Goal: Task Accomplishment & Management: Complete application form

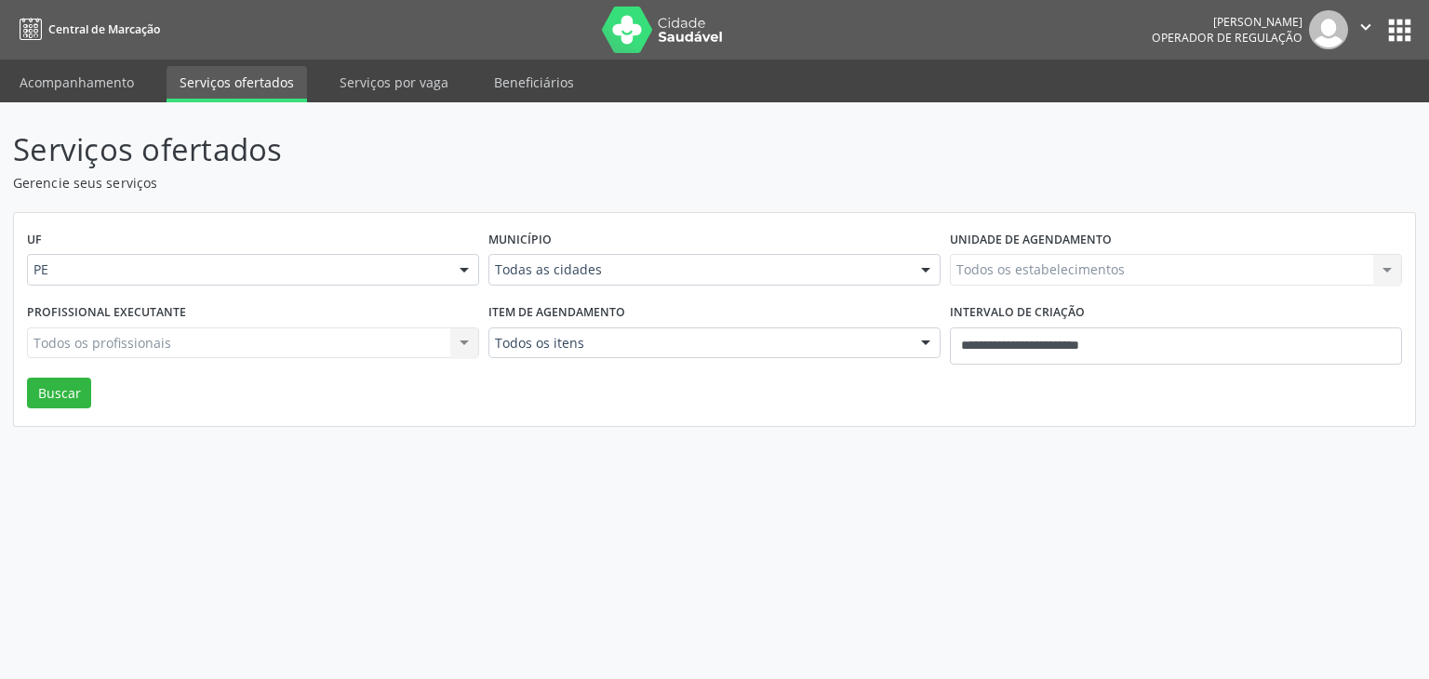
select select "*"
click at [985, 350] on input "**********" at bounding box center [1176, 345] width 452 height 37
click at [624, 115] on div "Serviços ofertados Gerencie seus serviços UF PE PE Nenhum resultado encontrado …" at bounding box center [714, 390] width 1429 height 577
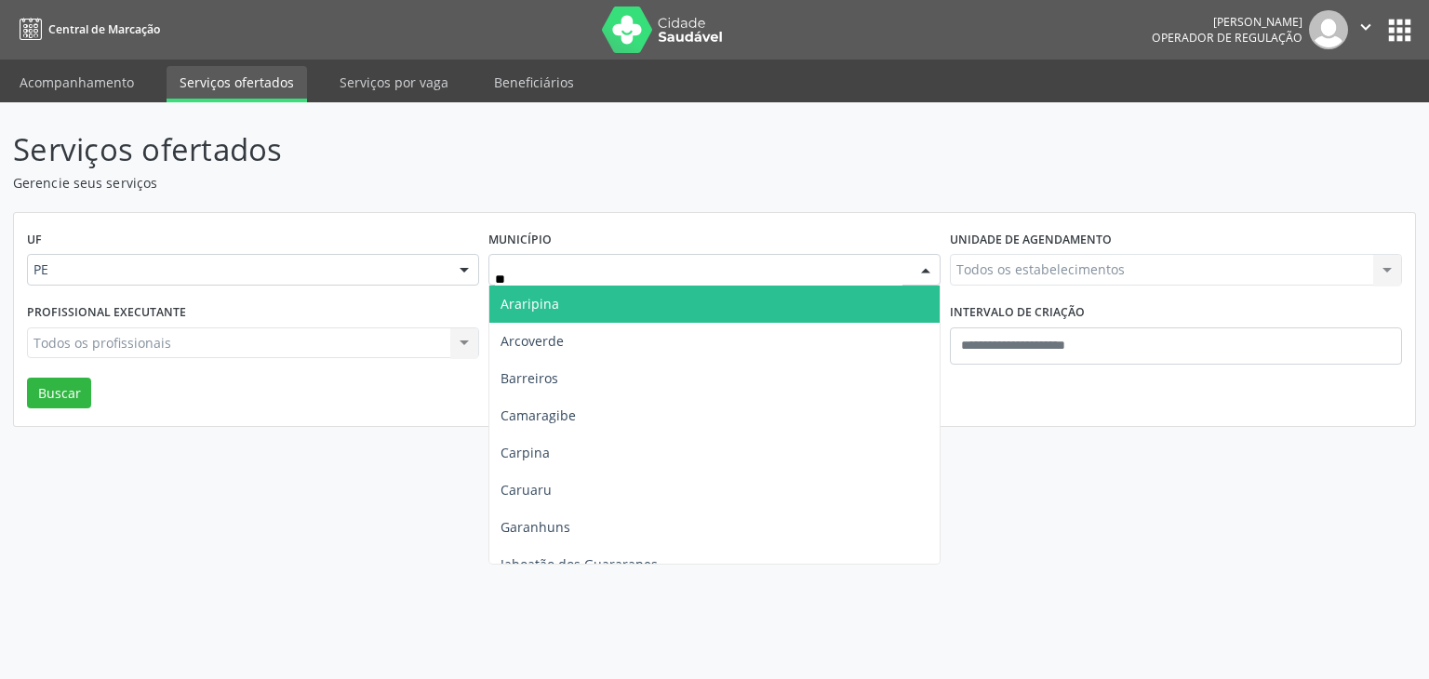
type input "***"
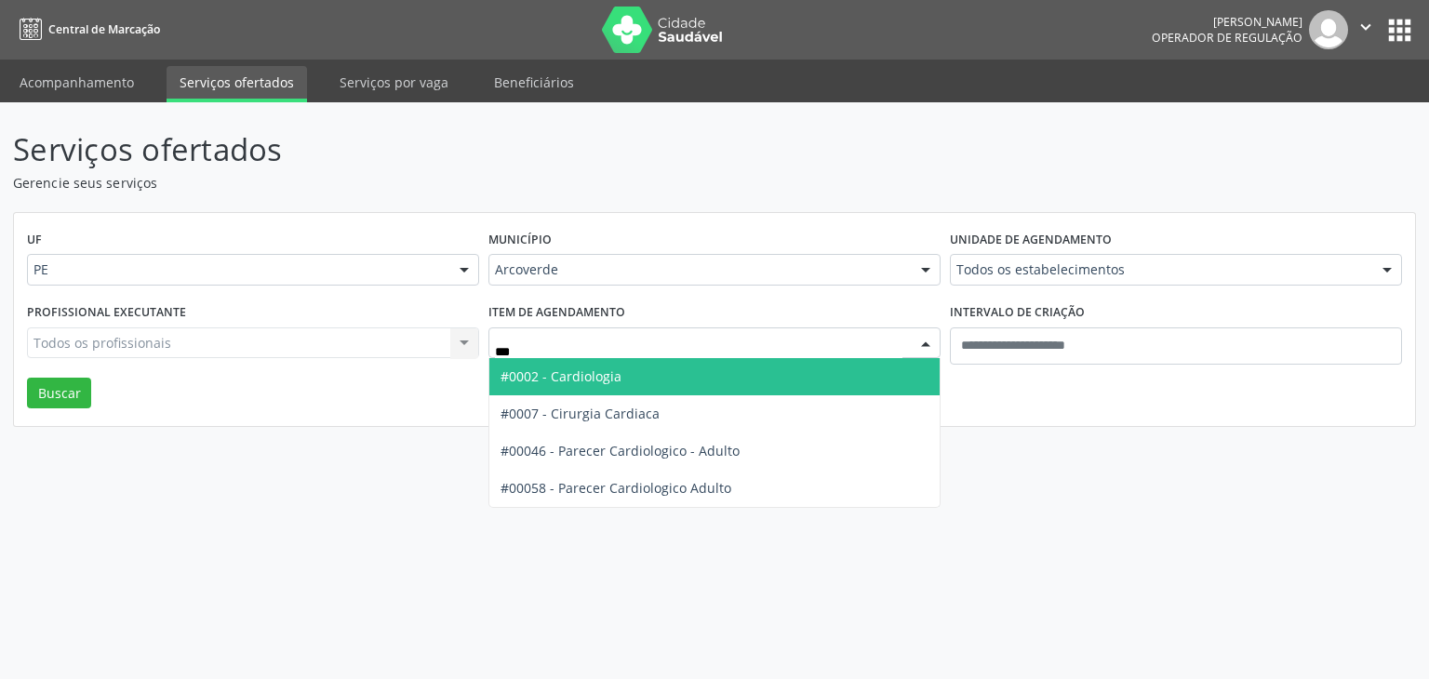
type input "****"
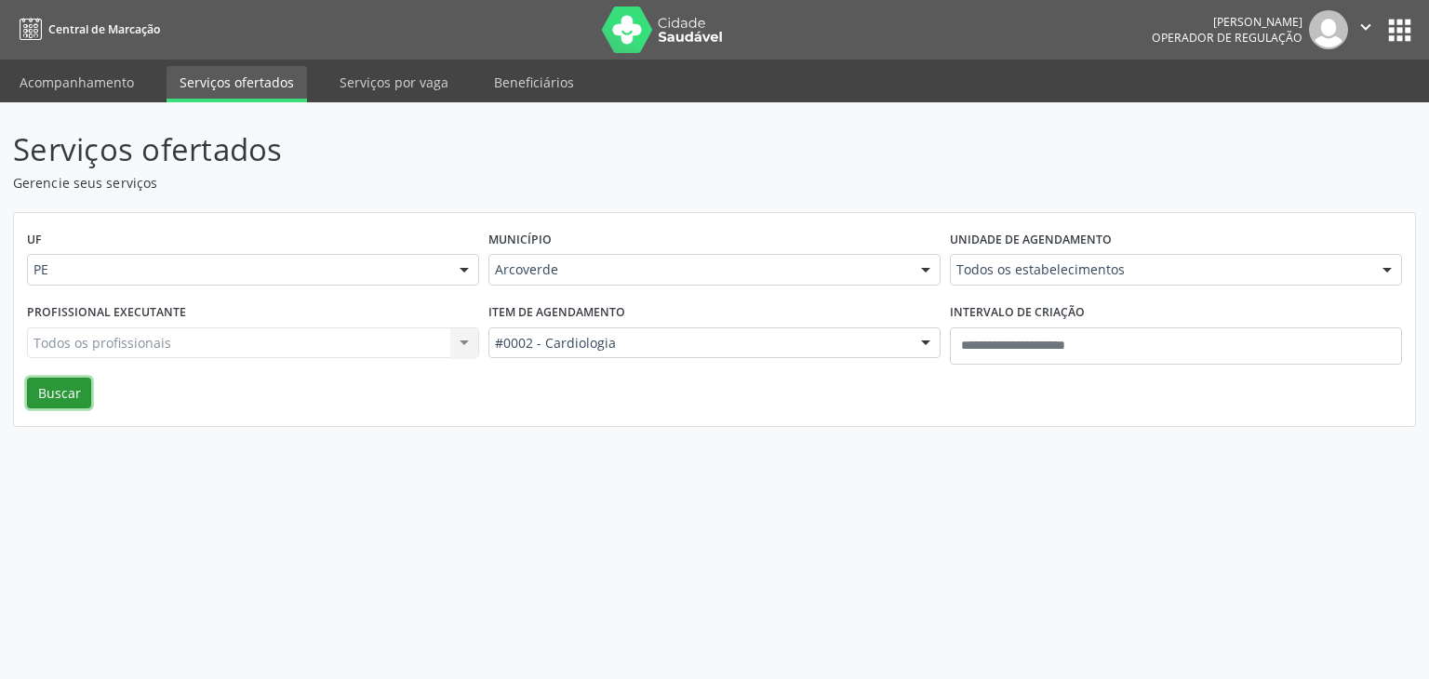
click at [51, 392] on button "Buscar" at bounding box center [59, 394] width 64 height 32
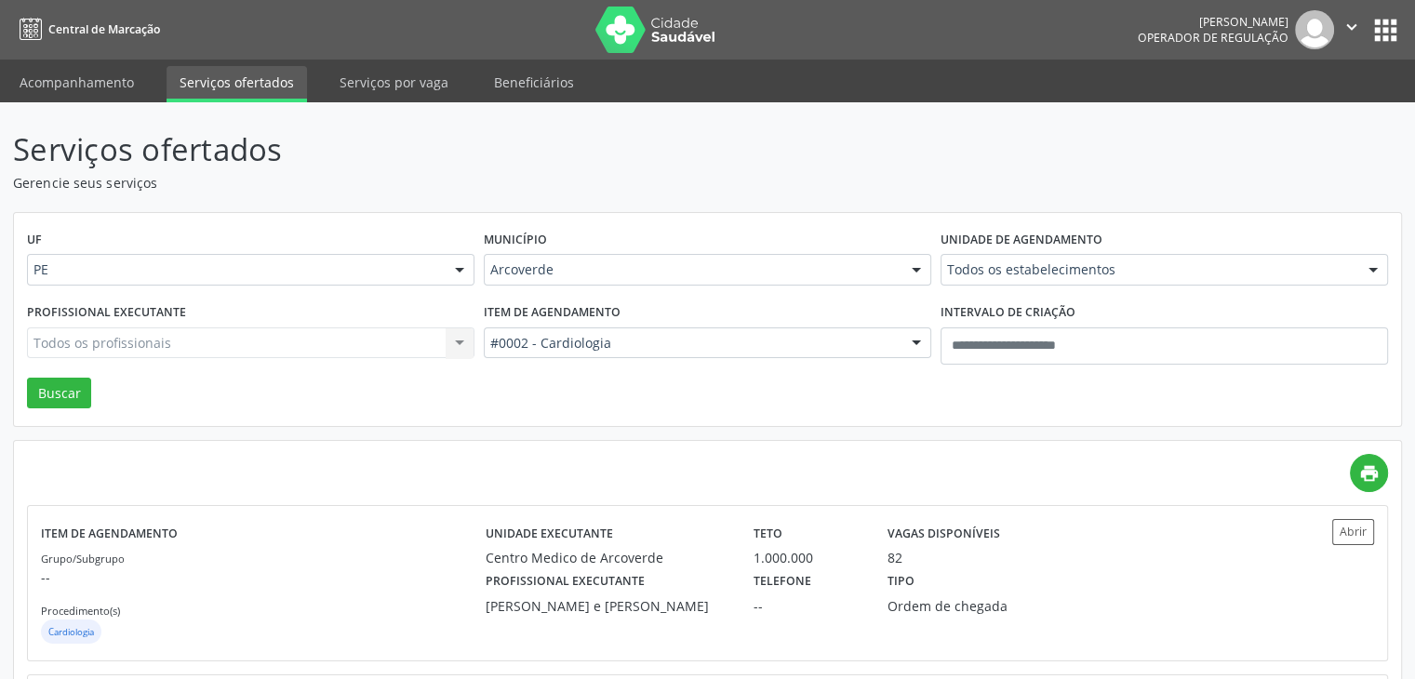
scroll to position [189, 0]
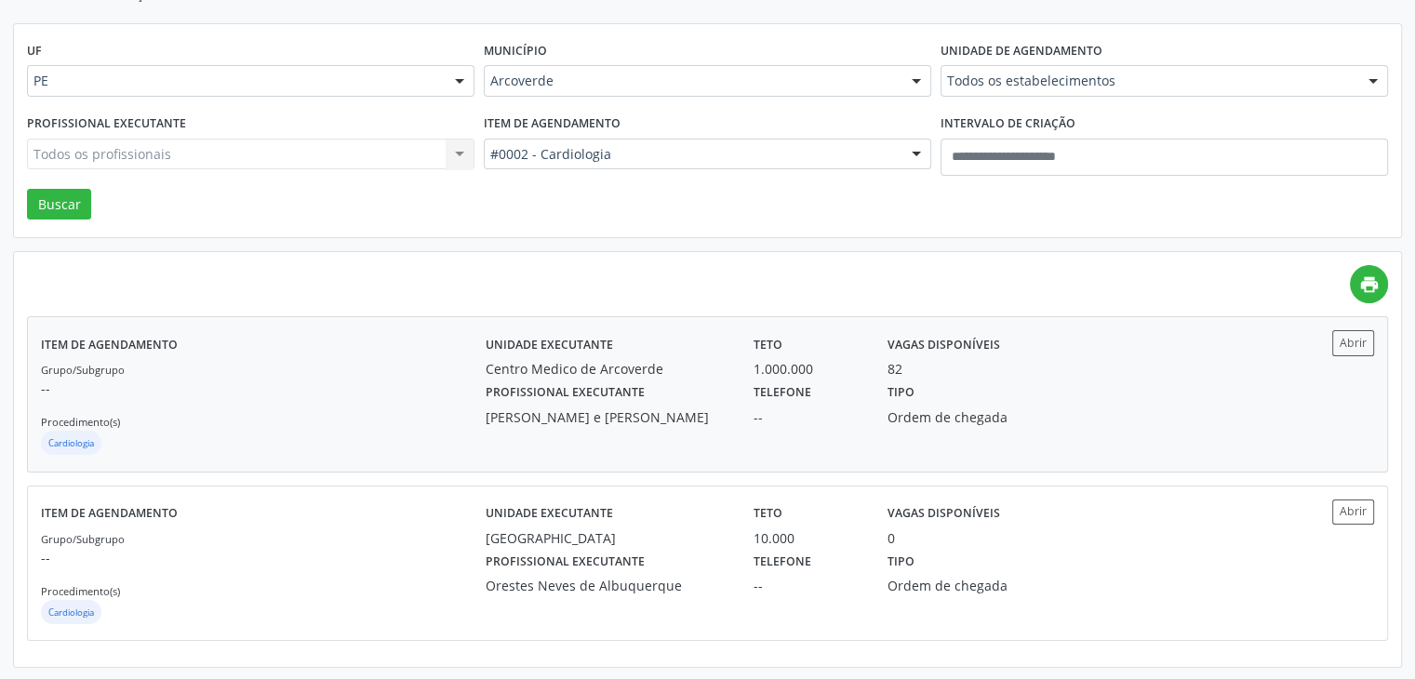
click at [856, 449] on div "Unidade executante Centro Medico de Arcoverde Teto 1.000.000 Vagas disponíveis …" at bounding box center [874, 393] width 778 height 127
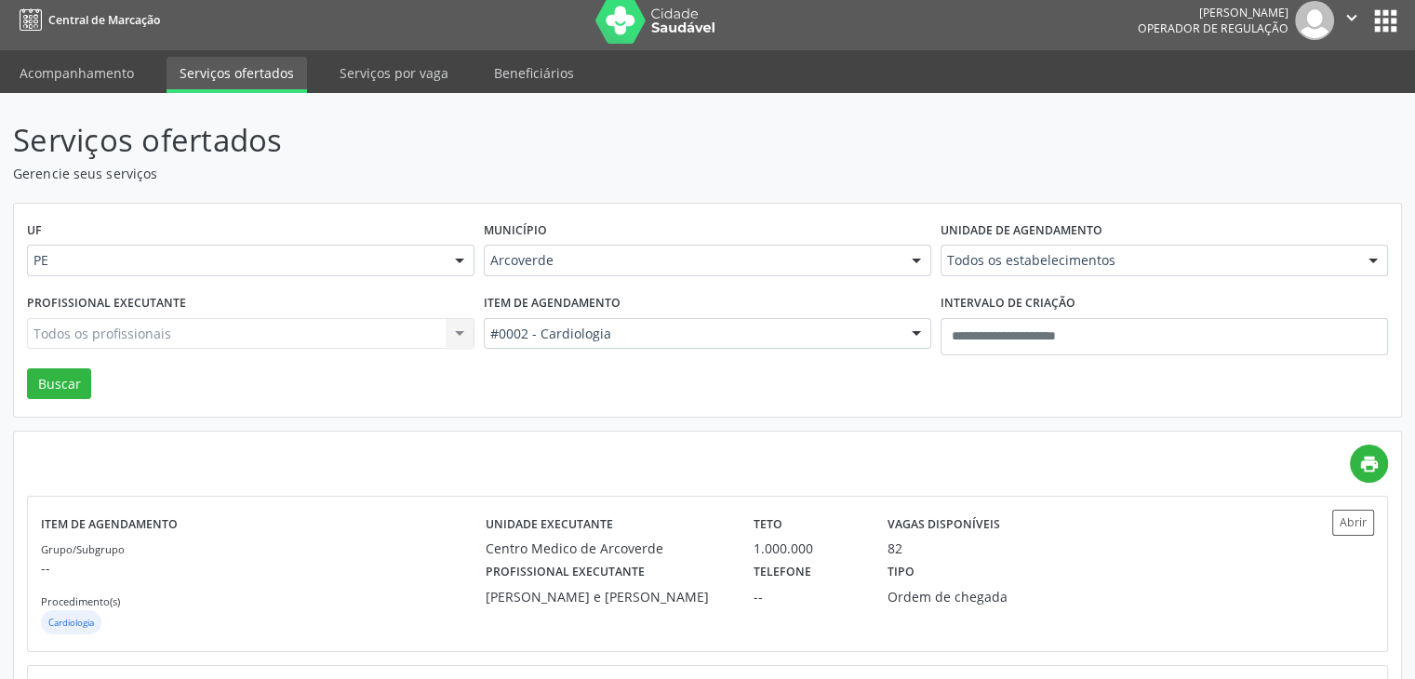
scroll to position [0, 0]
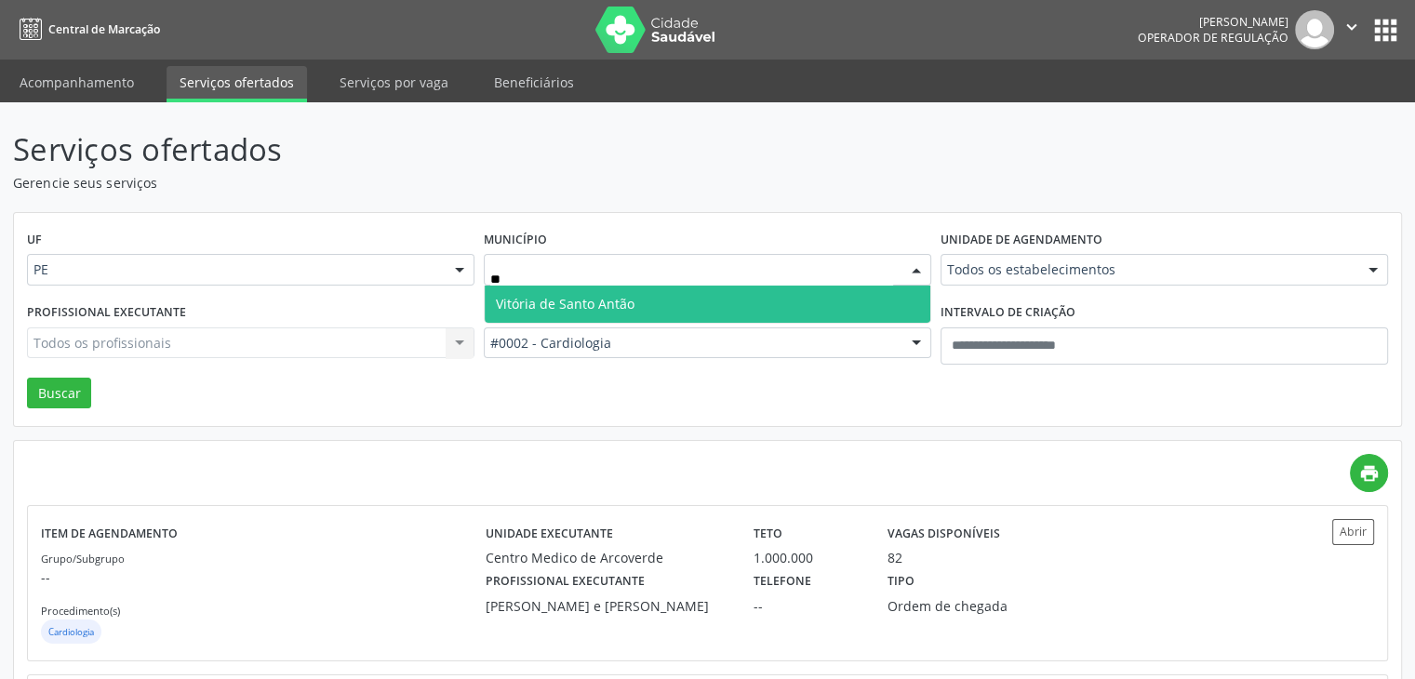
type input "***"
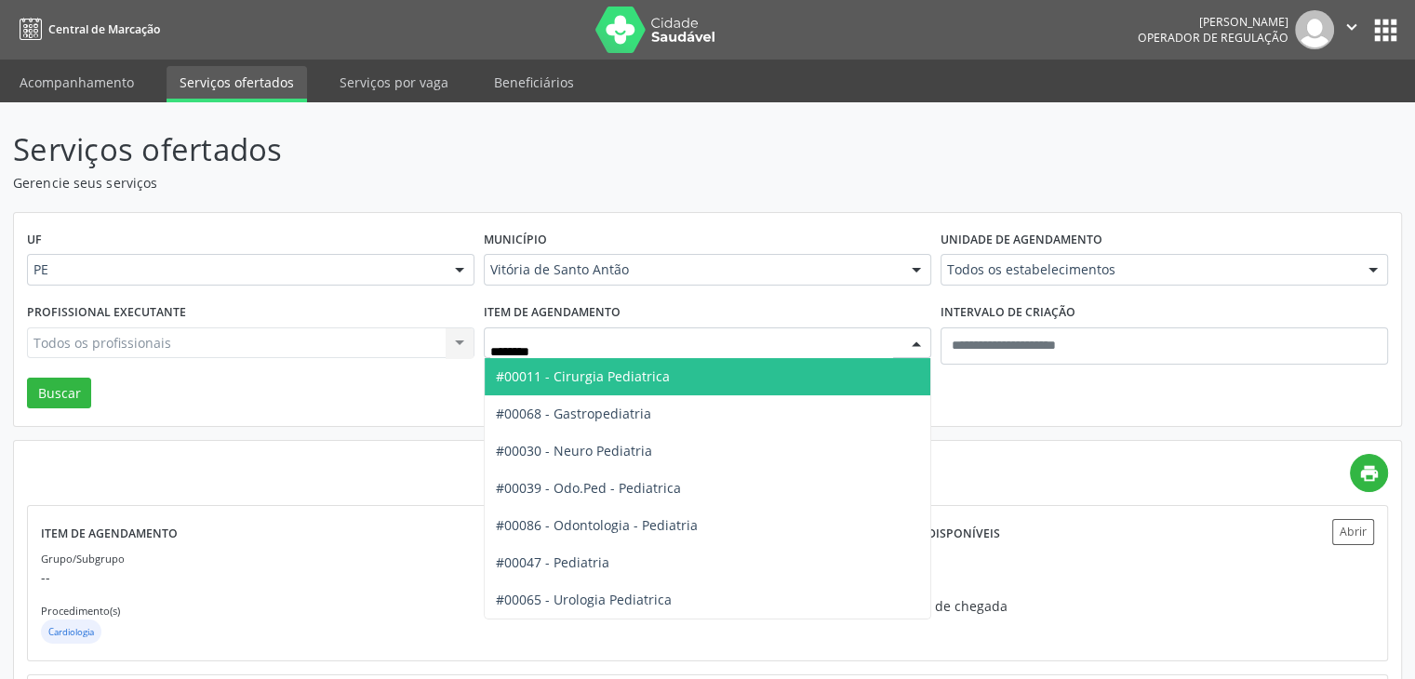
type input "*********"
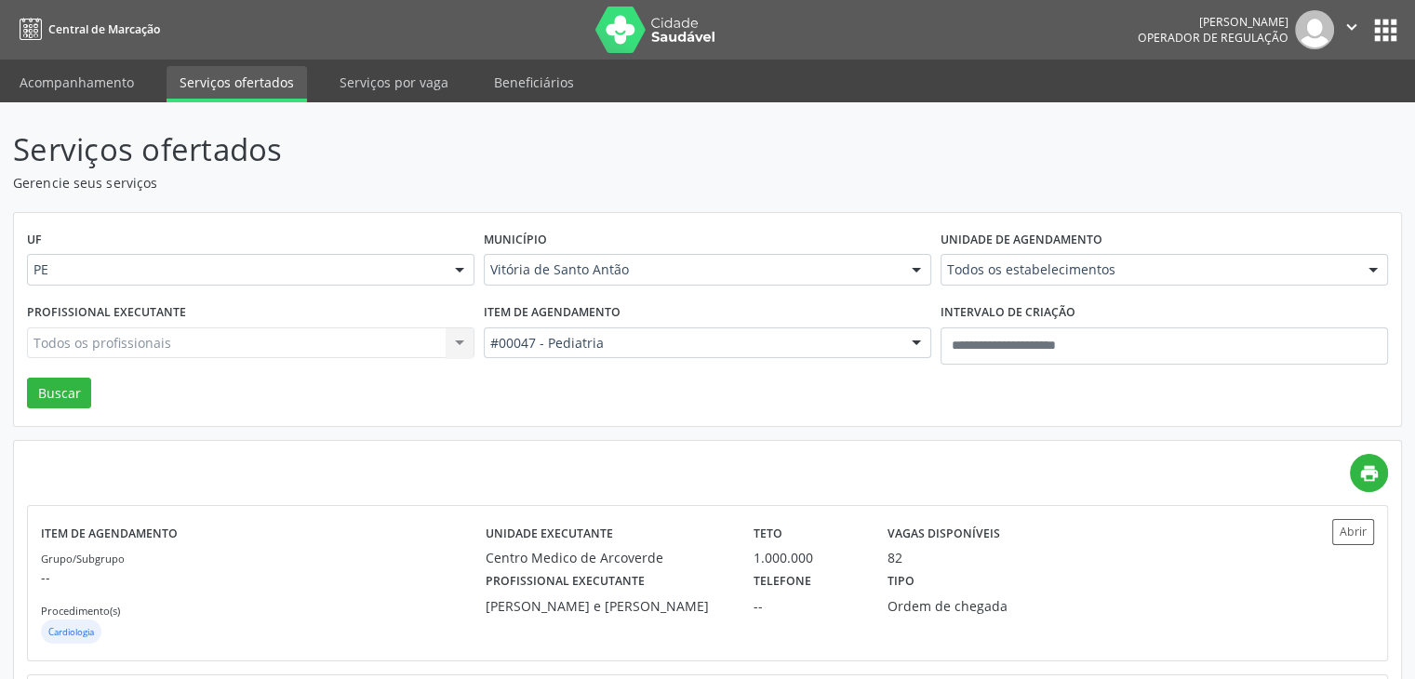
click at [61, 376] on div "Profissional executante Todos os profissionais Todos os profissionais Nenhum re…" at bounding box center [250, 338] width 457 height 79
click at [63, 390] on button "Buscar" at bounding box center [59, 394] width 64 height 32
click at [733, 285] on div "Vitória de Santo Antão Todas as cidades Abreu e Lima Afogados da Ingazeira Arar…" at bounding box center [707, 270] width 447 height 32
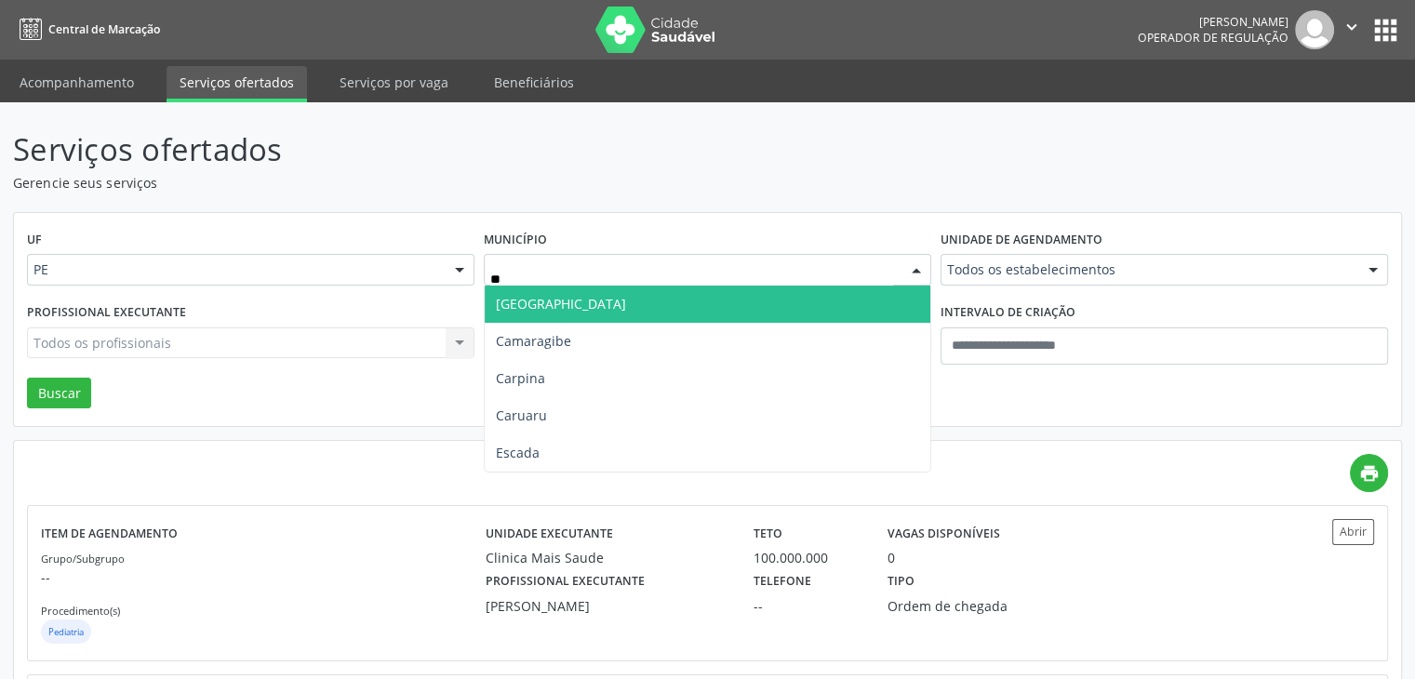
type input "***"
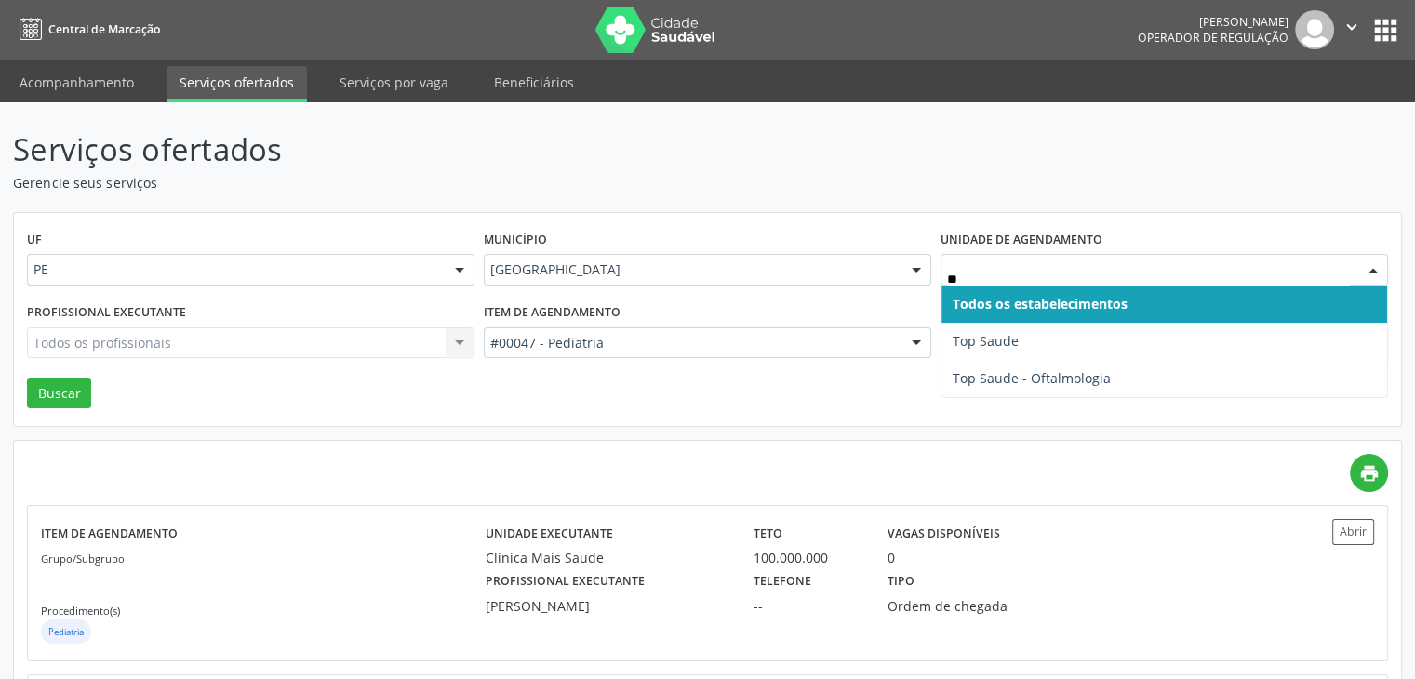
type input "***"
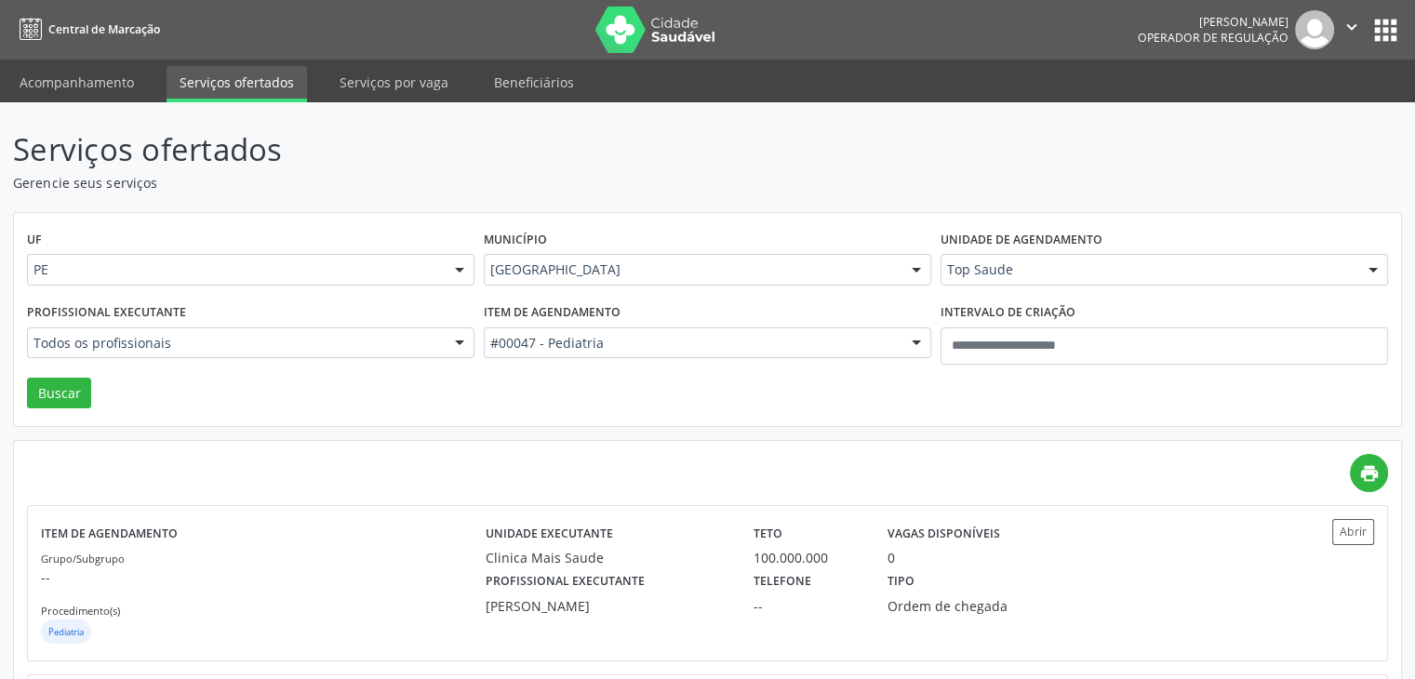
click at [770, 356] on div "#00047 - Pediatria" at bounding box center [707, 343] width 447 height 32
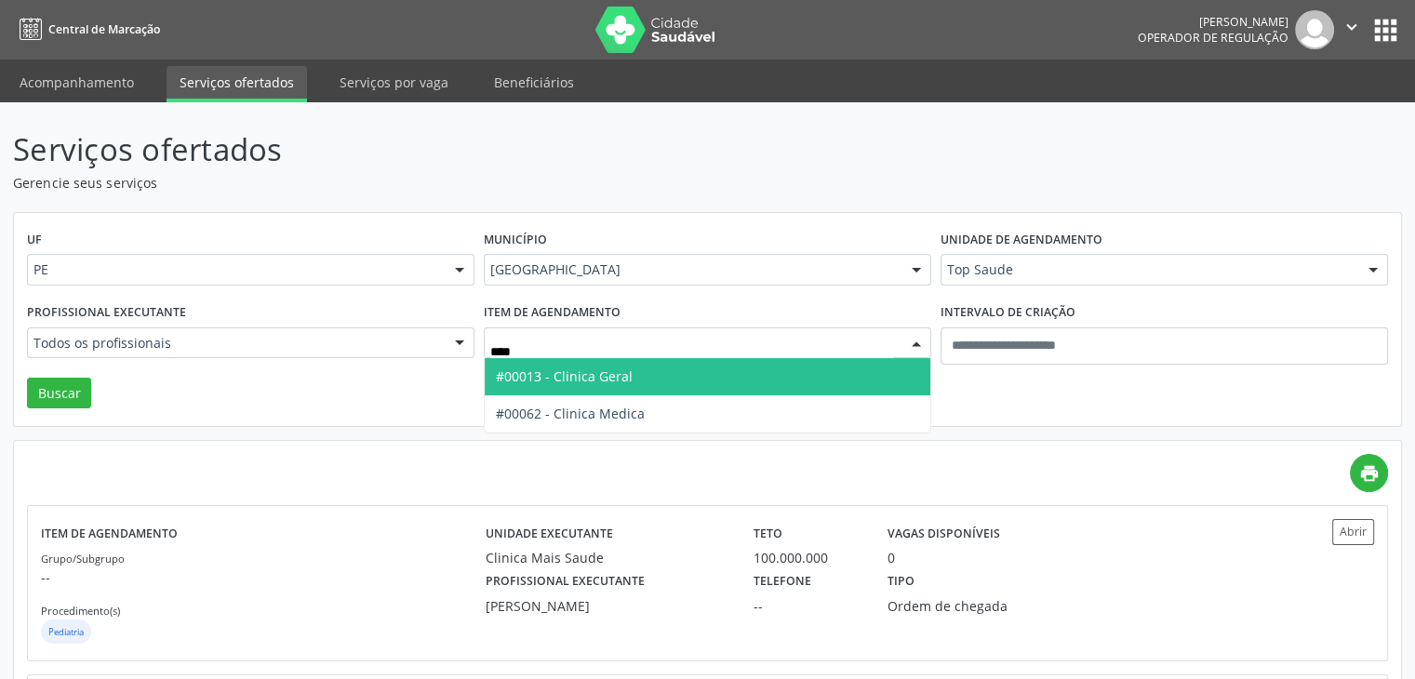
type input "*****"
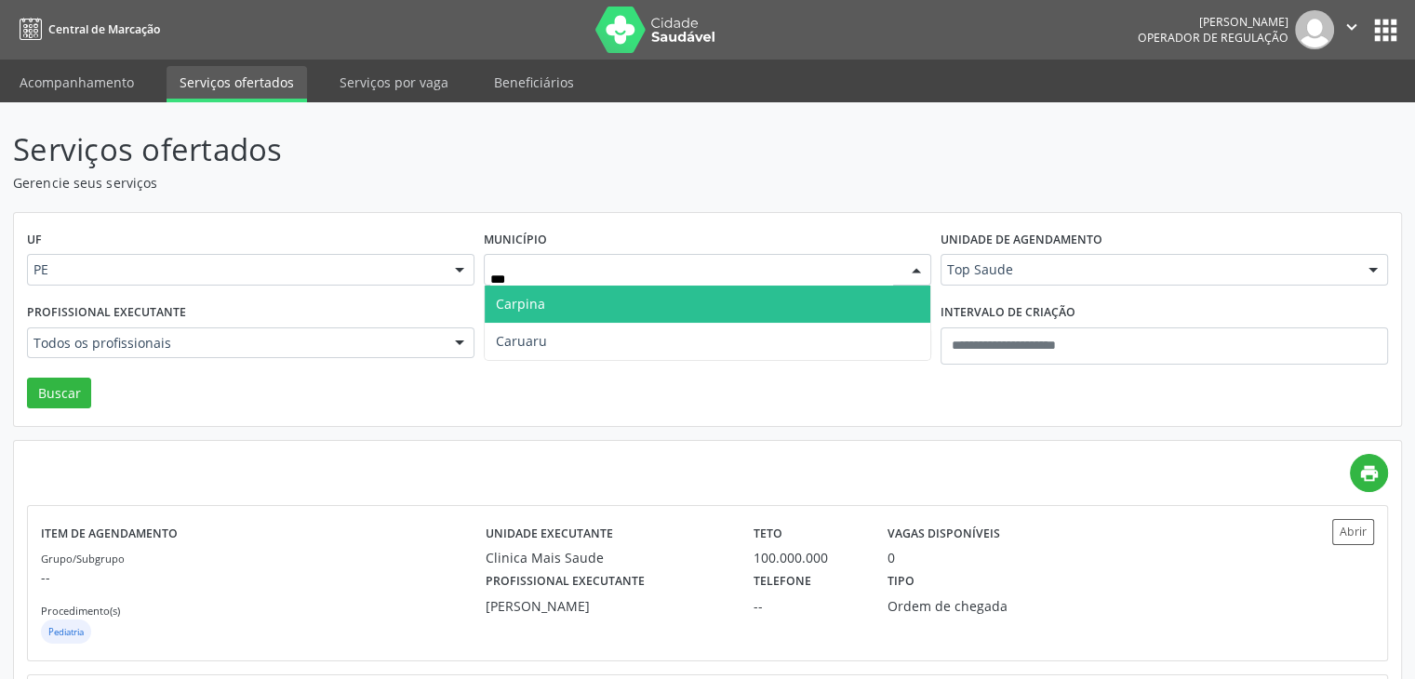
type input "****"
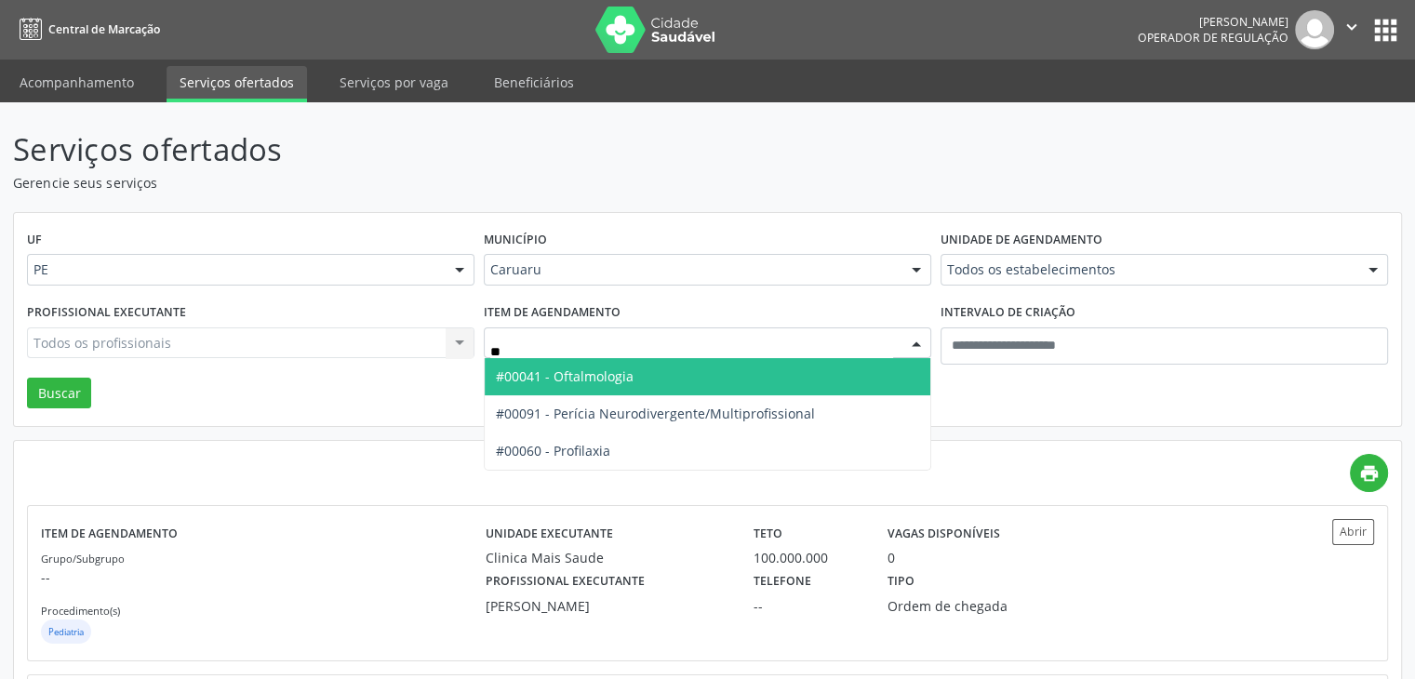
type input "***"
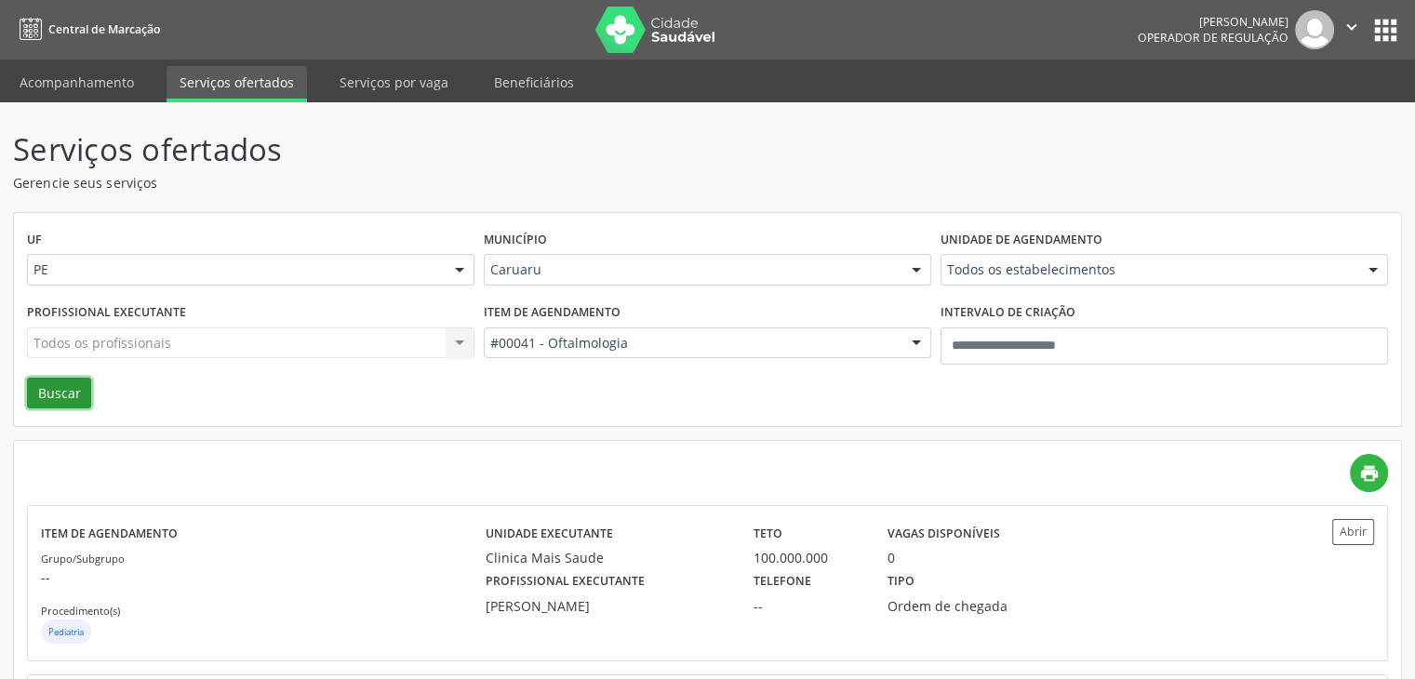
click at [61, 388] on button "Buscar" at bounding box center [59, 394] width 64 height 32
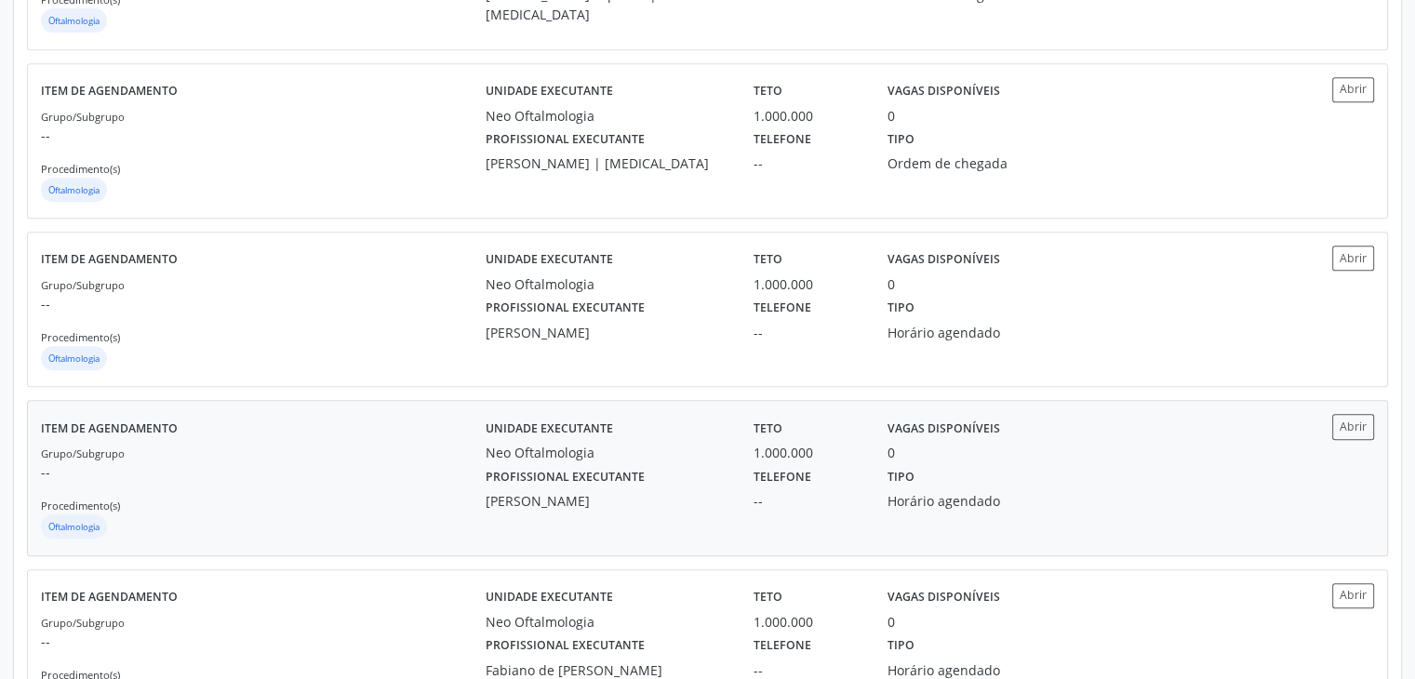
scroll to position [1860, 0]
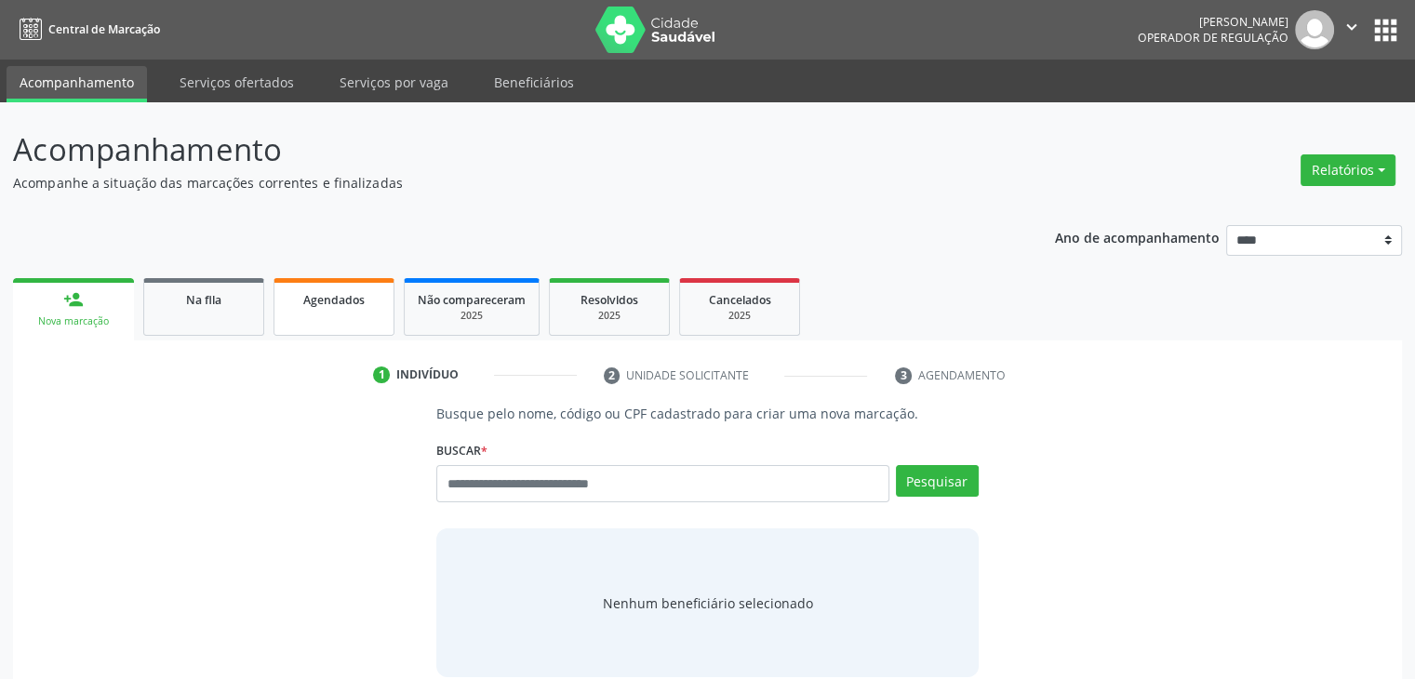
click at [353, 289] on div "Agendados" at bounding box center [333, 299] width 93 height 20
select select "*"
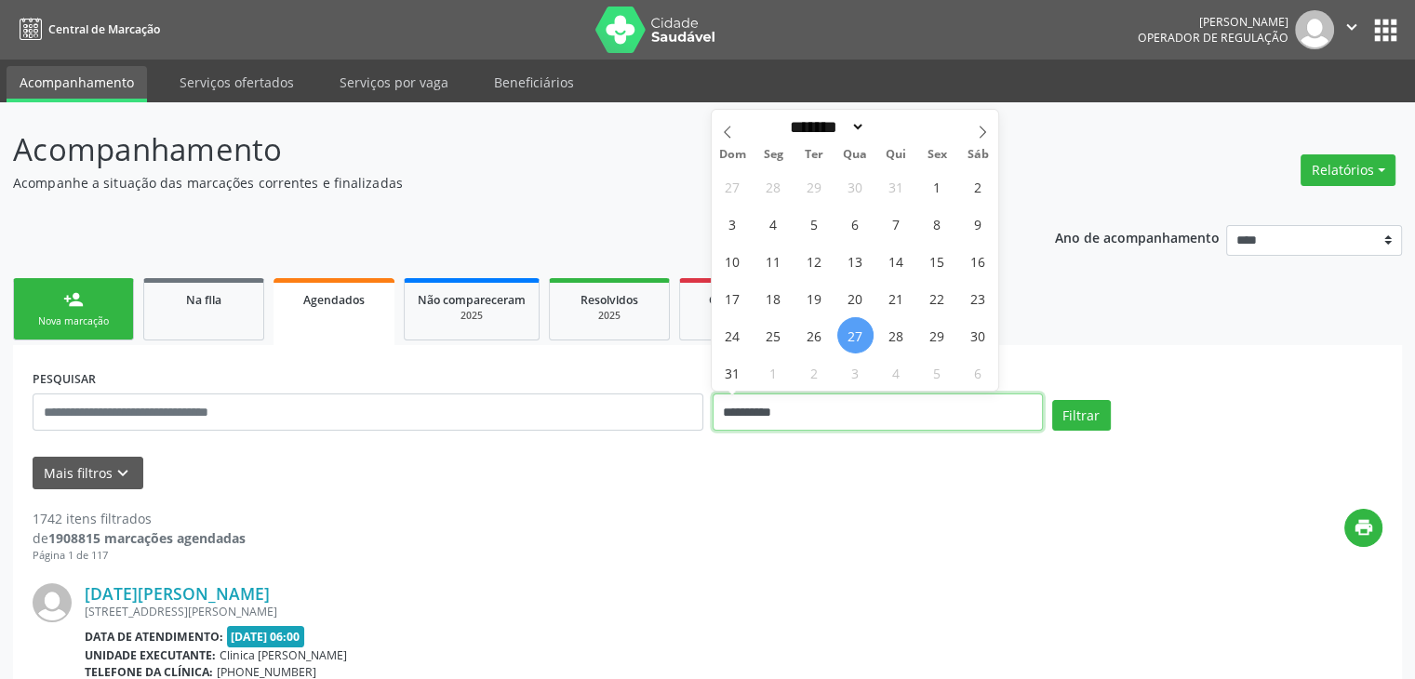
click at [919, 413] on input "**********" at bounding box center [877, 411] width 330 height 37
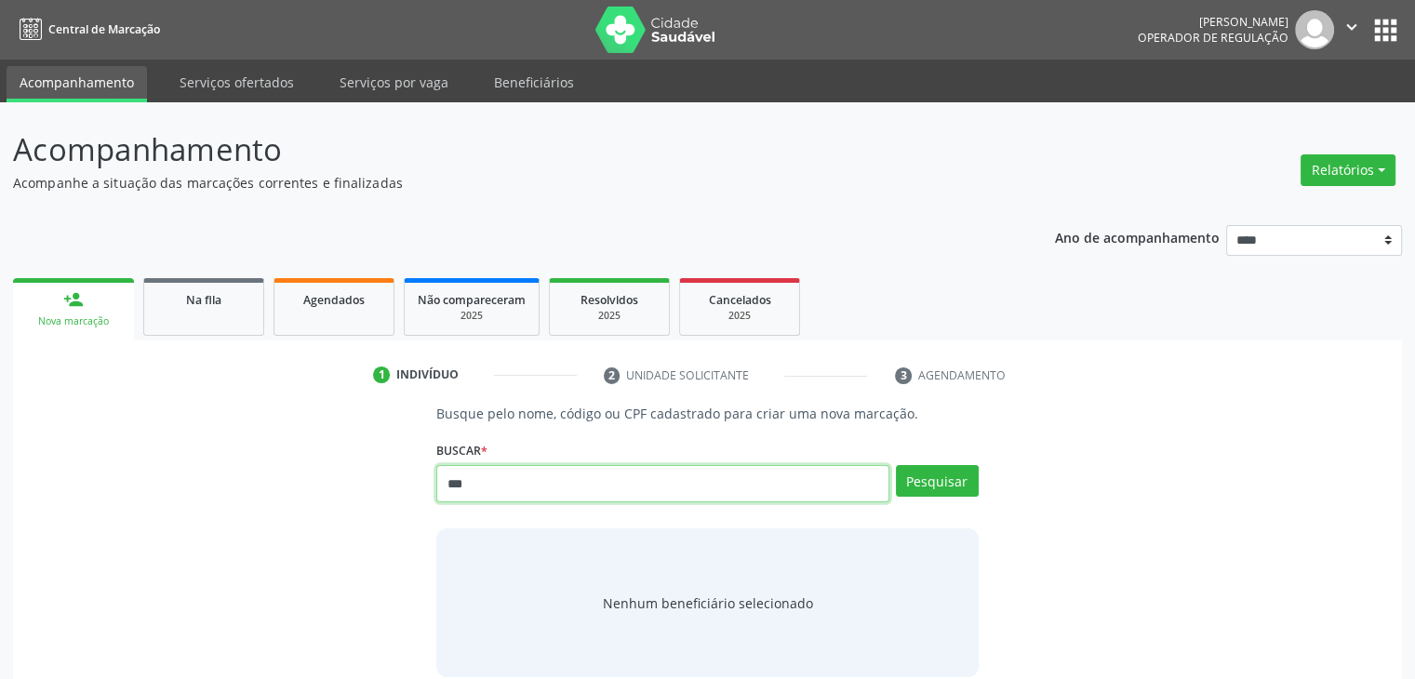
type input "***"
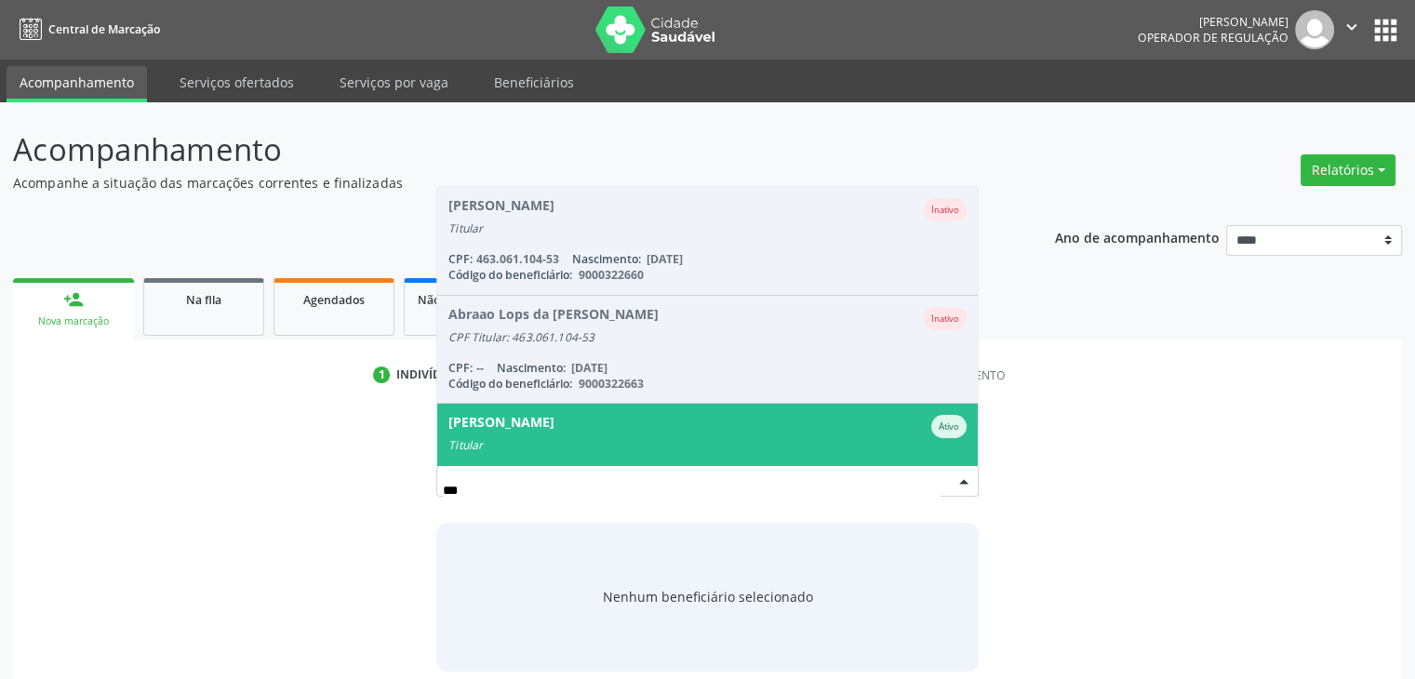
click at [650, 425] on div "Adaneuza Santos de Oliveira Ativo" at bounding box center [706, 426] width 517 height 23
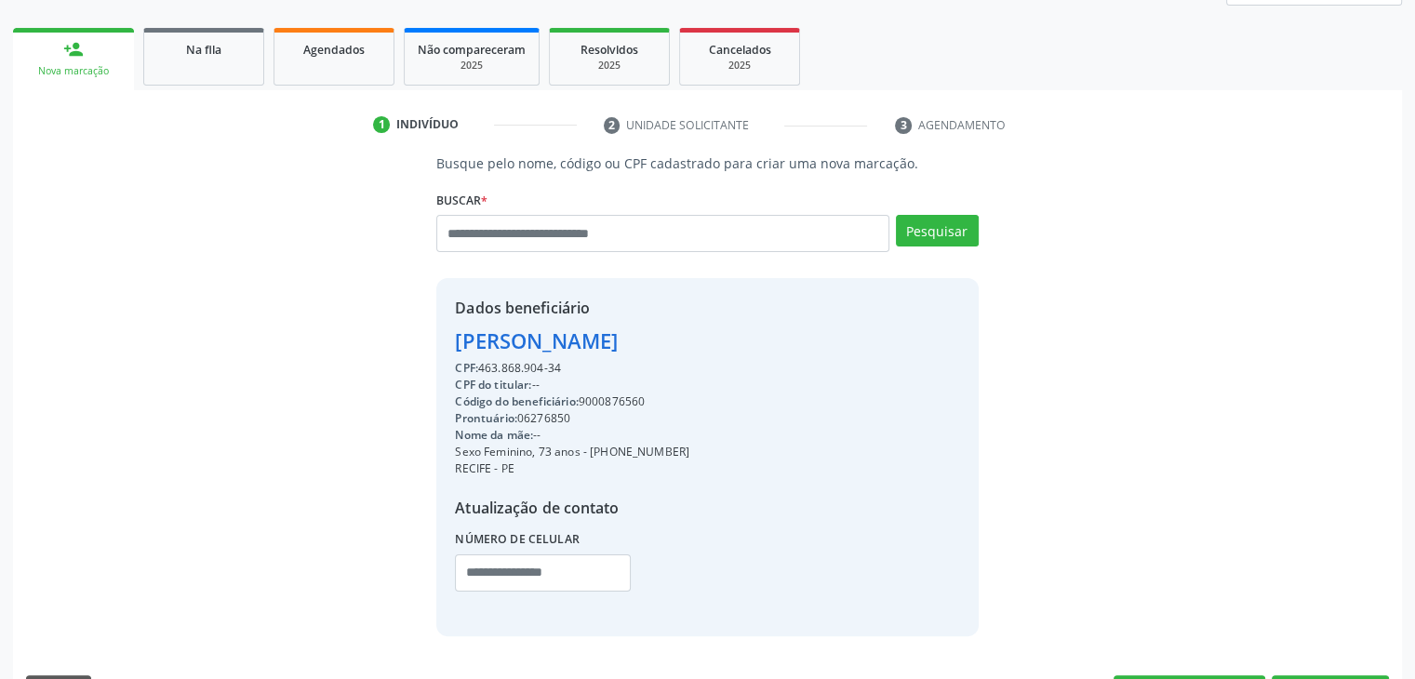
scroll to position [279, 0]
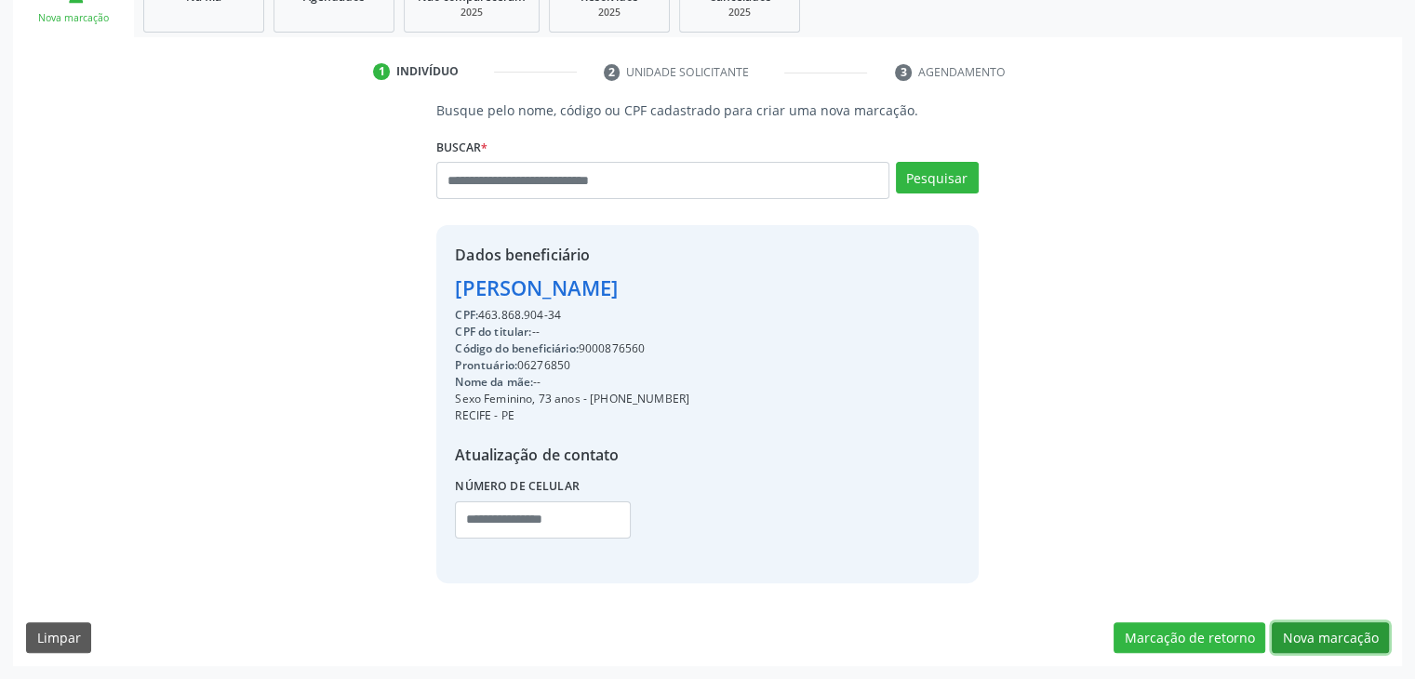
click at [1365, 629] on button "Nova marcação" at bounding box center [1329, 638] width 117 height 32
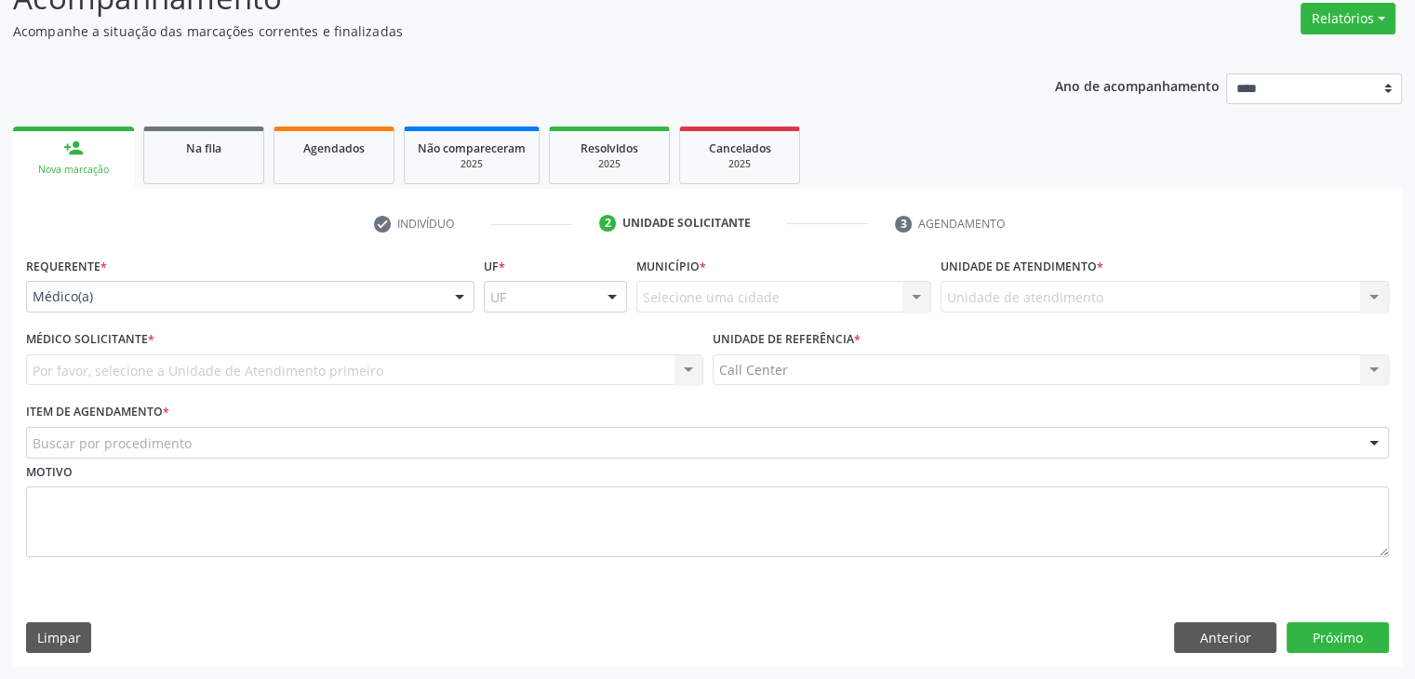
scroll to position [152, 0]
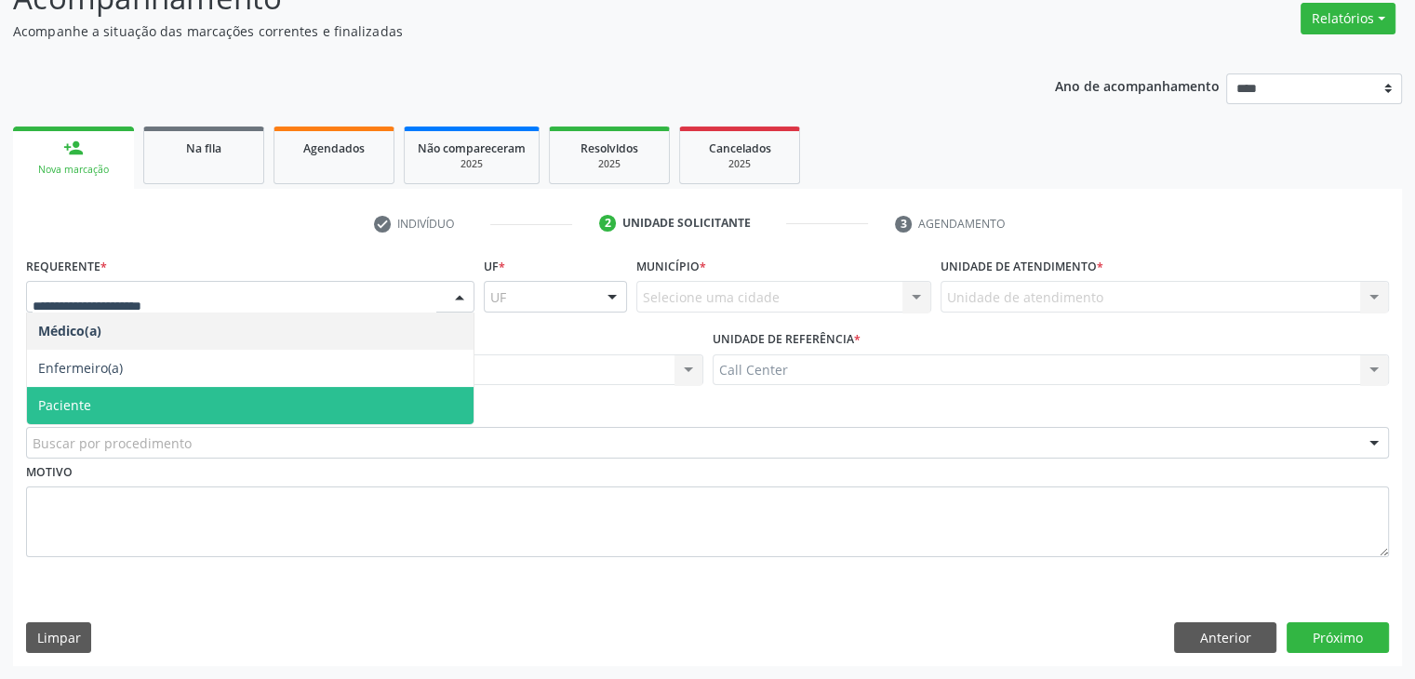
click at [302, 407] on span "Paciente" at bounding box center [250, 405] width 446 height 37
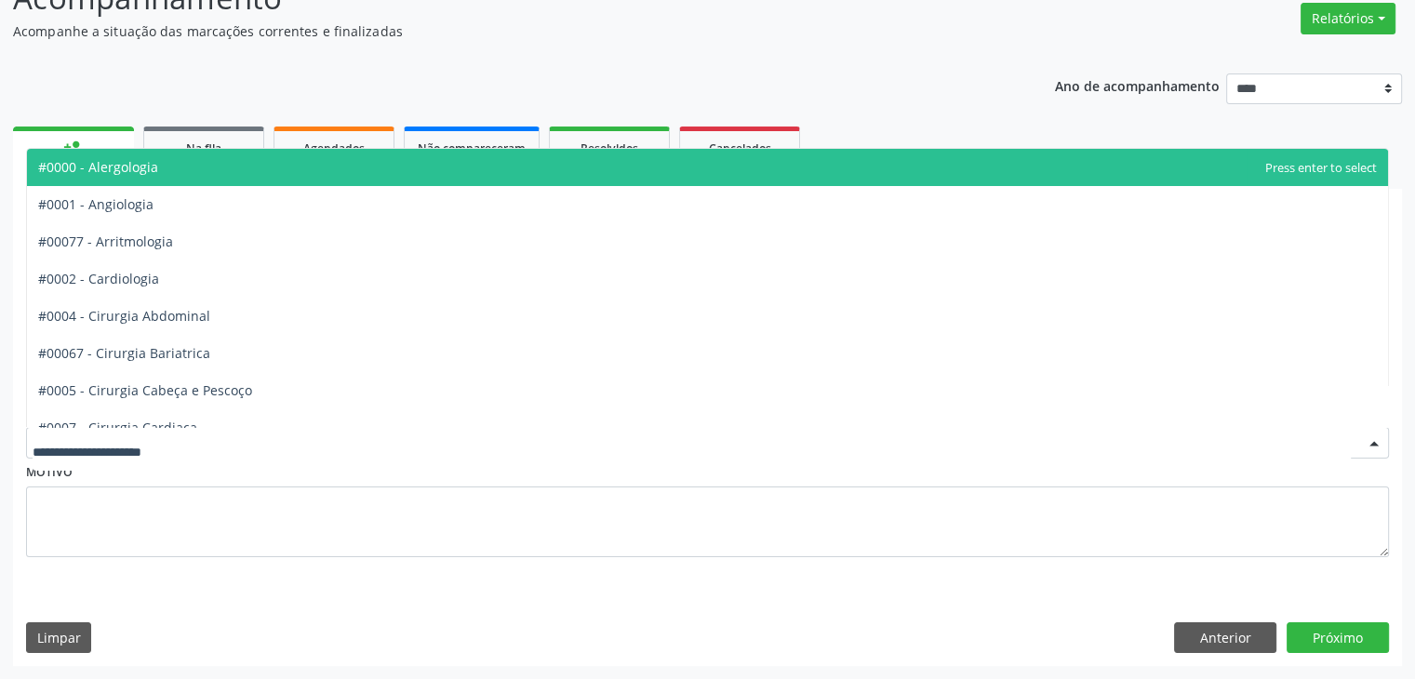
click at [643, 435] on div at bounding box center [707, 443] width 1363 height 32
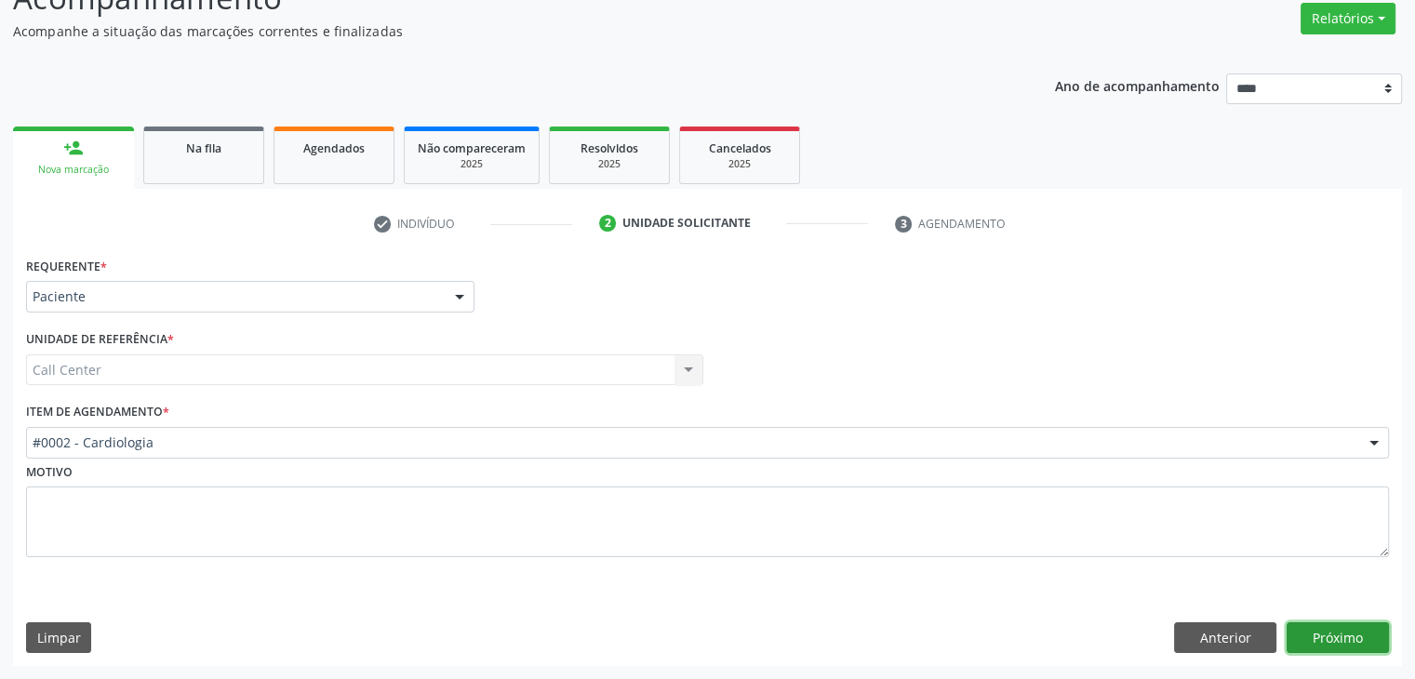
click at [1351, 639] on button "Próximo" at bounding box center [1337, 638] width 102 height 32
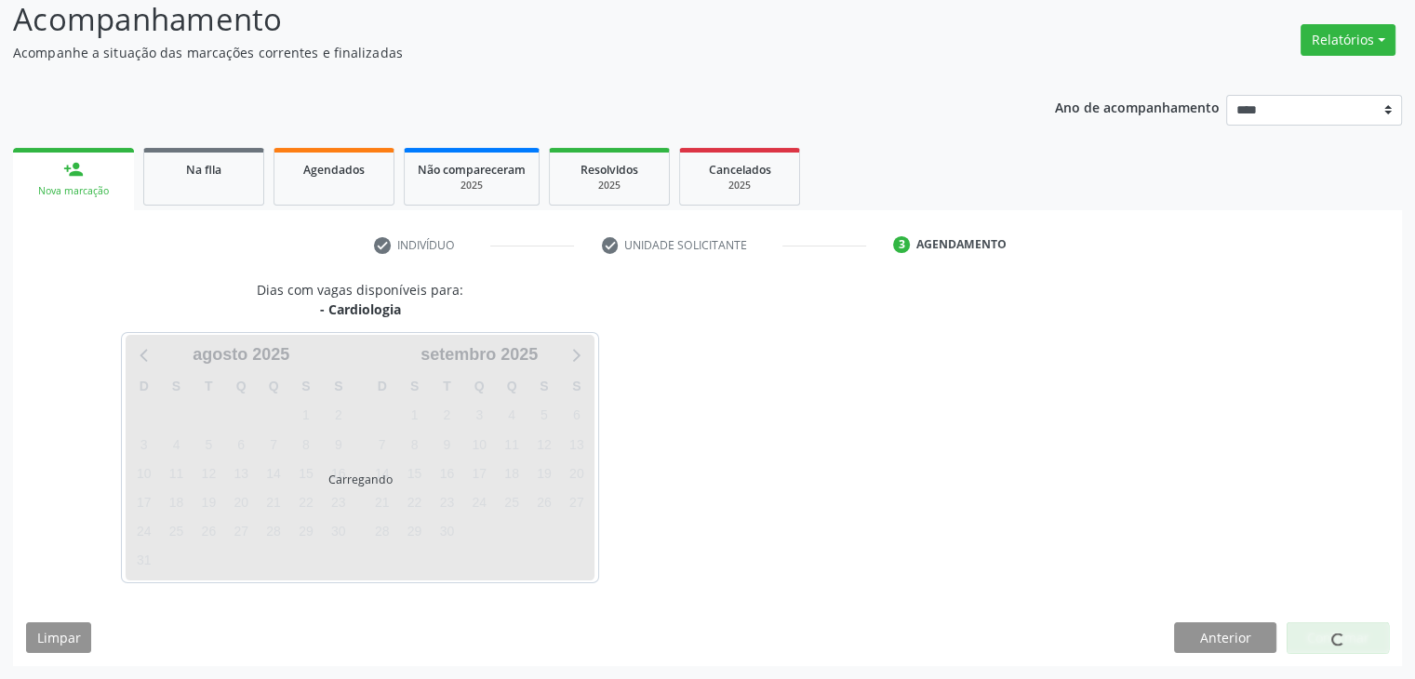
scroll to position [130, 0]
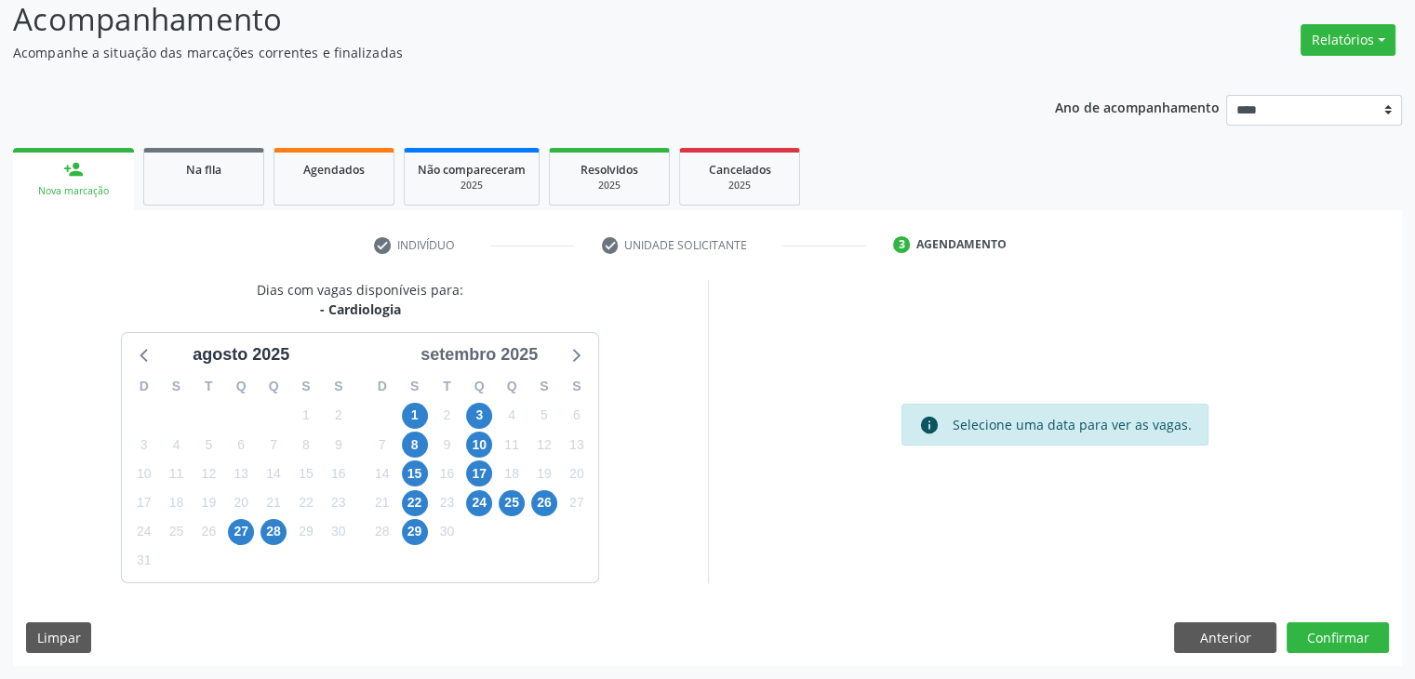
click at [497, 351] on div "setembro 2025" at bounding box center [479, 354] width 132 height 25
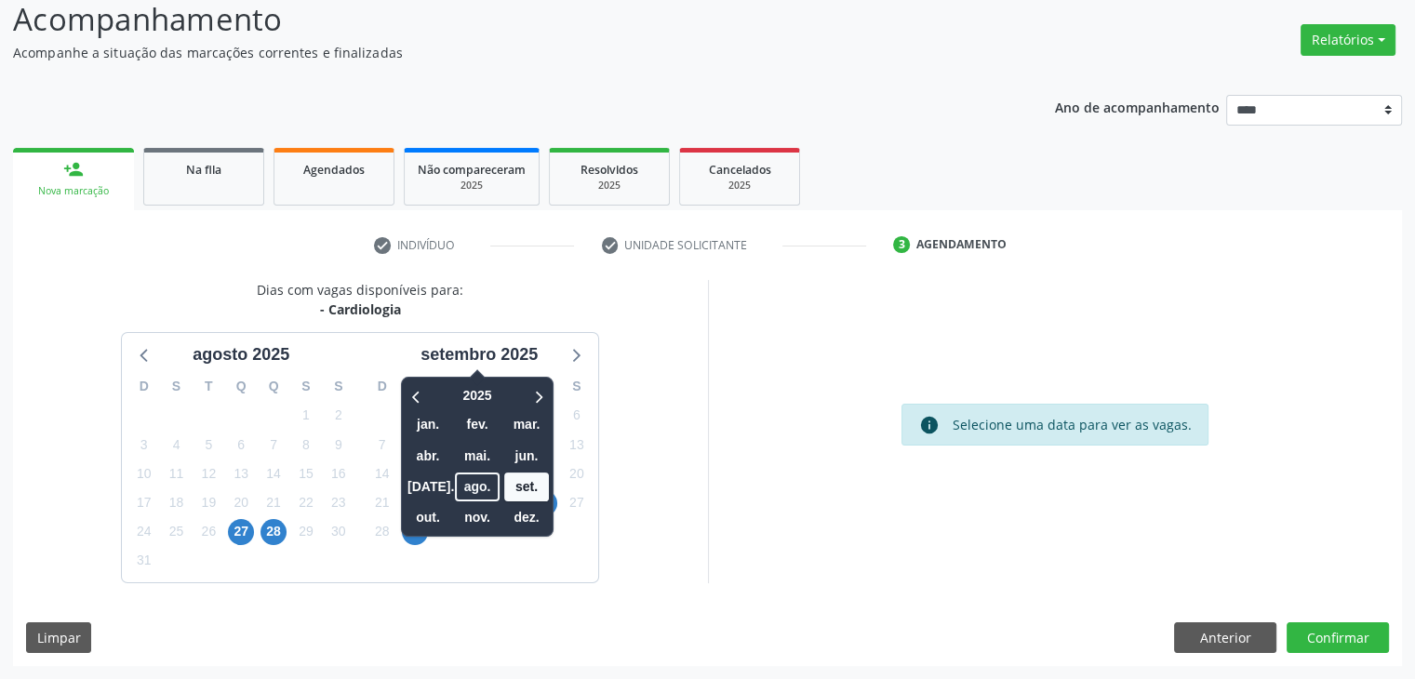
click at [621, 409] on div "Dias com vagas disponíveis para: - Cardiologia agosto 2025 D S T Q Q S S 27 28 …" at bounding box center [360, 431] width 695 height 302
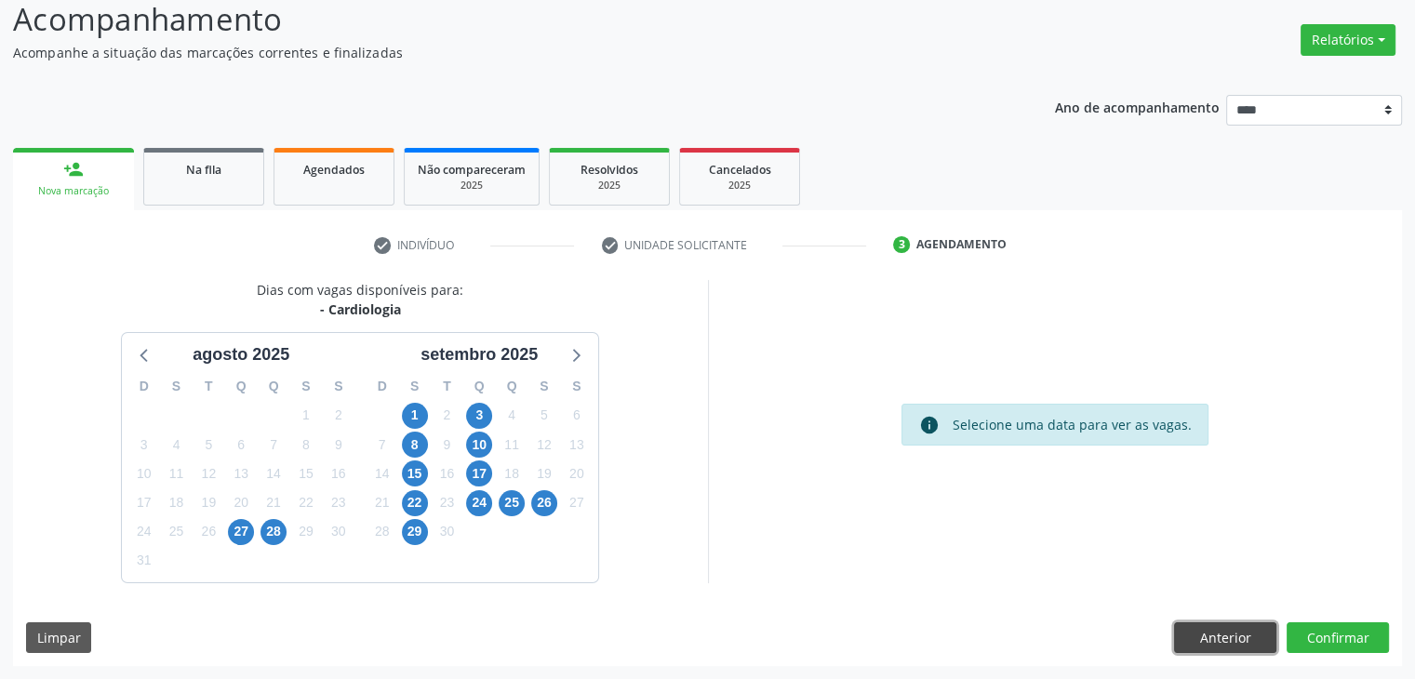
drag, startPoint x: 1235, startPoint y: 633, endPoint x: 1231, endPoint y: 621, distance: 12.7
click at [1231, 623] on button "Anterior" at bounding box center [1225, 638] width 102 height 32
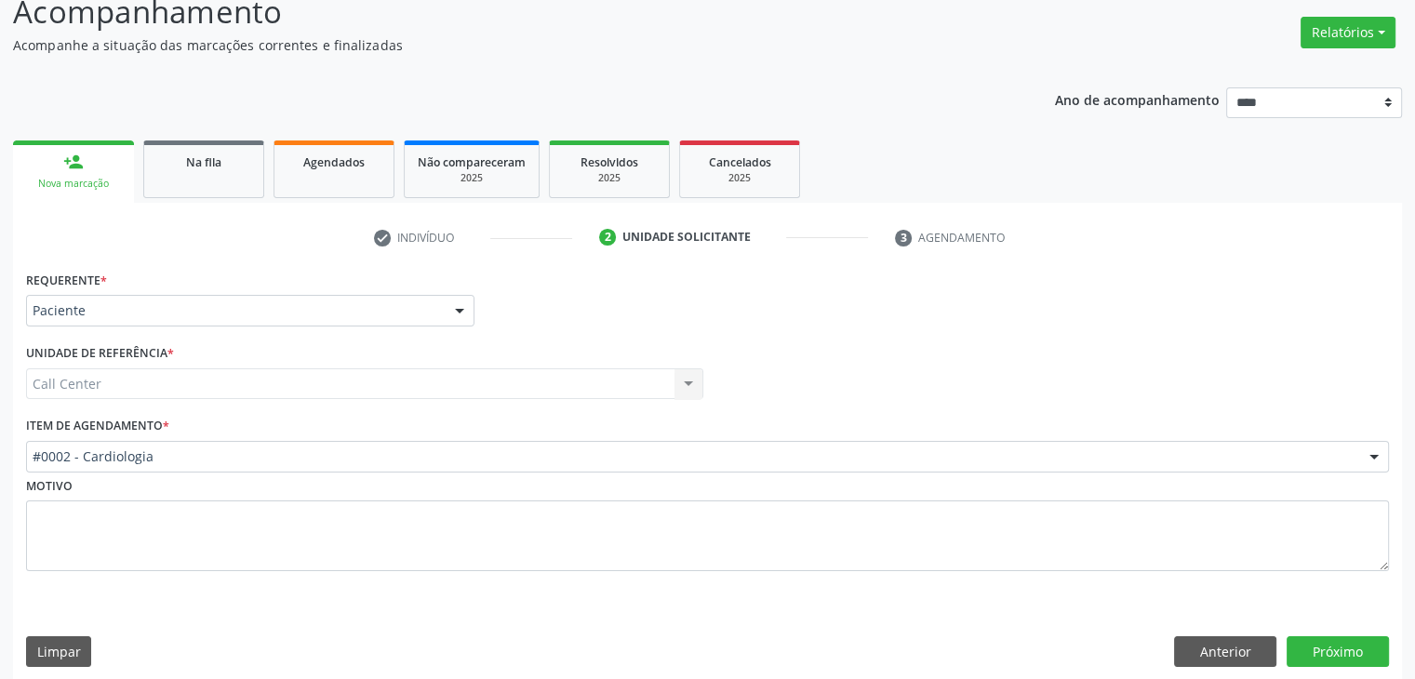
scroll to position [152, 0]
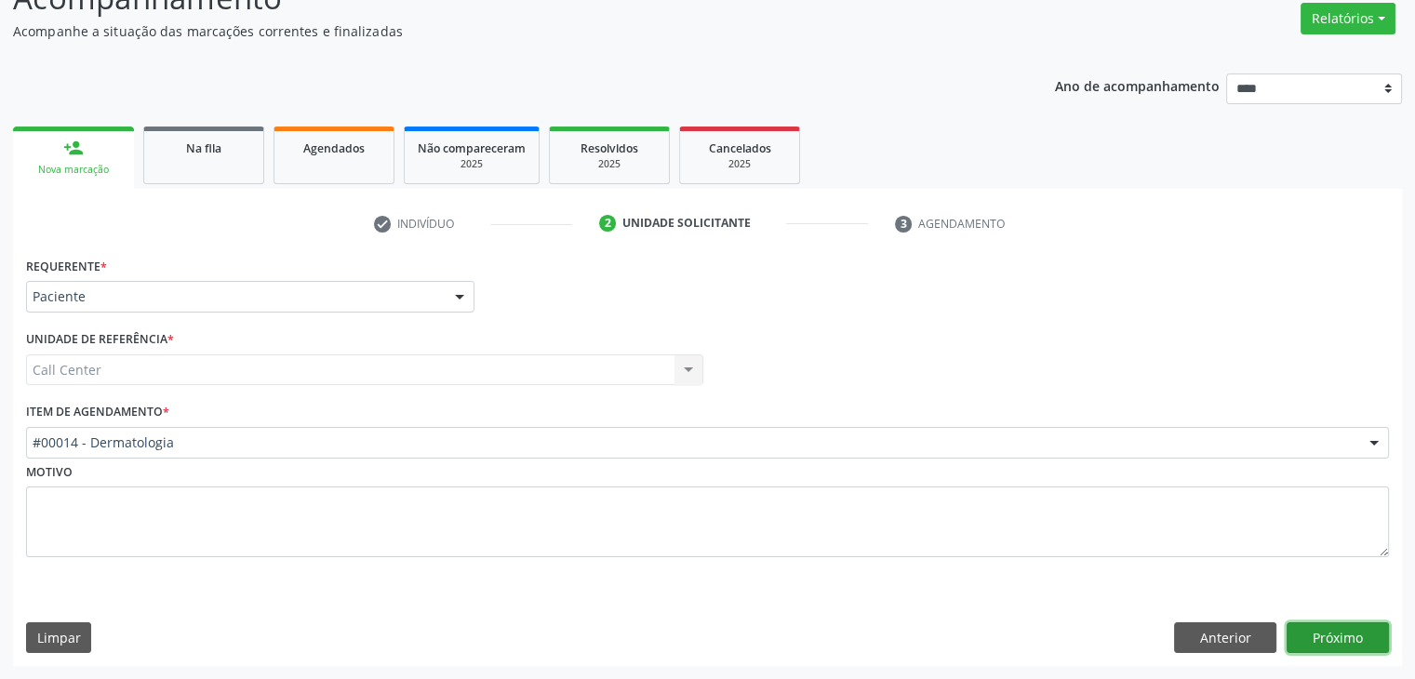
click at [1361, 635] on button "Próximo" at bounding box center [1337, 638] width 102 height 32
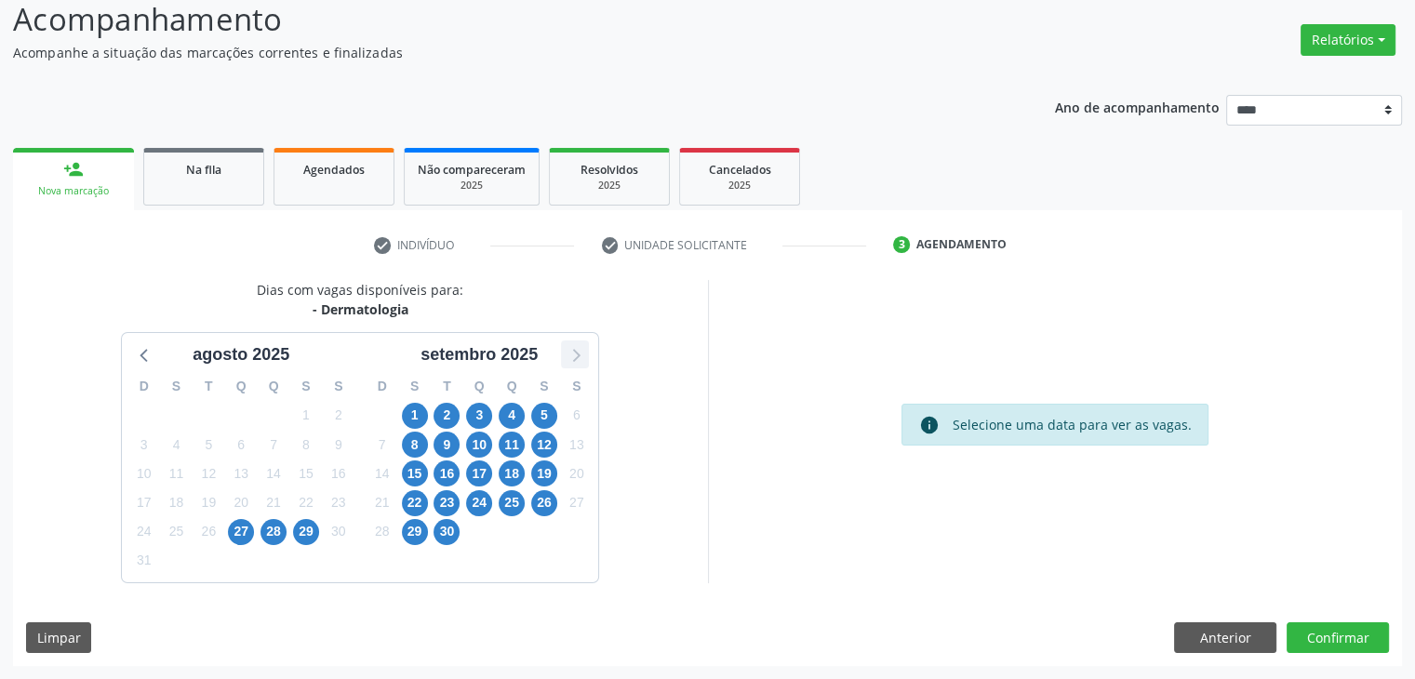
click at [572, 348] on icon at bounding box center [575, 354] width 24 height 24
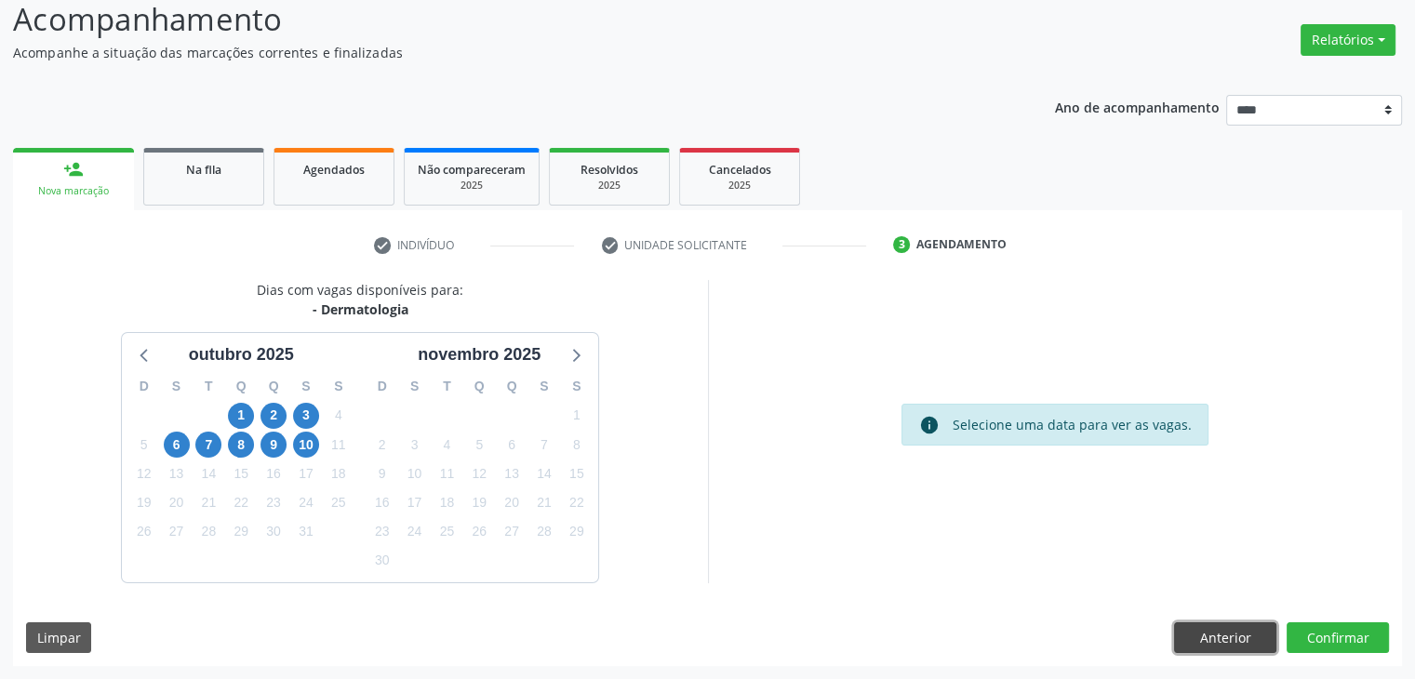
click at [1254, 643] on button "Anterior" at bounding box center [1225, 638] width 102 height 32
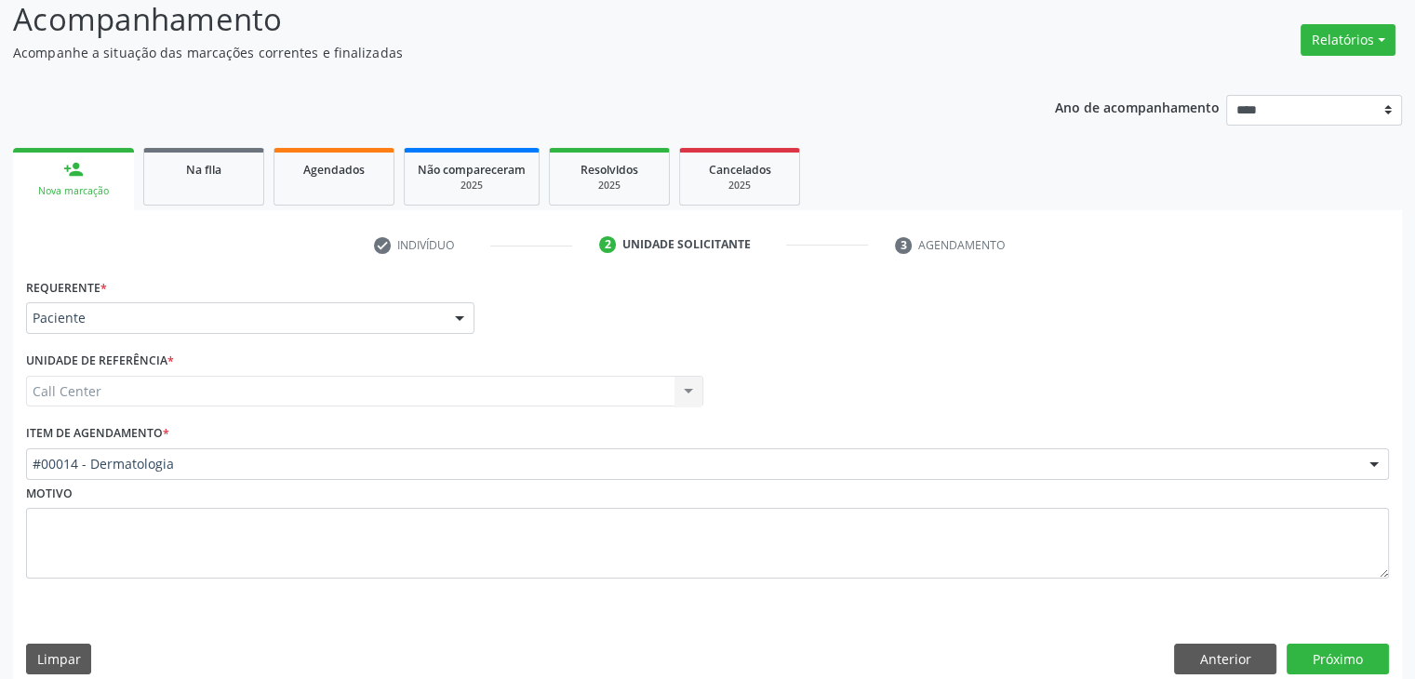
click at [754, 448] on div "#00014 - Dermatologia #0000 - Alergologia #0001 - Angiologia #00077 - Arritmolo…" at bounding box center [707, 464] width 1363 height 32
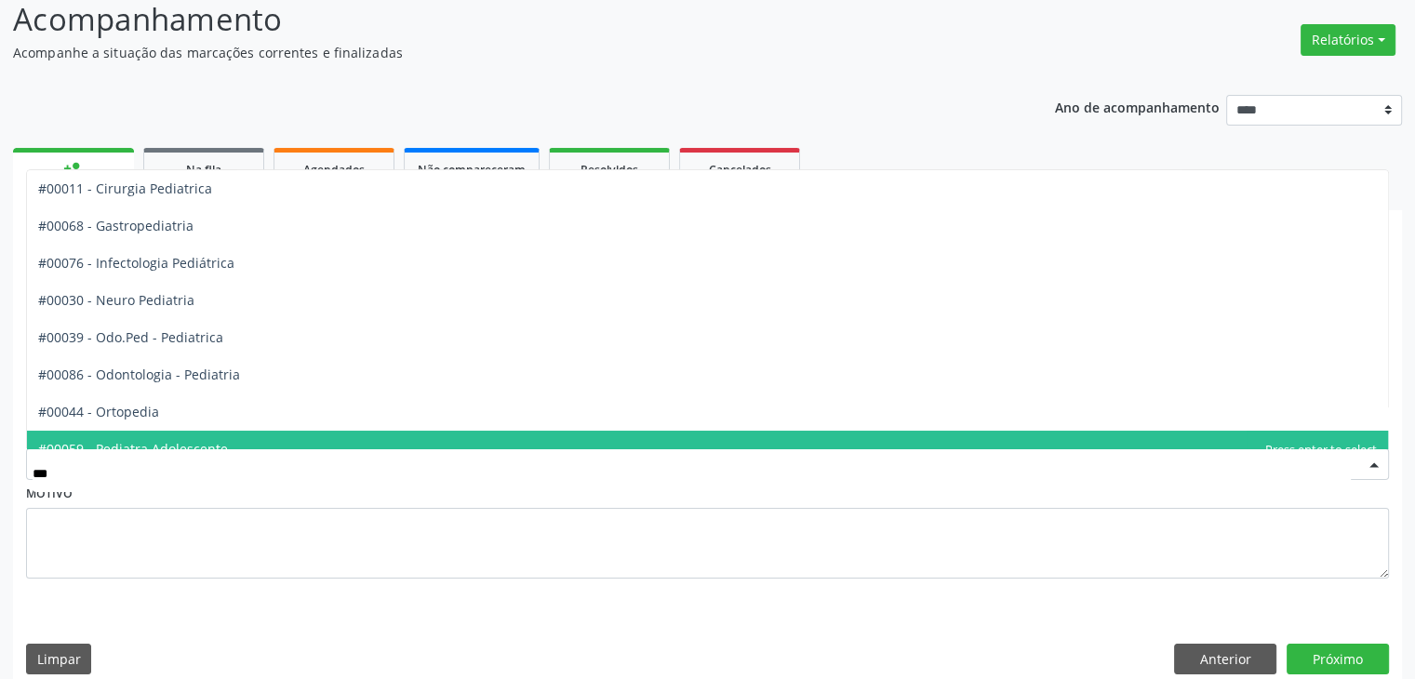
type input "****"
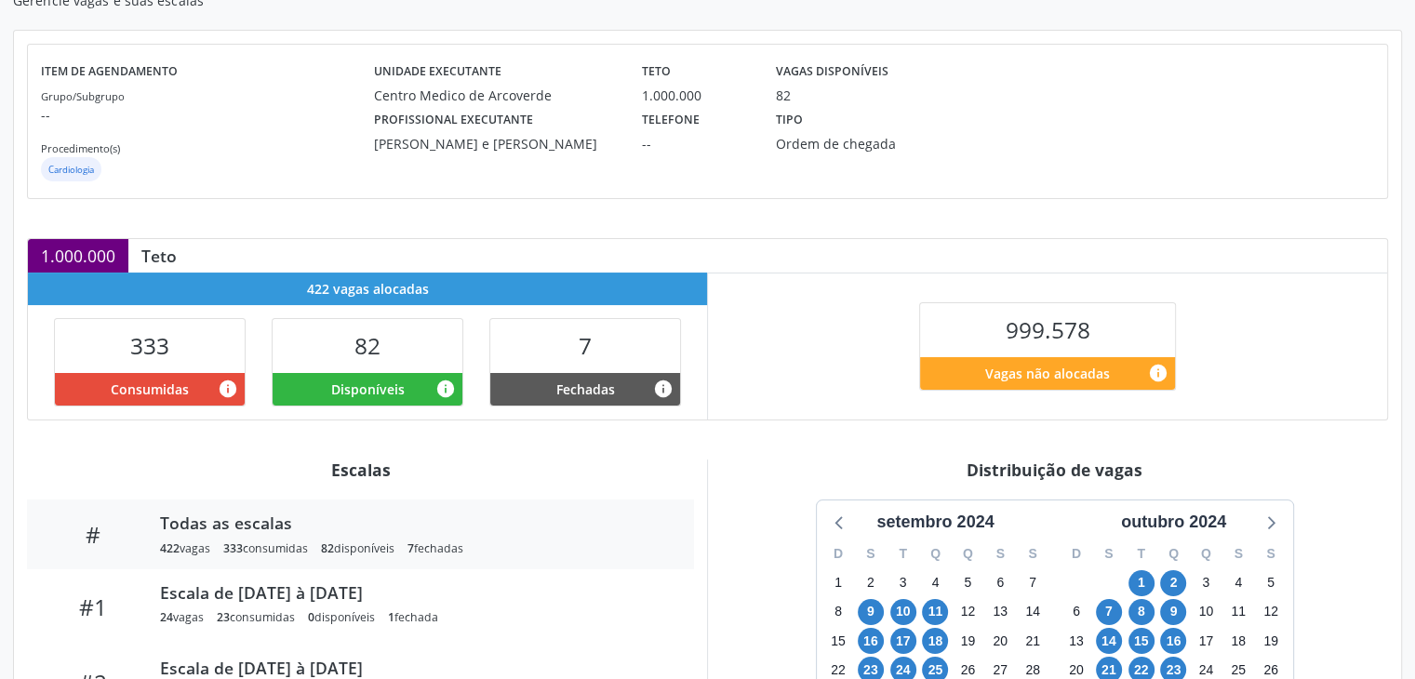
scroll to position [485, 0]
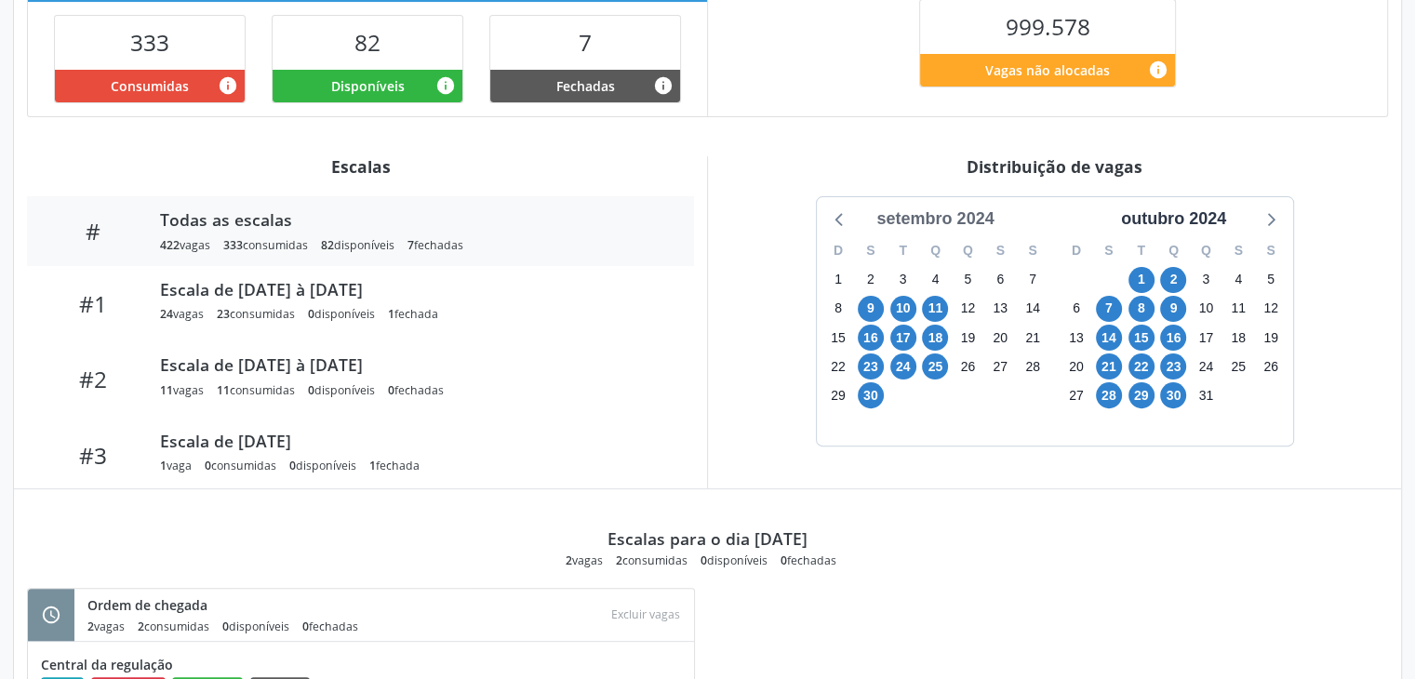
click at [904, 219] on div "setembro 2024" at bounding box center [935, 218] width 132 height 25
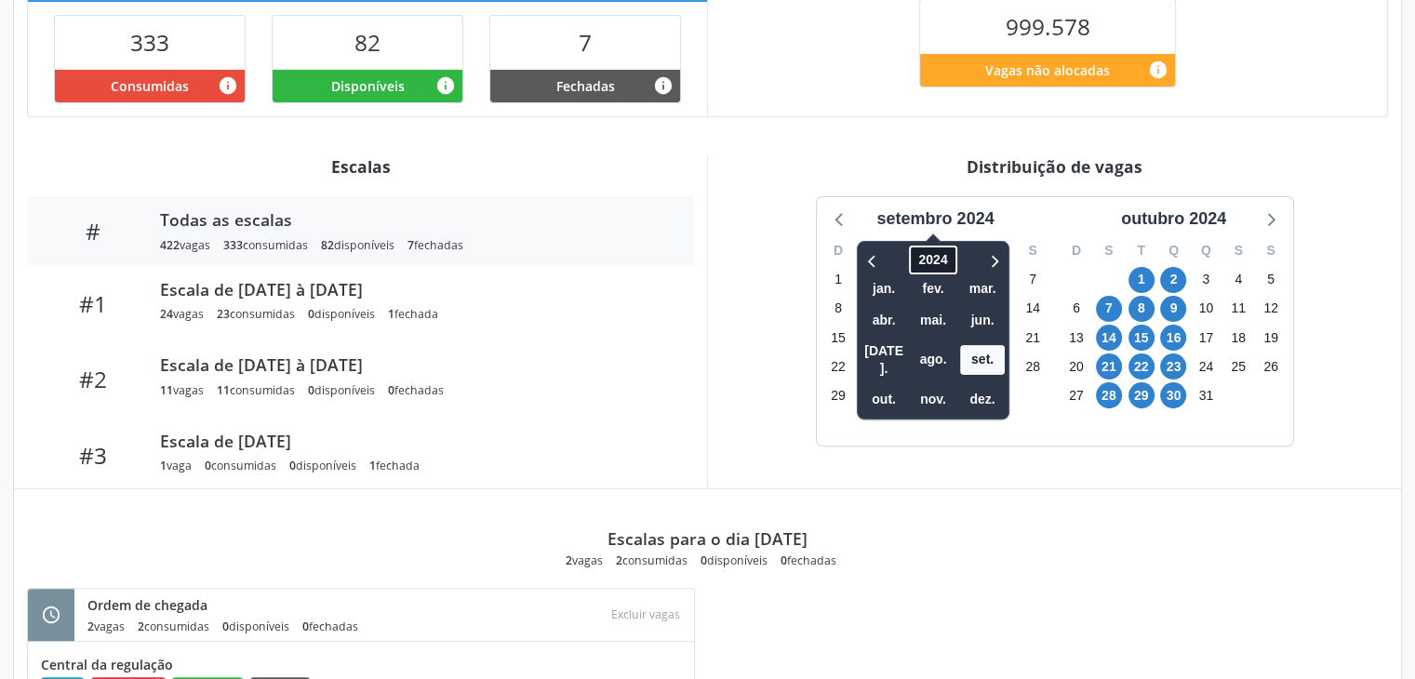
click at [924, 254] on span "2024" at bounding box center [933, 260] width 47 height 29
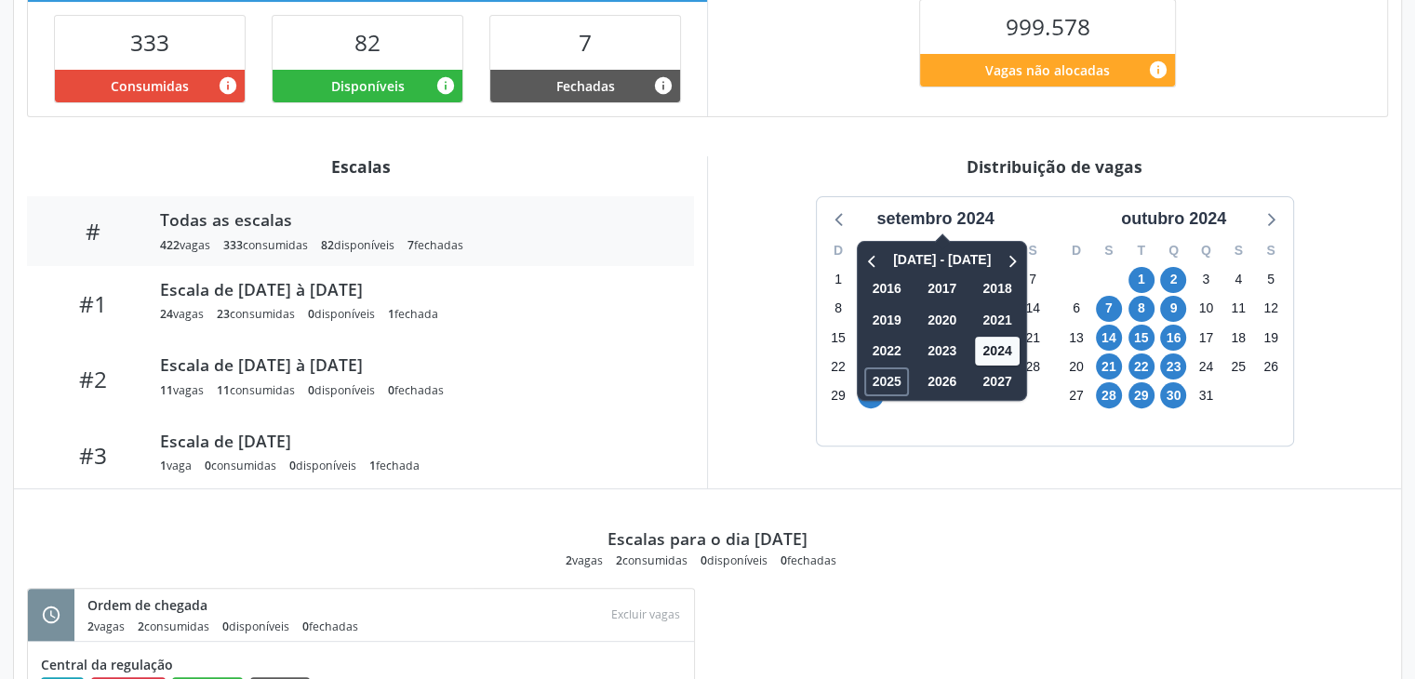
drag, startPoint x: 886, startPoint y: 379, endPoint x: 909, endPoint y: 362, distance: 27.9
click at [886, 377] on span "2025" at bounding box center [887, 381] width 45 height 29
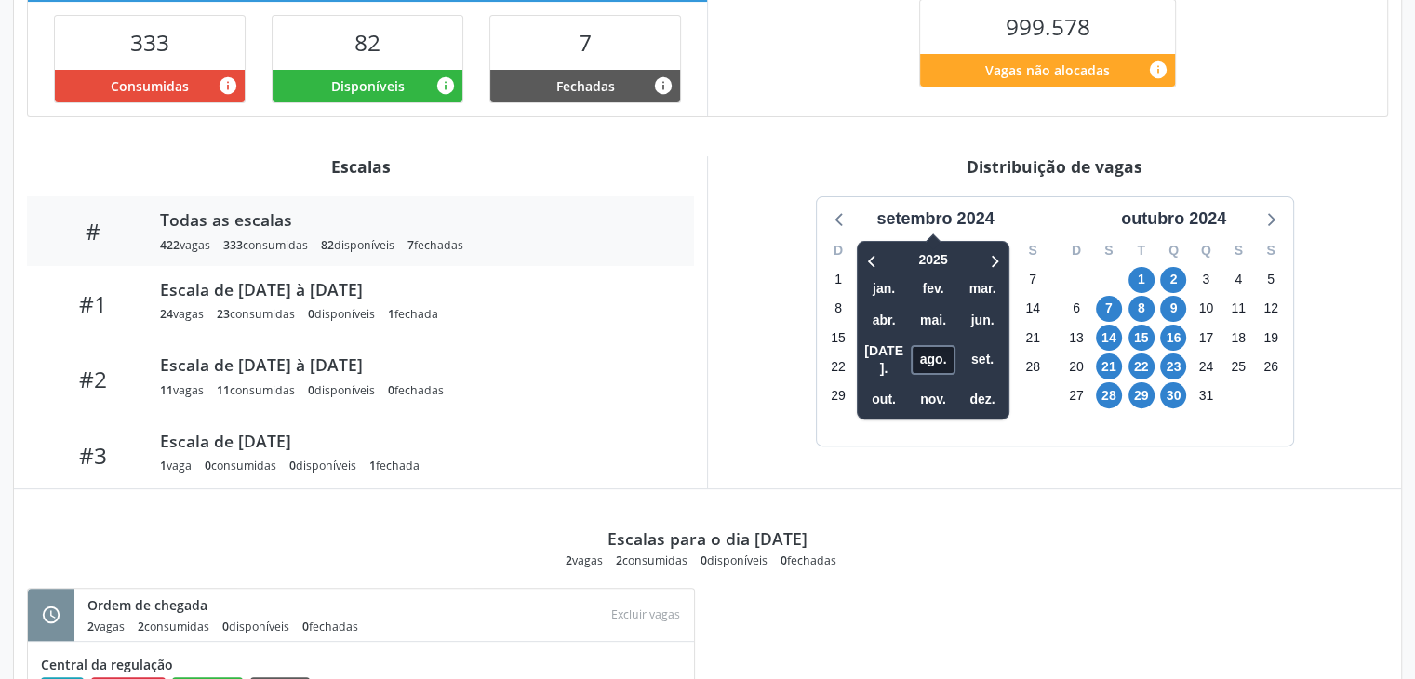
click at [927, 345] on span "ago." at bounding box center [933, 359] width 45 height 29
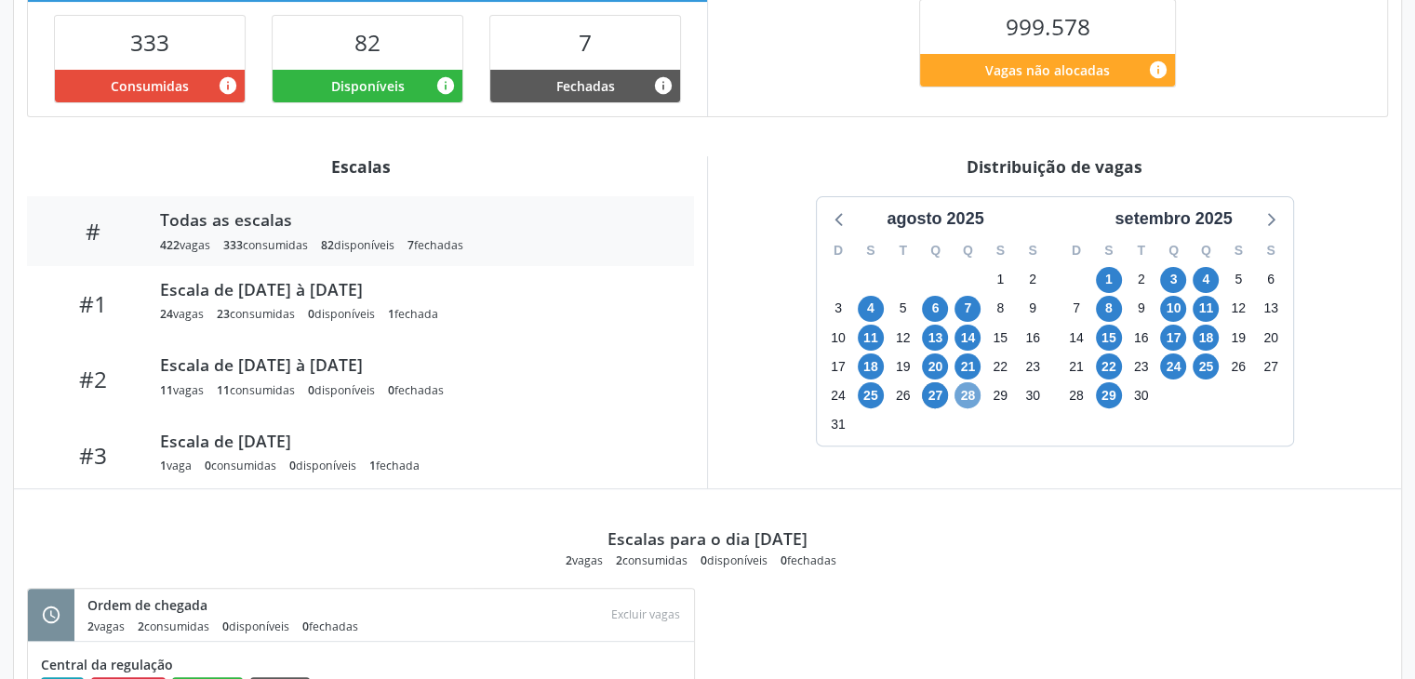
drag, startPoint x: 972, startPoint y: 396, endPoint x: 1192, endPoint y: 322, distance: 232.6
click at [973, 391] on span "28" at bounding box center [967, 395] width 26 height 26
drag, startPoint x: 1275, startPoint y: 215, endPoint x: 1256, endPoint y: 214, distance: 19.6
click at [1271, 213] on icon at bounding box center [1269, 218] width 24 height 24
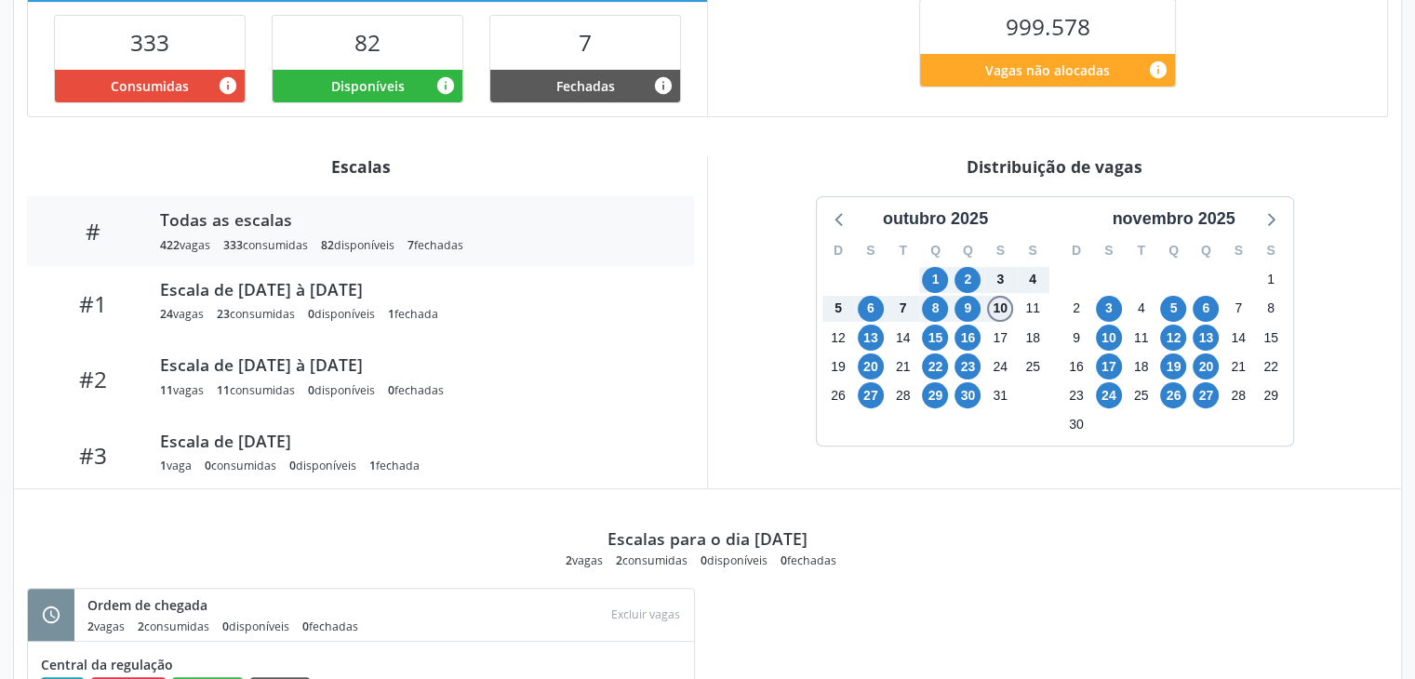
click at [1003, 309] on span "10" at bounding box center [1000, 309] width 26 height 26
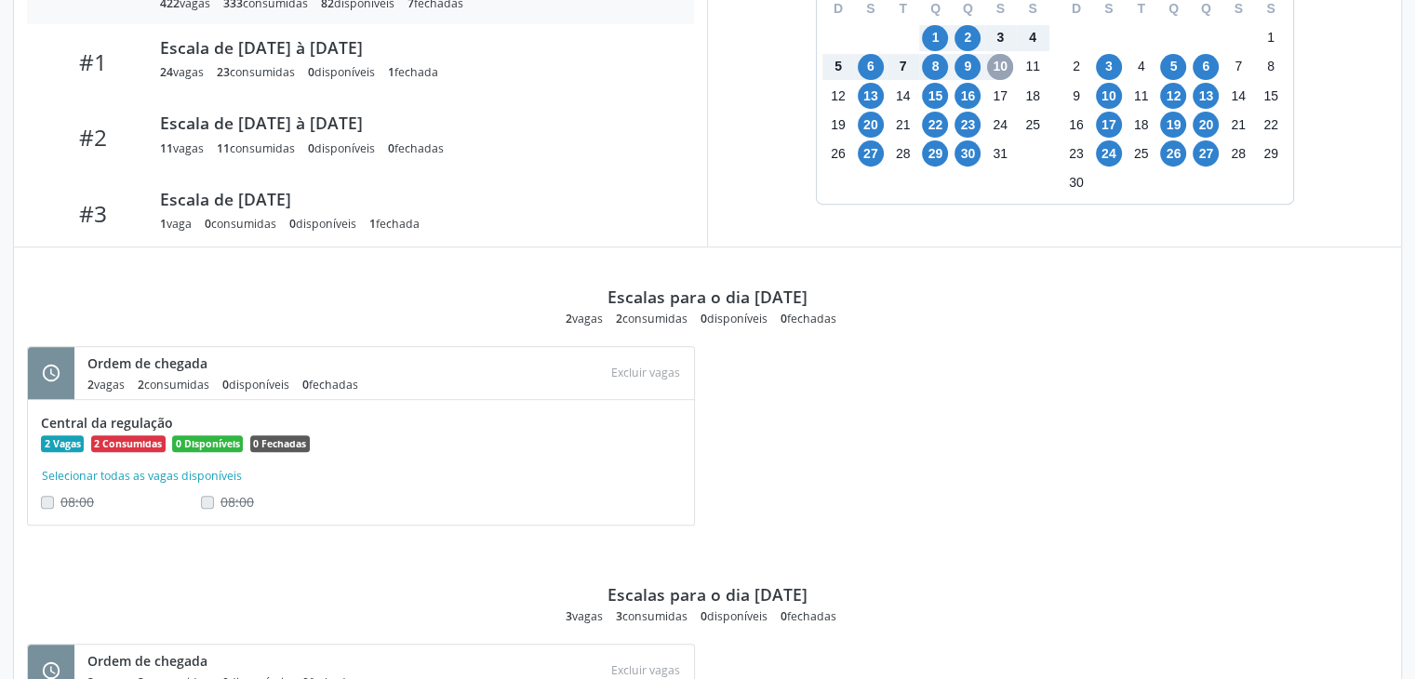
scroll to position [651, 0]
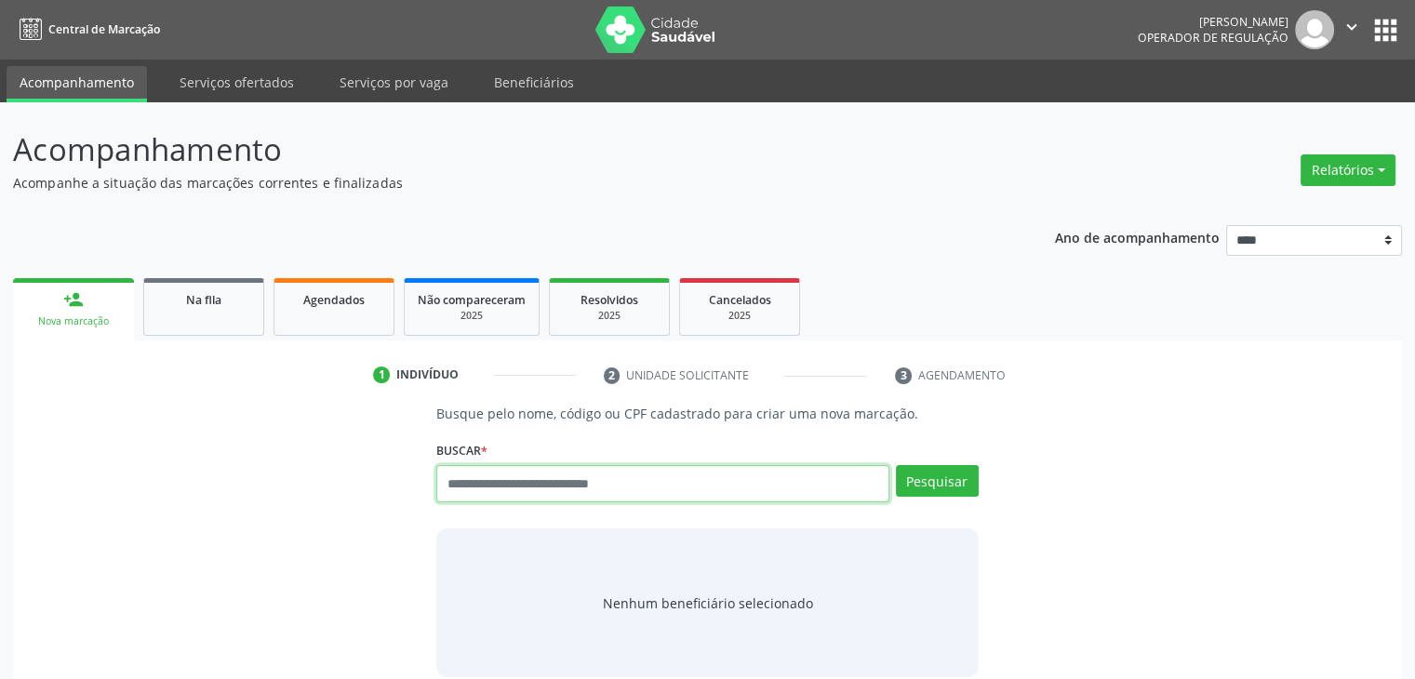
click at [638, 482] on input "text" at bounding box center [662, 483] width 452 height 37
type input "*********"
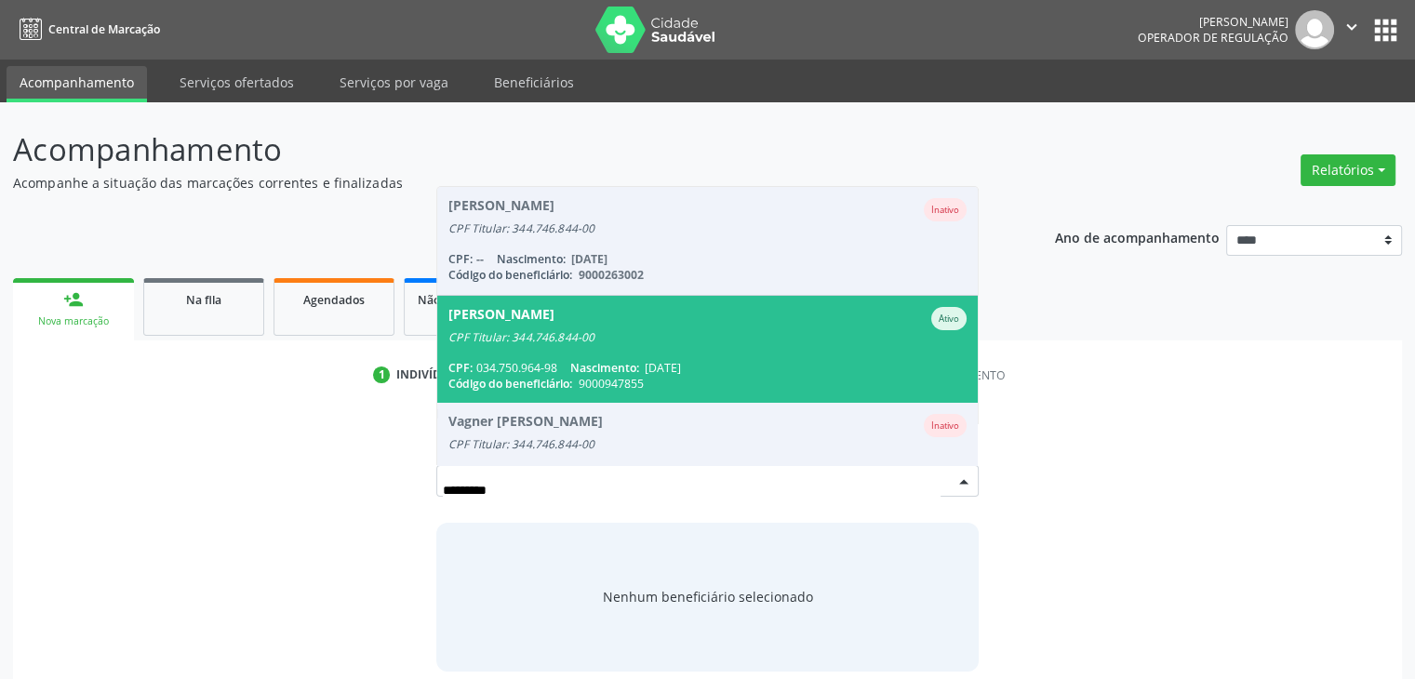
click at [523, 339] on div "CPF Titular: 344.746.844-00" at bounding box center [706, 337] width 517 height 15
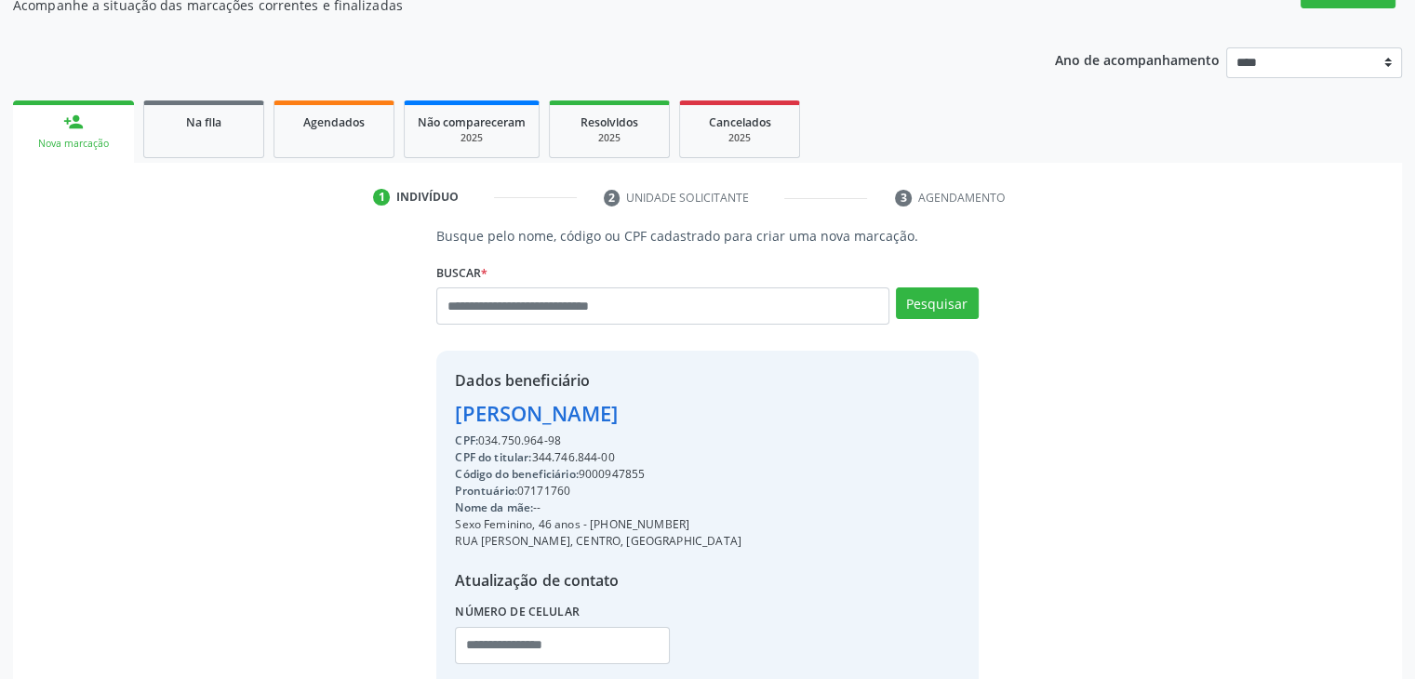
scroll to position [303, 0]
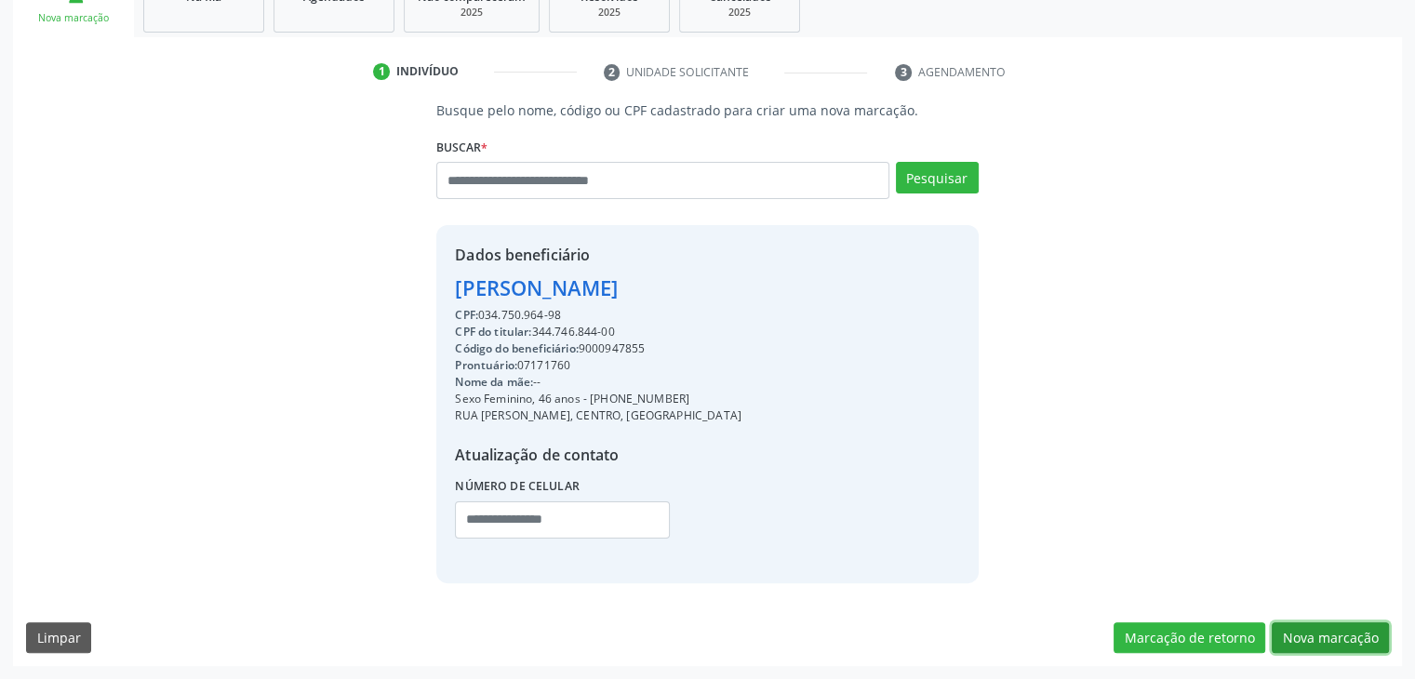
click at [1303, 634] on button "Nova marcação" at bounding box center [1329, 638] width 117 height 32
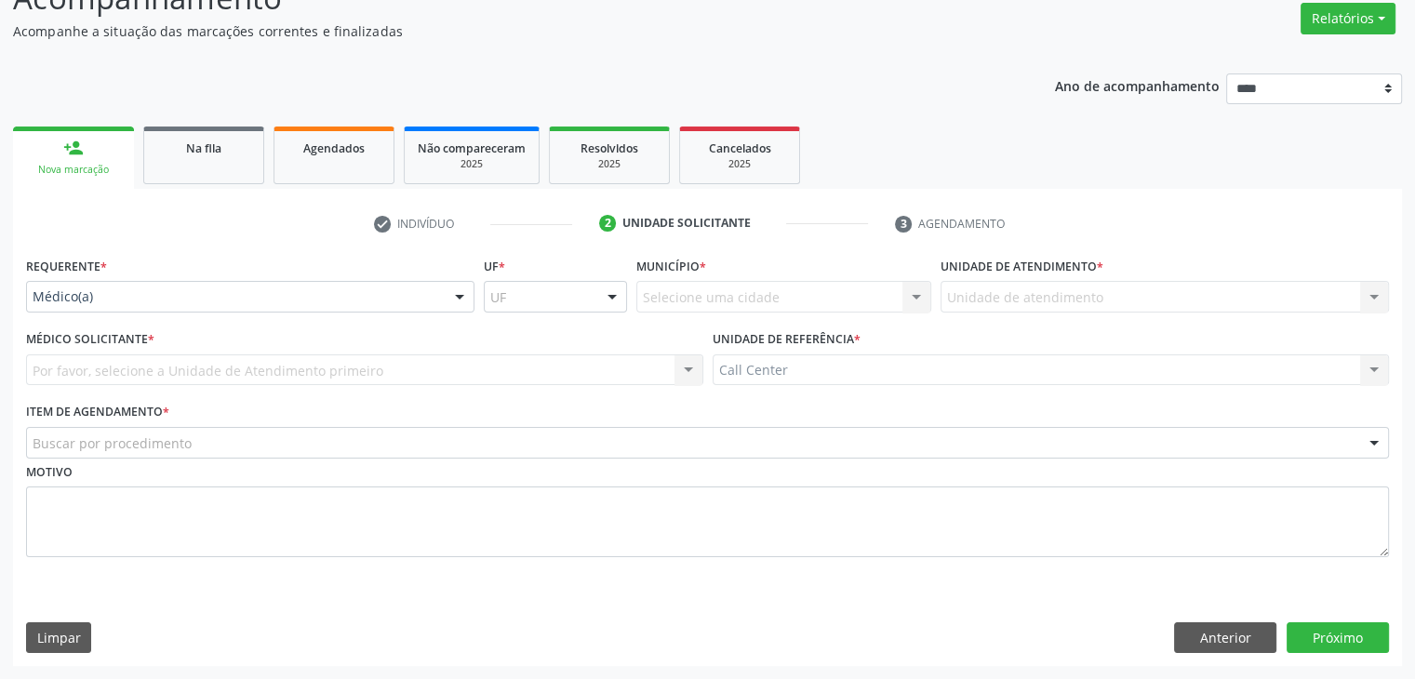
drag, startPoint x: 459, startPoint y: 299, endPoint x: 437, endPoint y: 356, distance: 61.0
click at [459, 299] on div at bounding box center [460, 298] width 28 height 32
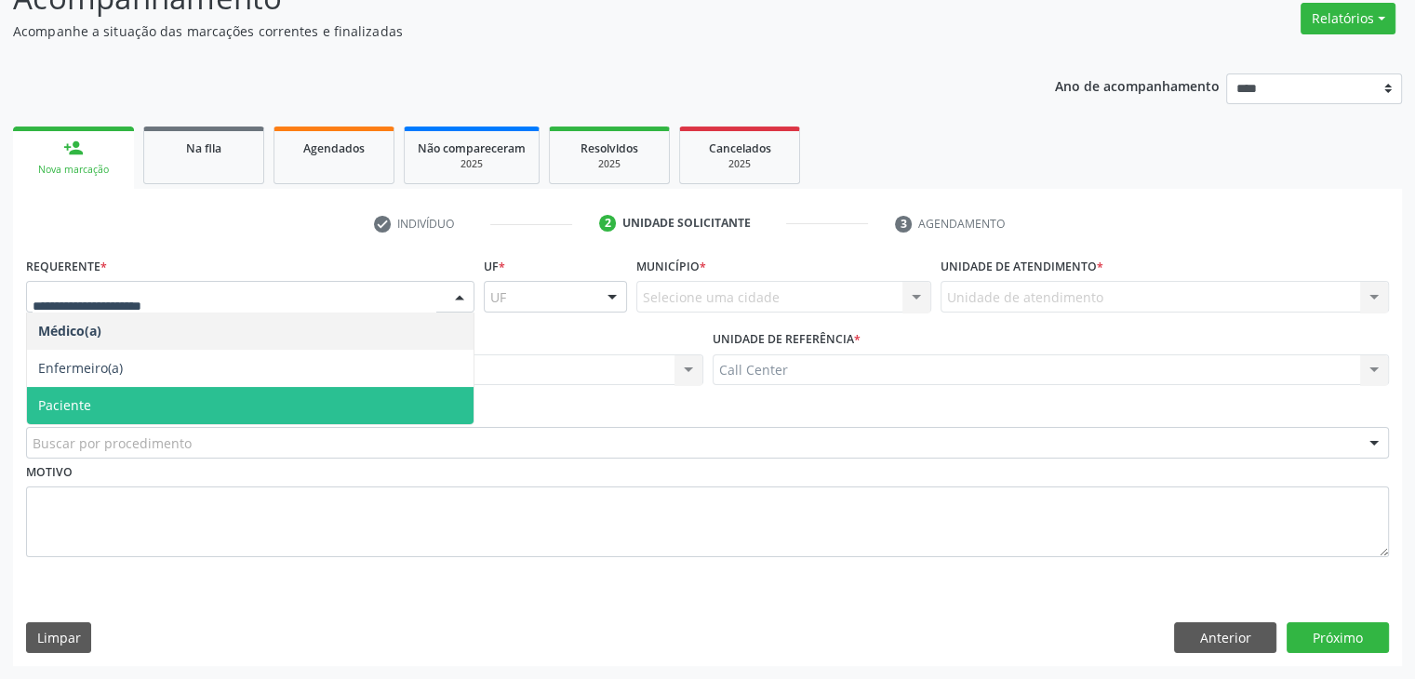
click at [432, 390] on span "Paciente" at bounding box center [250, 405] width 446 height 37
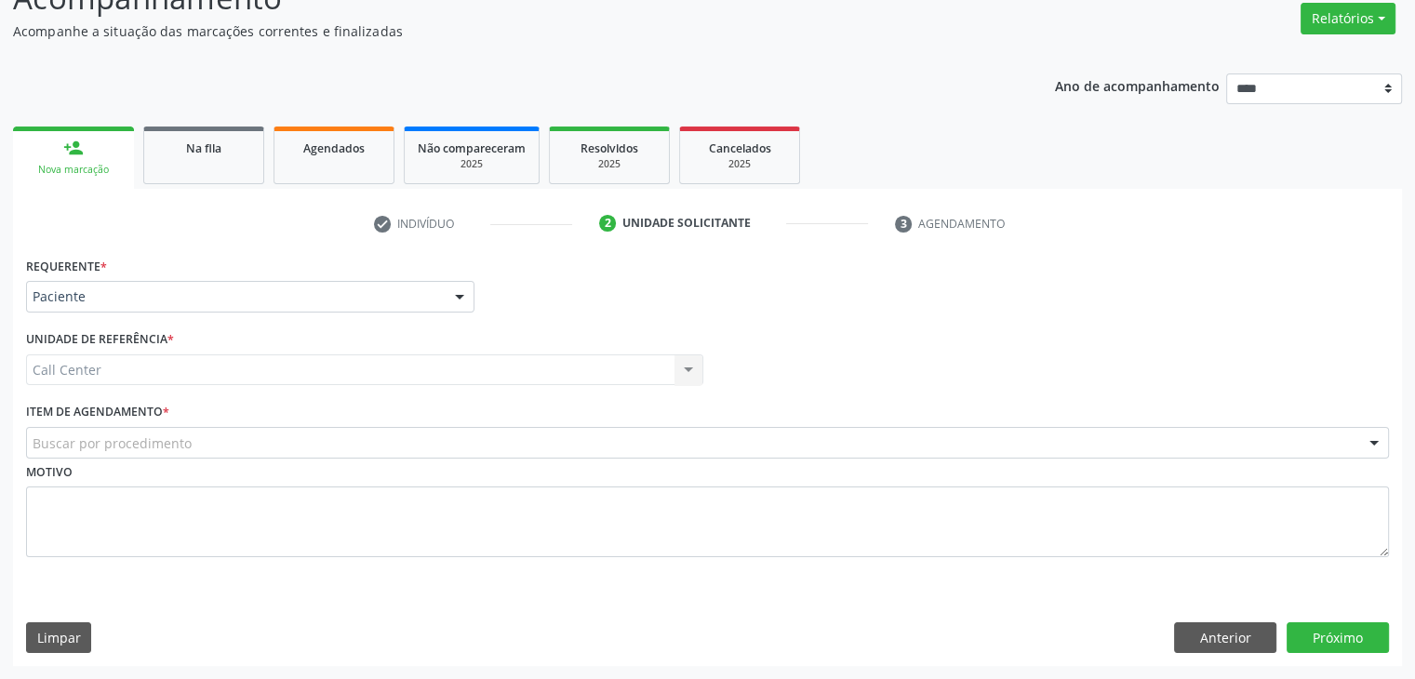
click at [454, 439] on div "Buscar por procedimento" at bounding box center [707, 443] width 1363 height 32
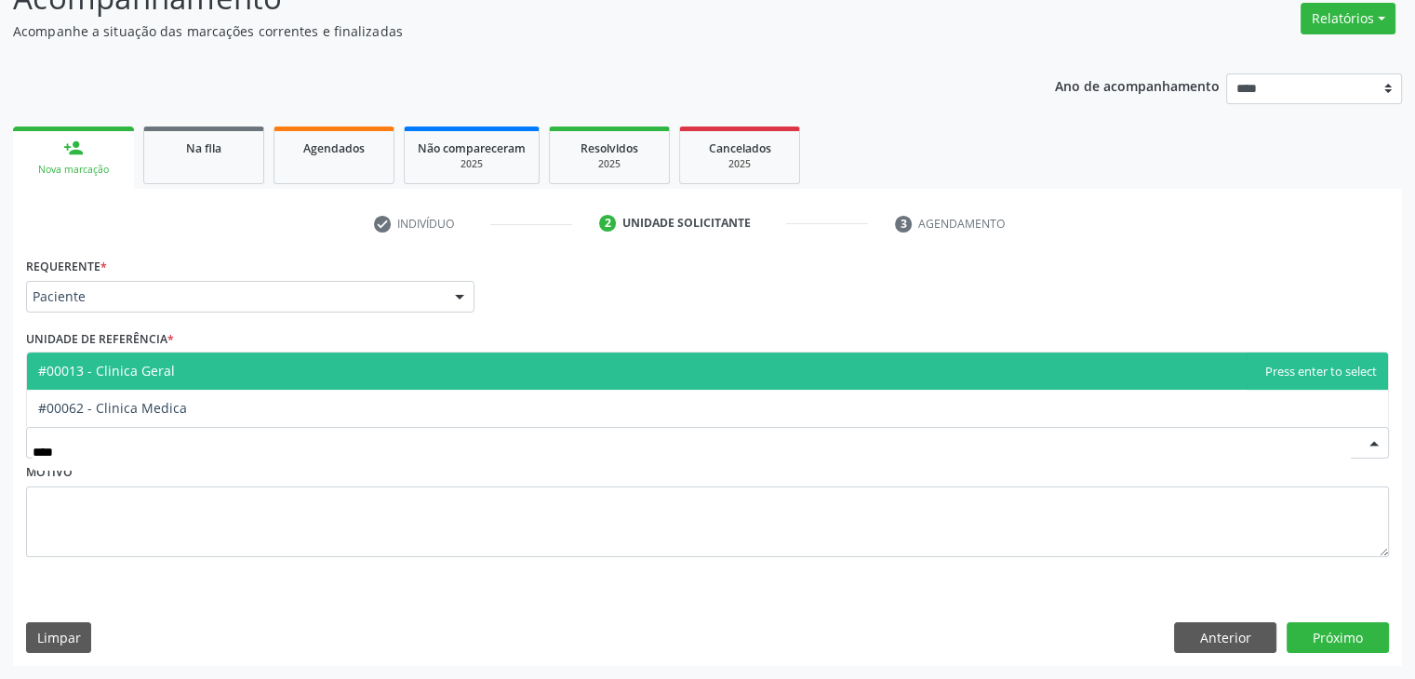
type input "*****"
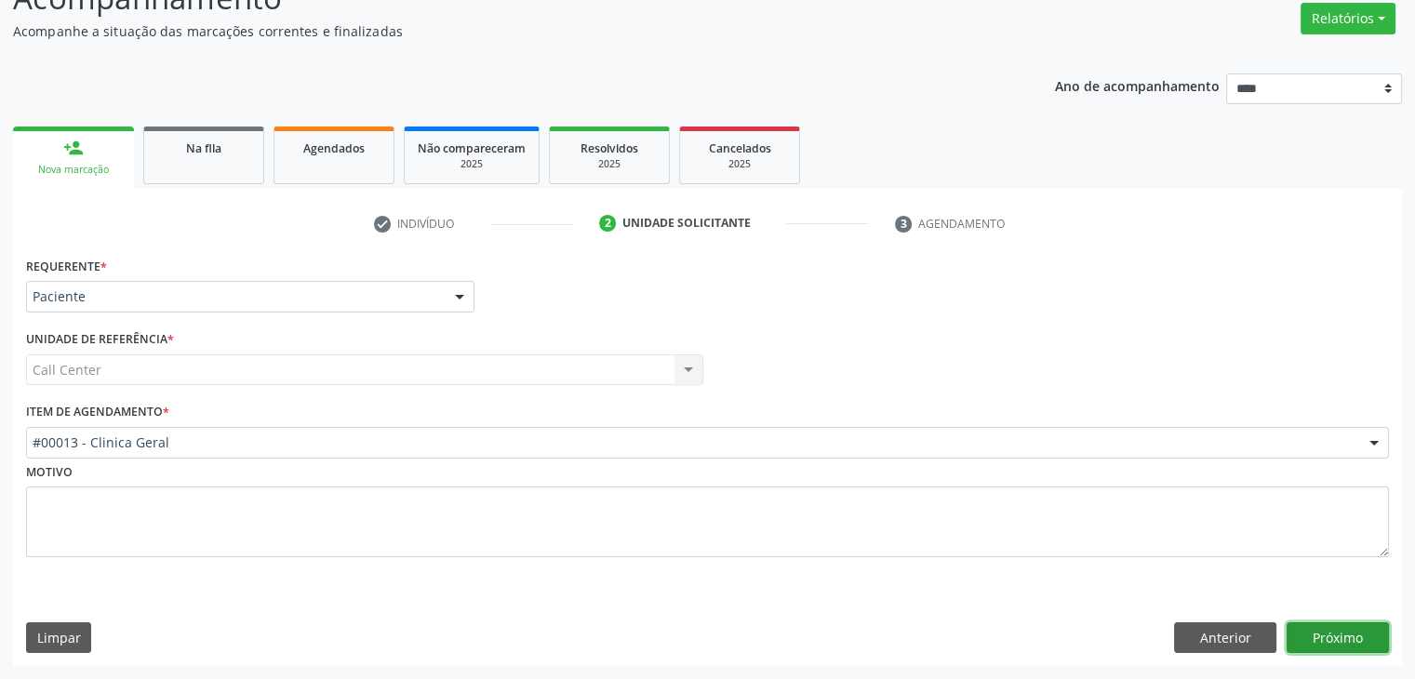
click at [1340, 637] on button "Próximo" at bounding box center [1337, 638] width 102 height 32
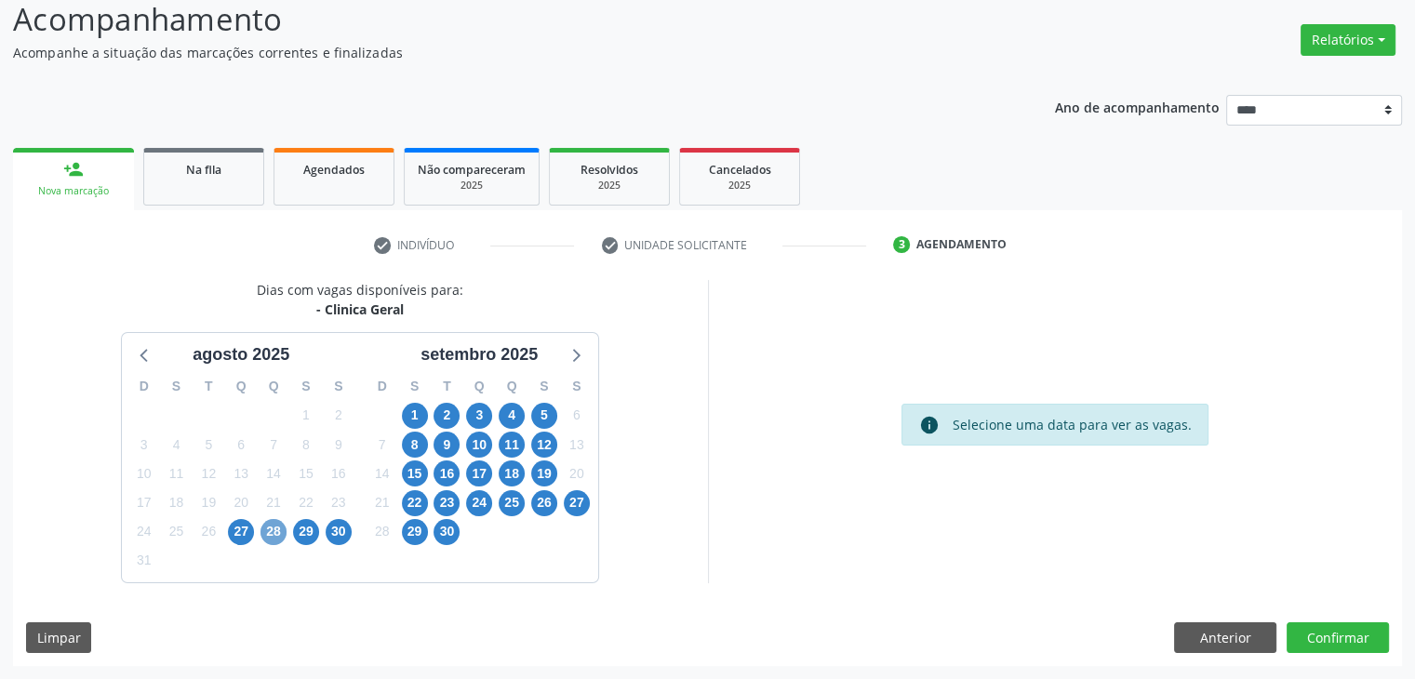
click at [276, 525] on span "28" at bounding box center [273, 532] width 26 height 26
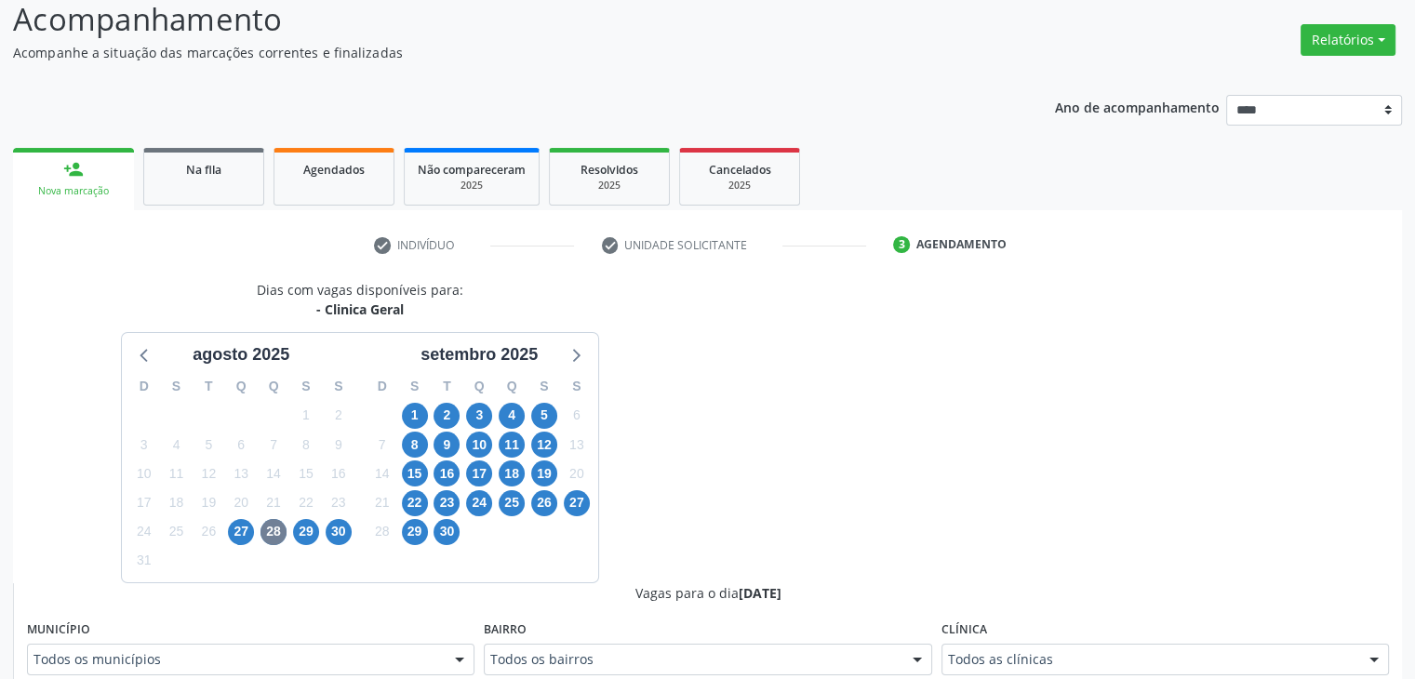
scroll to position [138, 0]
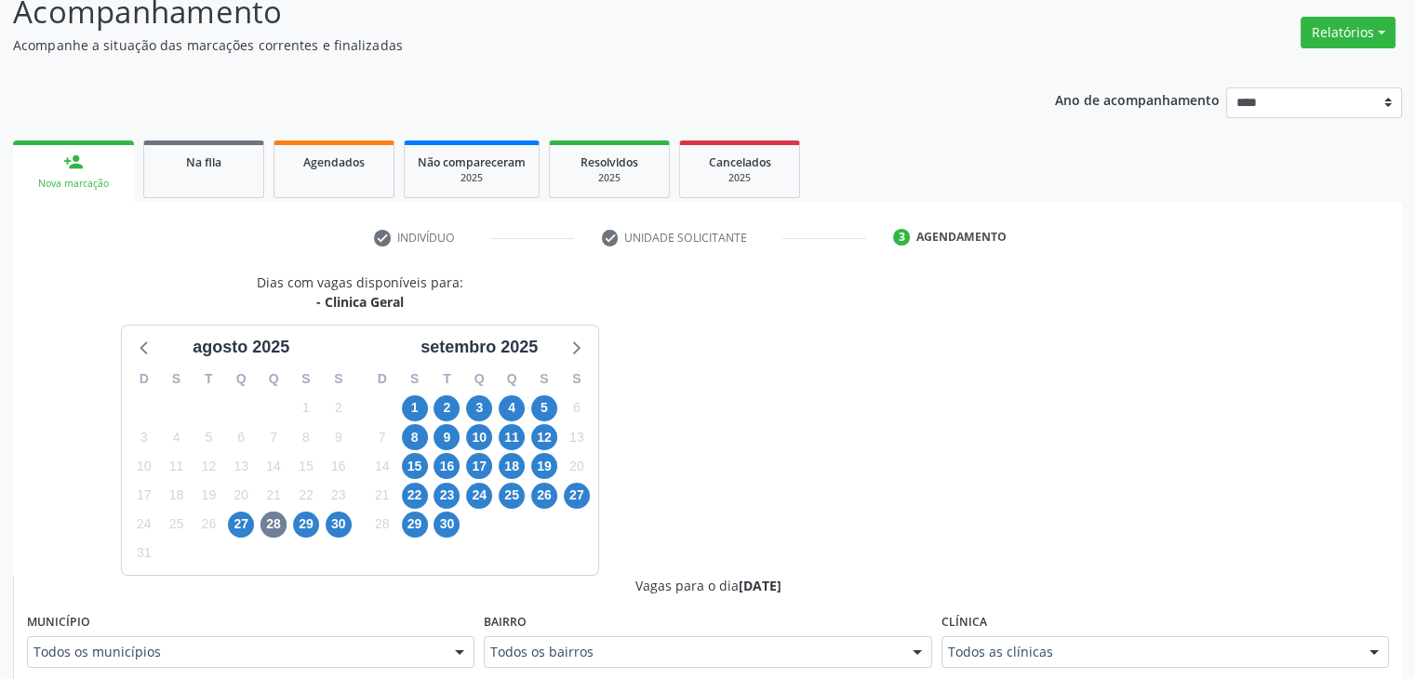
drag, startPoint x: 1156, startPoint y: 665, endPoint x: 1090, endPoint y: 459, distance: 216.8
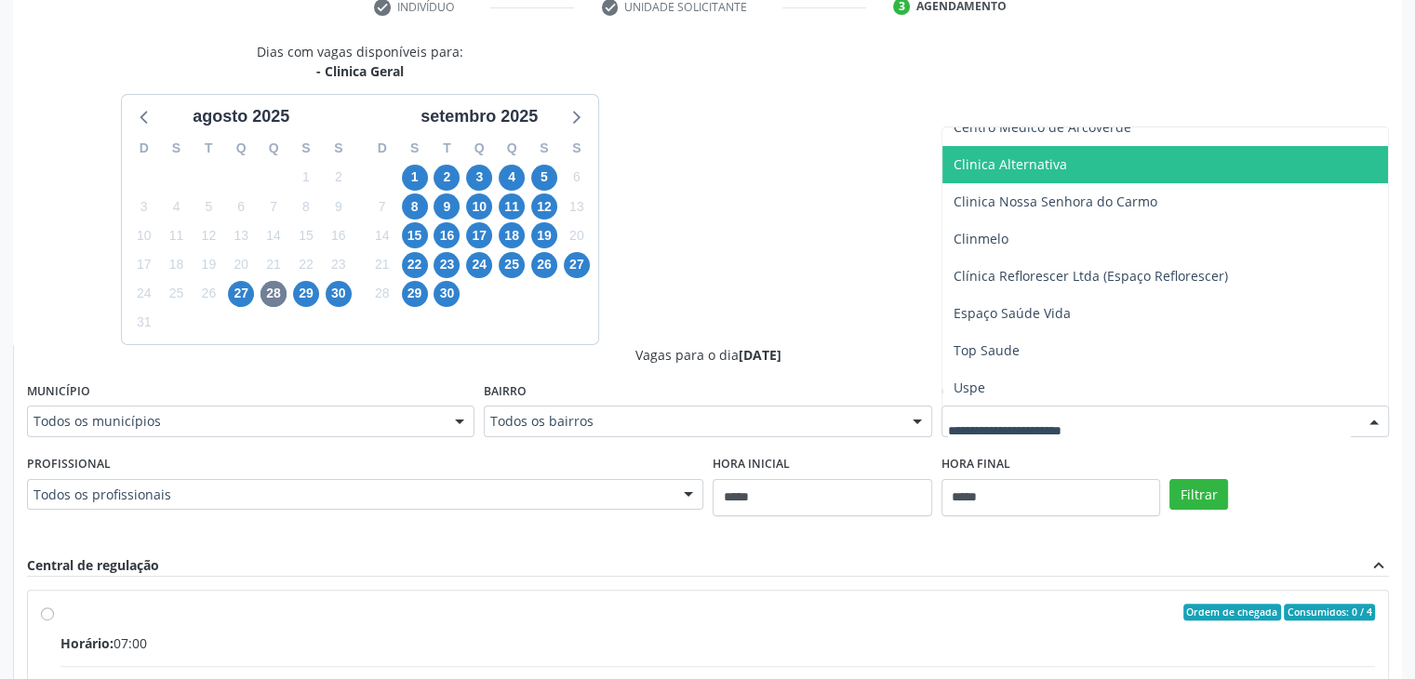
scroll to position [510, 0]
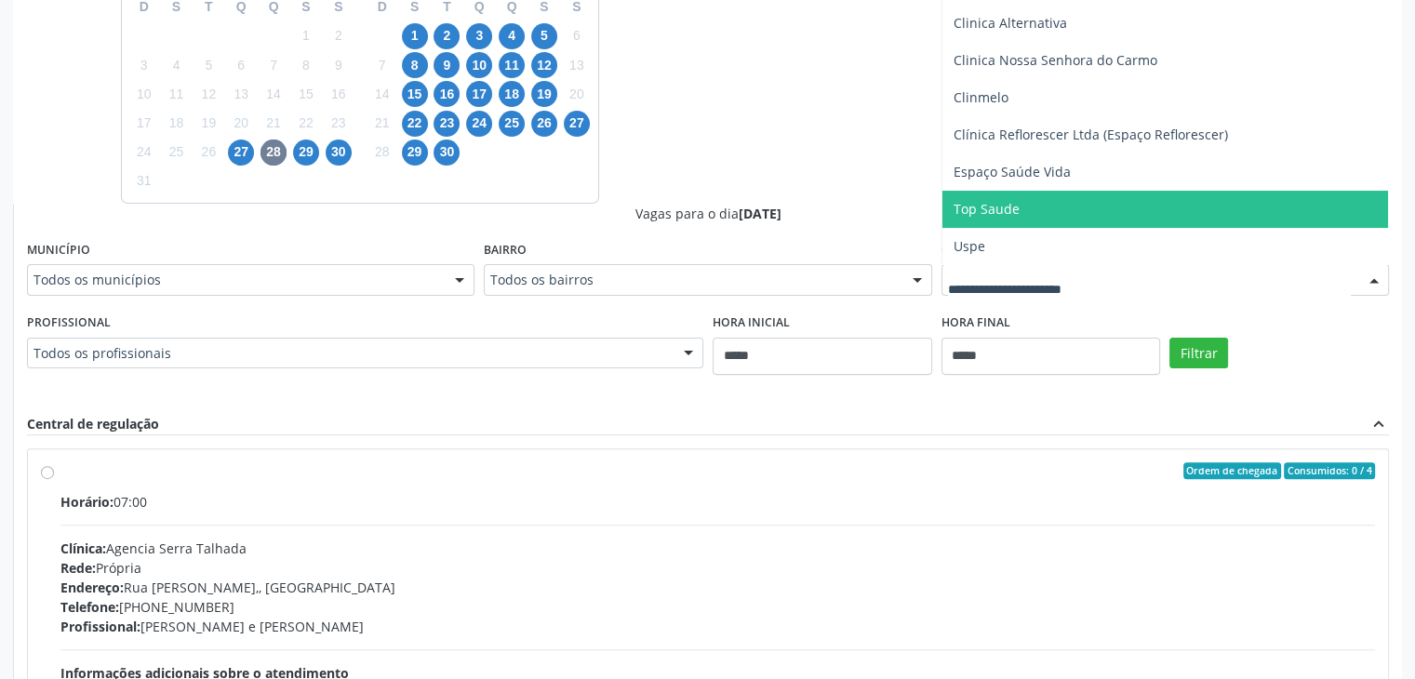
drag, startPoint x: 1017, startPoint y: 220, endPoint x: 1066, endPoint y: 279, distance: 76.0
click at [1023, 229] on ul "Todos as clínicas Agencia Serra Talhada Agencia de Caruaru Boa Vista Medical Ce…" at bounding box center [1165, 42] width 446 height 446
drag, startPoint x: 1101, startPoint y: 217, endPoint x: 1161, endPoint y: 295, distance: 98.2
click at [1101, 218] on span "Top Saude" at bounding box center [1165, 209] width 446 height 37
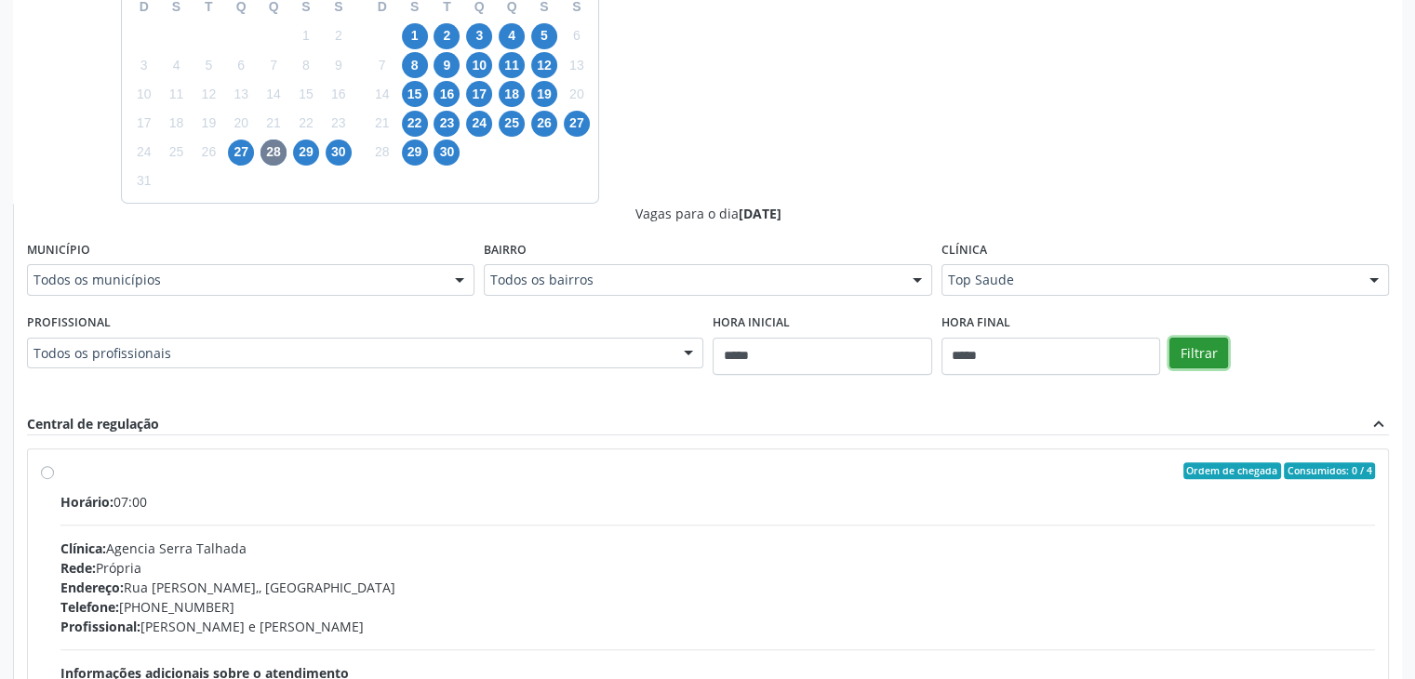
click at [1194, 357] on button "Filtrar" at bounding box center [1198, 354] width 59 height 32
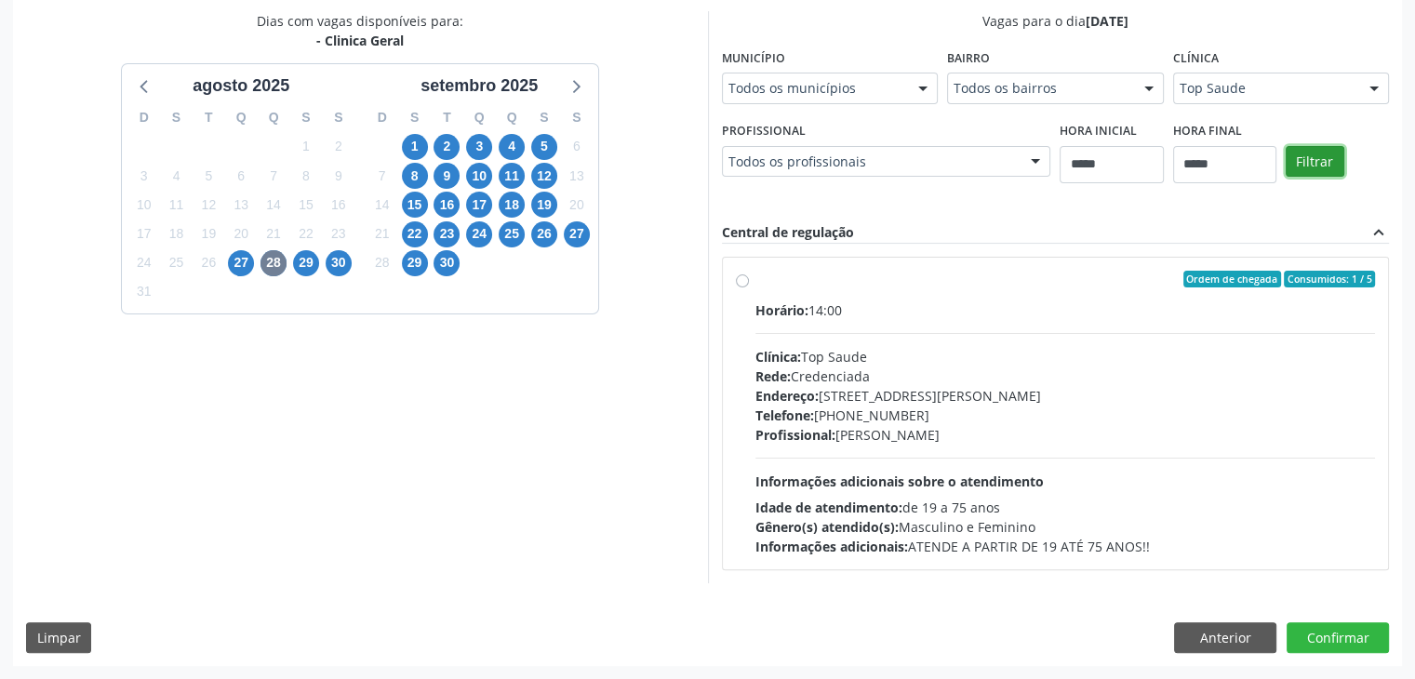
scroll to position [398, 0]
click at [472, 146] on span "3" at bounding box center [479, 148] width 26 height 26
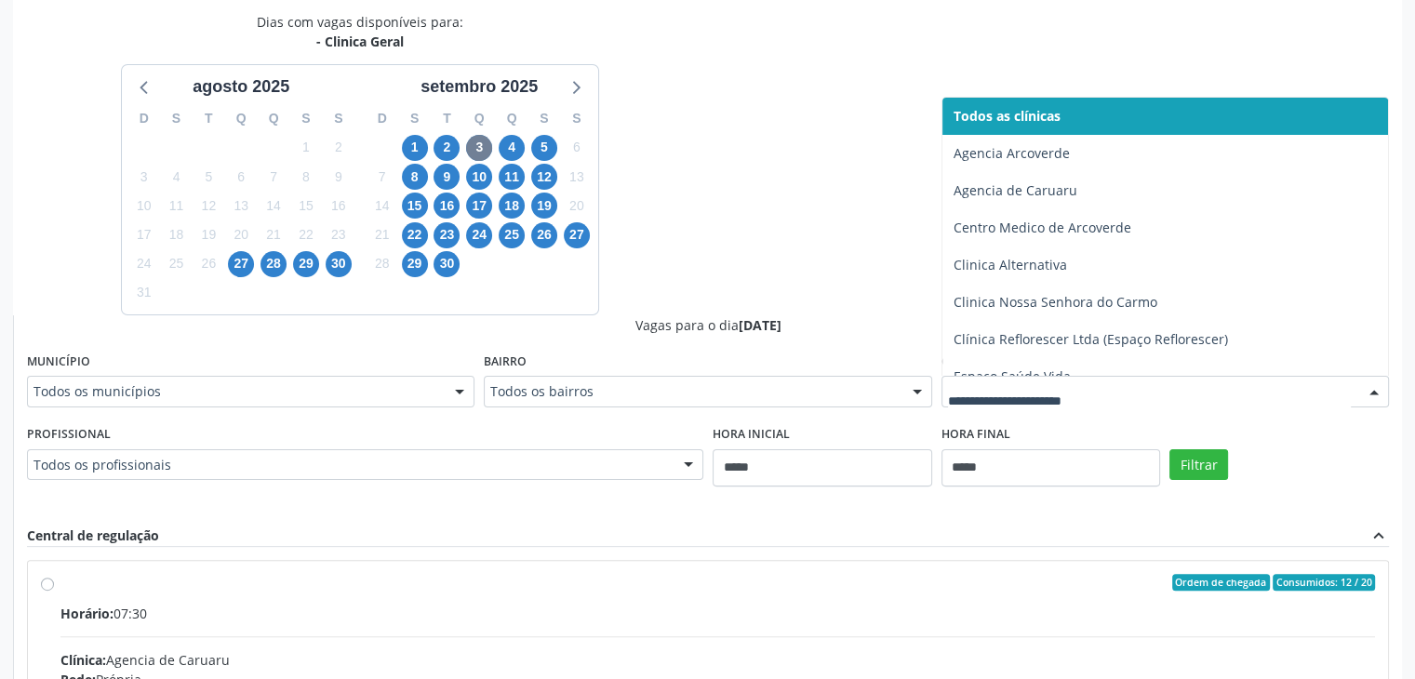
drag, startPoint x: 1220, startPoint y: 395, endPoint x: 1211, endPoint y: 369, distance: 27.7
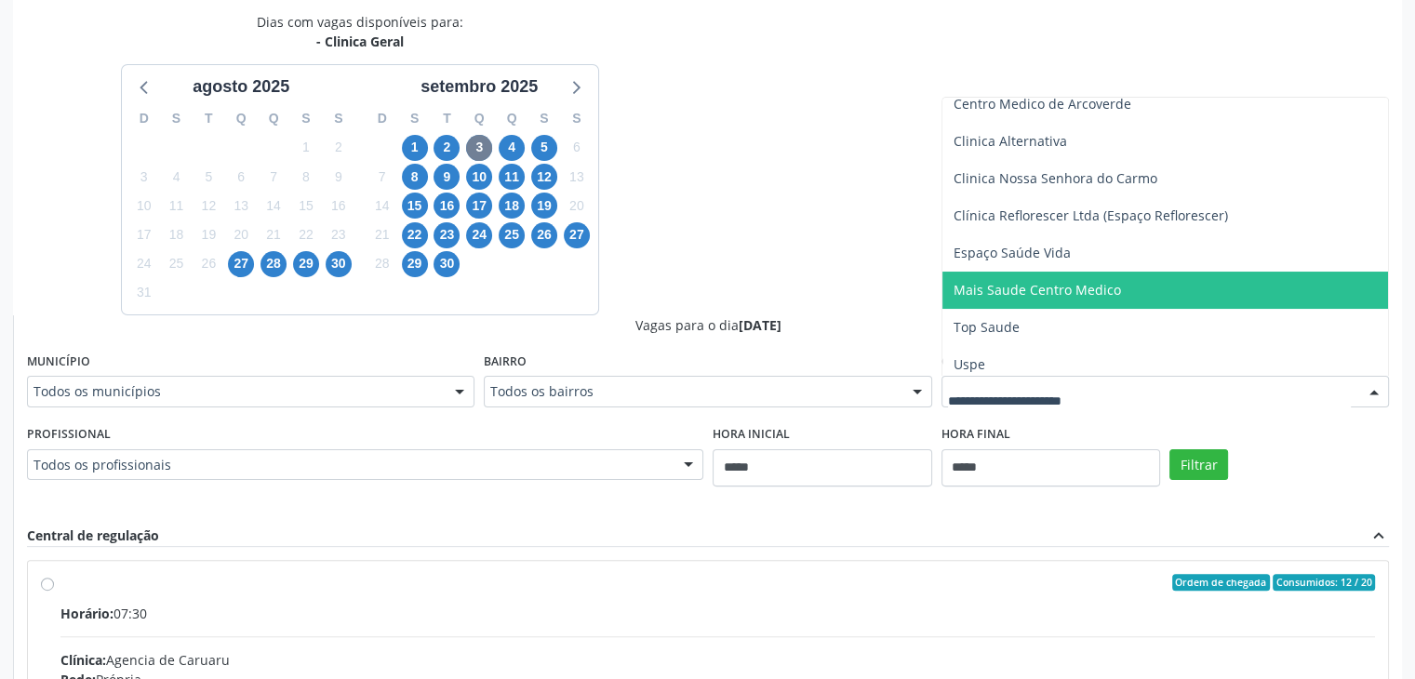
scroll to position [130, 0]
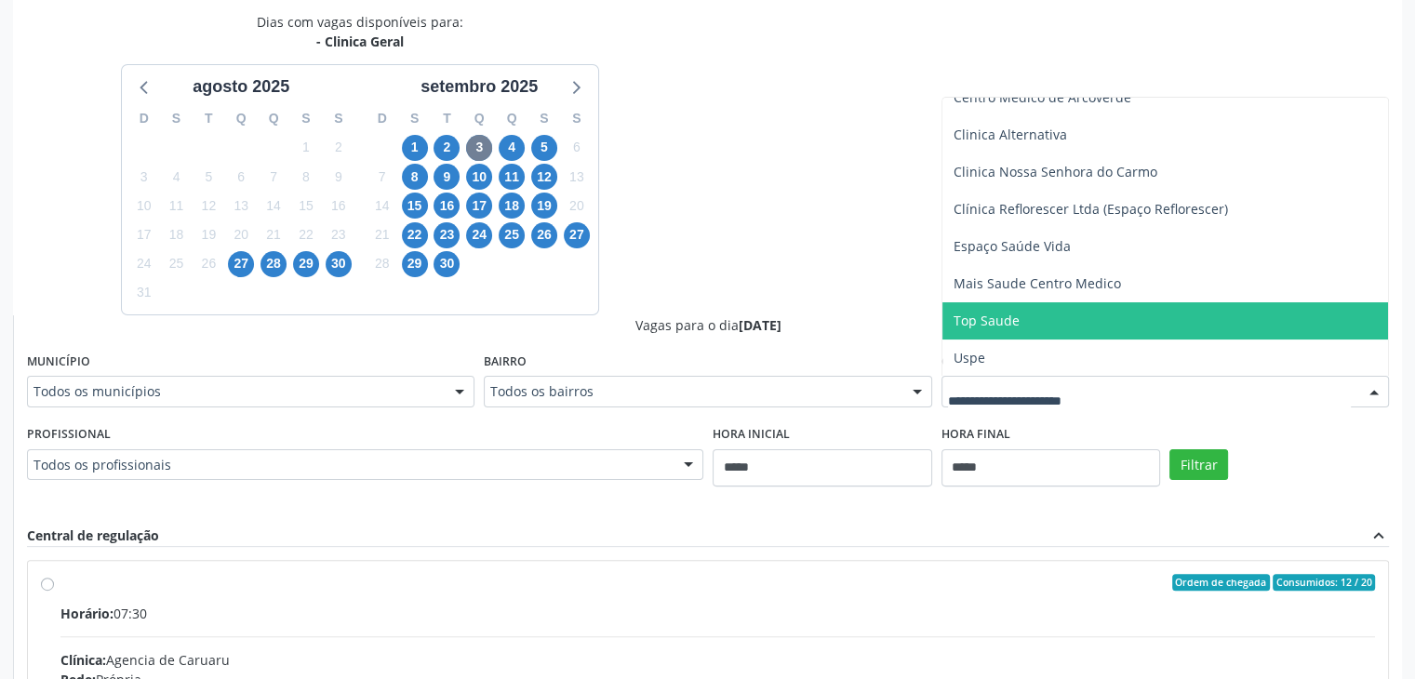
drag, startPoint x: 1057, startPoint y: 326, endPoint x: 1148, endPoint y: 462, distance: 163.8
click at [1064, 339] on ul "Todos as clínicas Agencia Arcoverde Agencia de Caruaru Centro Medico de Arcover…" at bounding box center [1165, 171] width 446 height 409
click at [1166, 328] on span "Top Saude" at bounding box center [1165, 320] width 446 height 37
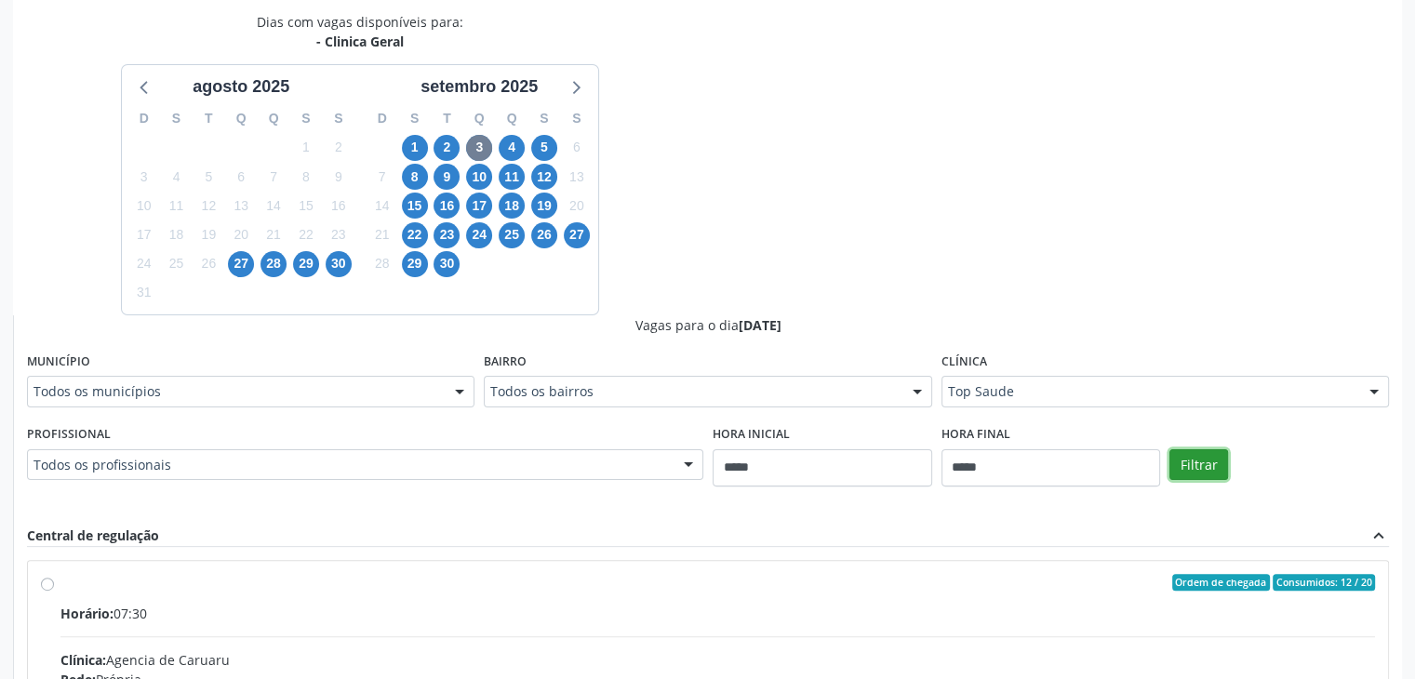
drag, startPoint x: 1188, startPoint y: 459, endPoint x: 1118, endPoint y: 346, distance: 133.2
click at [1187, 459] on button "Filtrar" at bounding box center [1198, 465] width 59 height 32
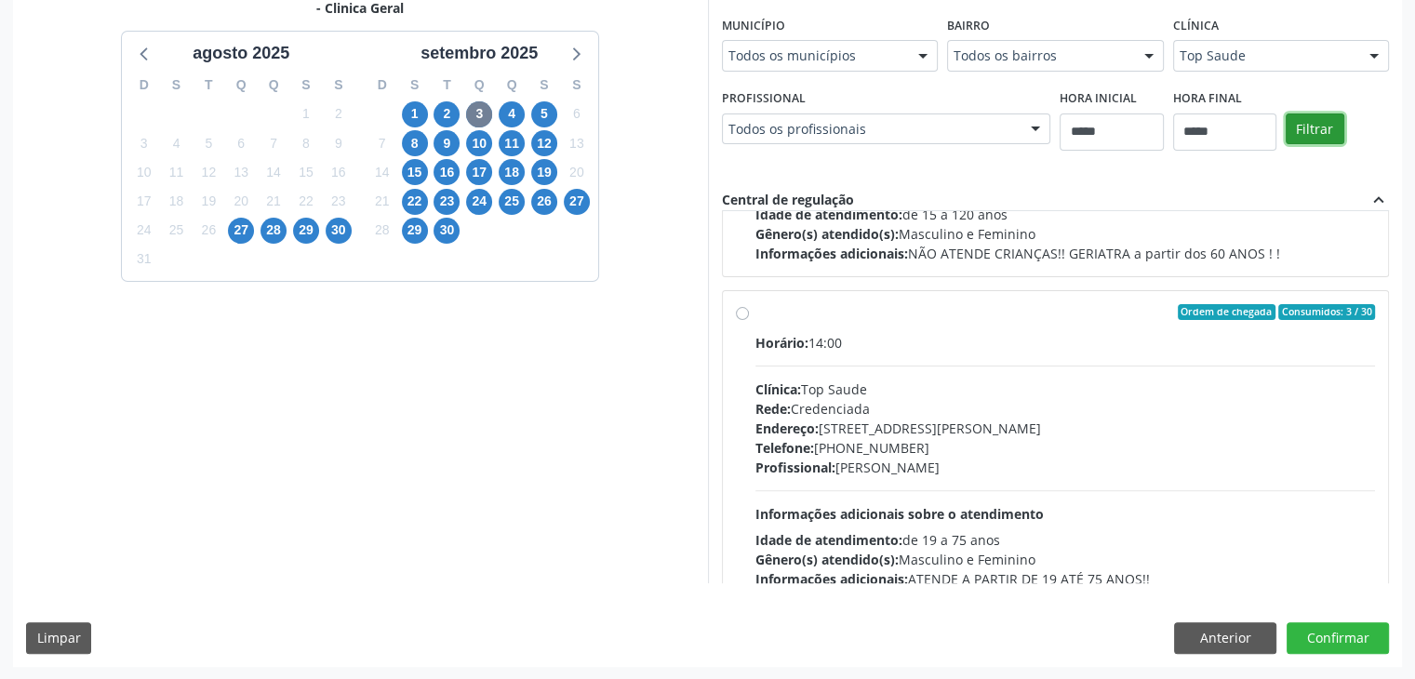
scroll to position [291, 0]
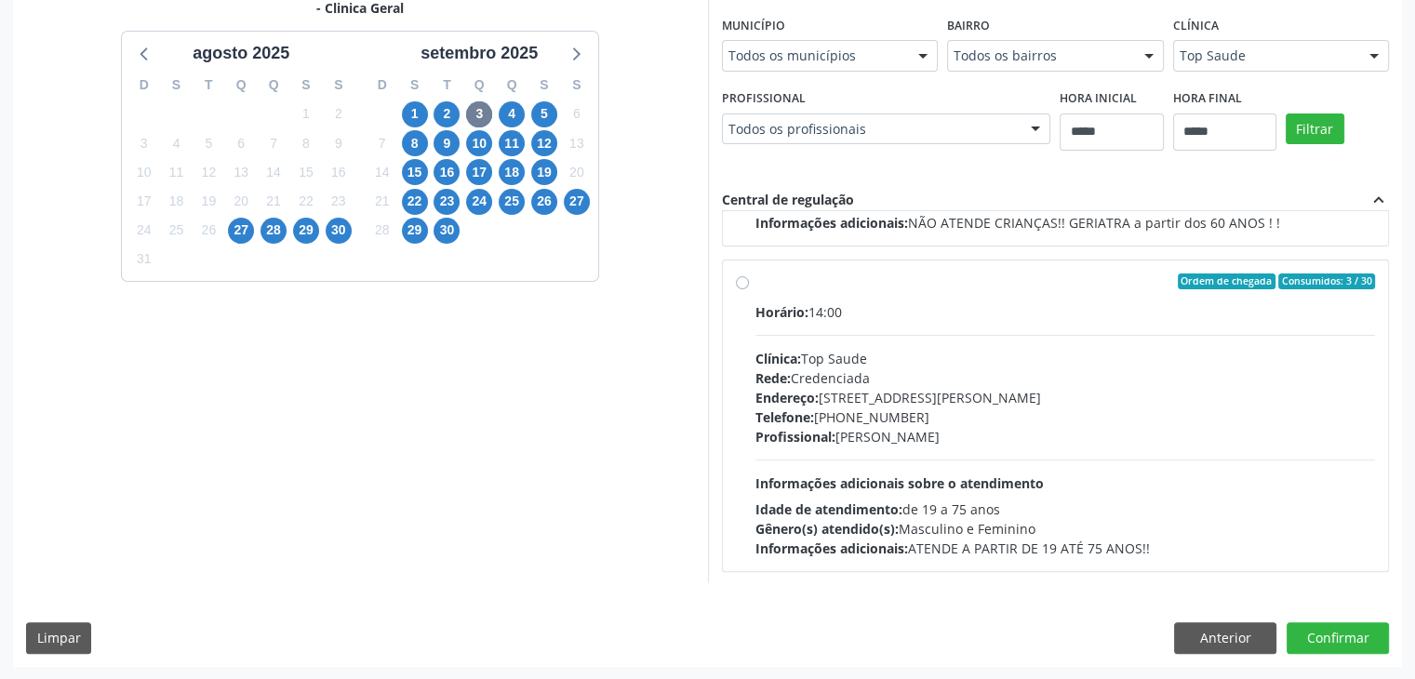
click at [751, 295] on div "Ordem de chegada Consumidos: 3 / 30 Horário: 14:00 Clínica: Top Saude Rede: Cre…" at bounding box center [1056, 416] width 640 height 286
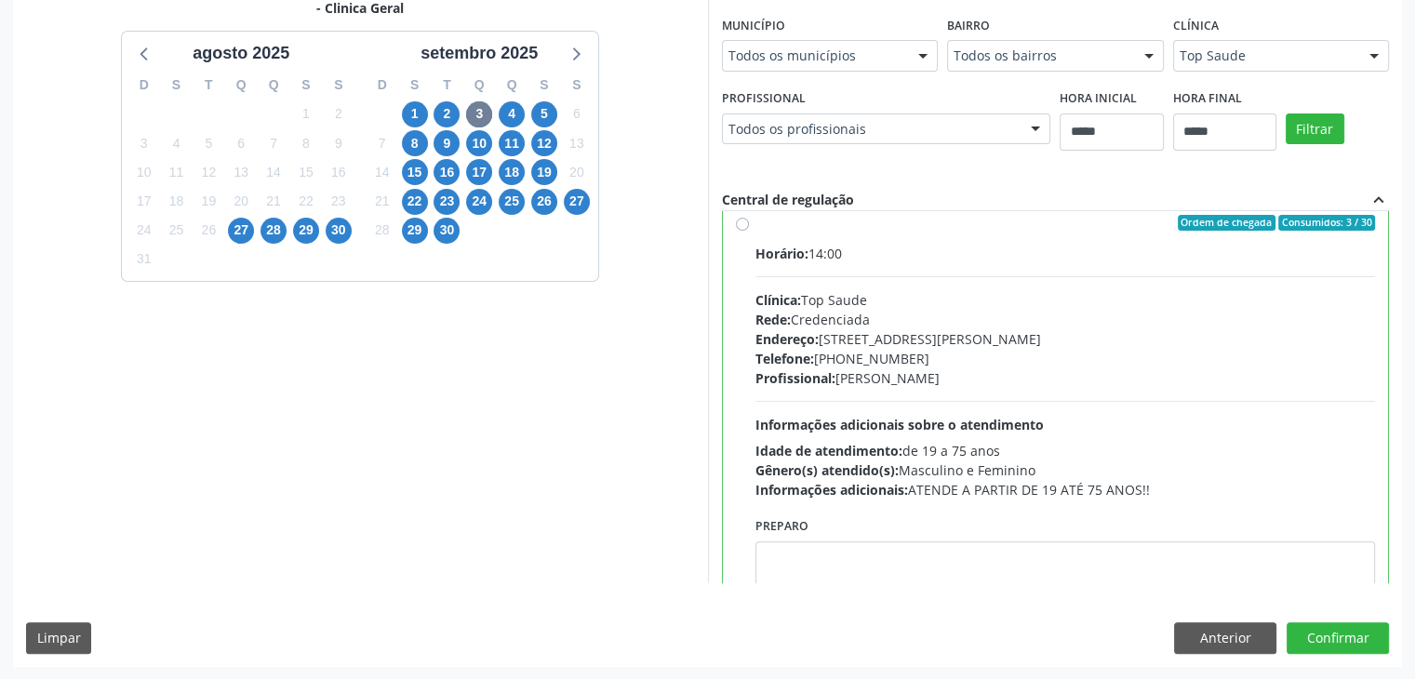
scroll to position [417, 0]
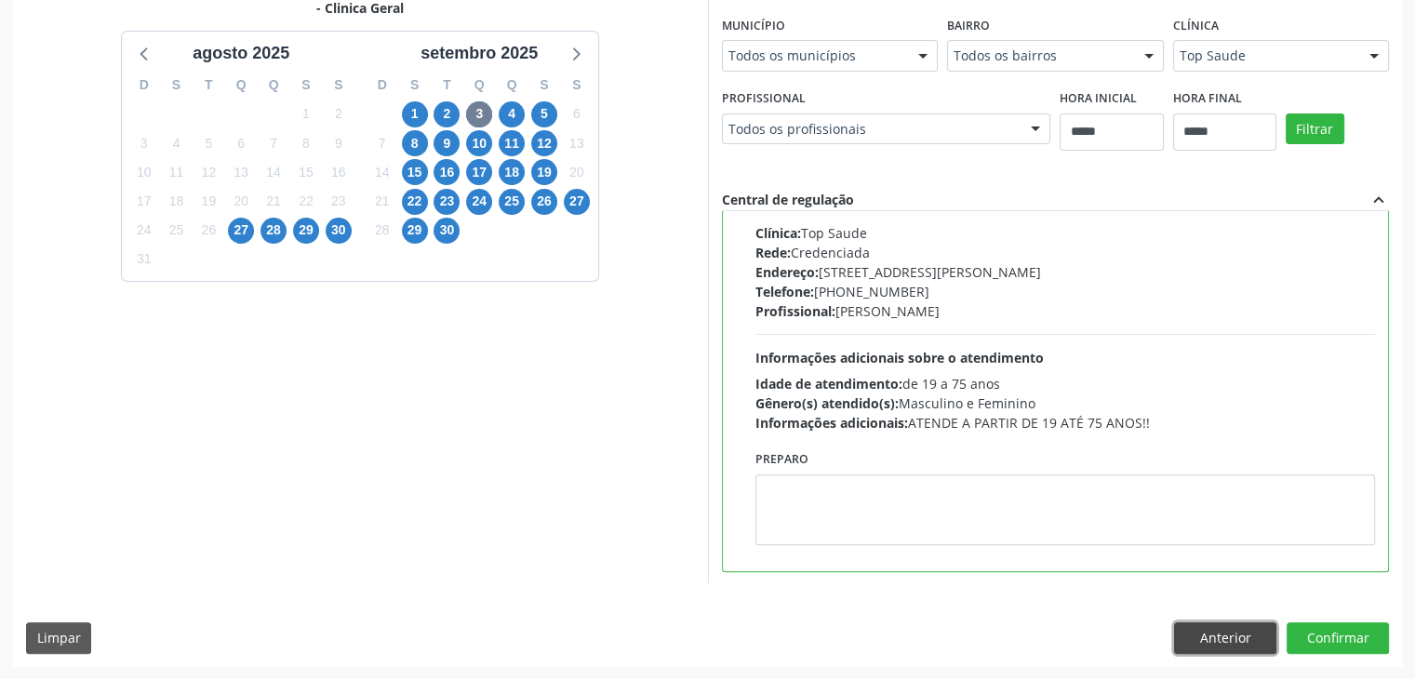
click at [1230, 634] on button "Anterior" at bounding box center [1225, 638] width 102 height 32
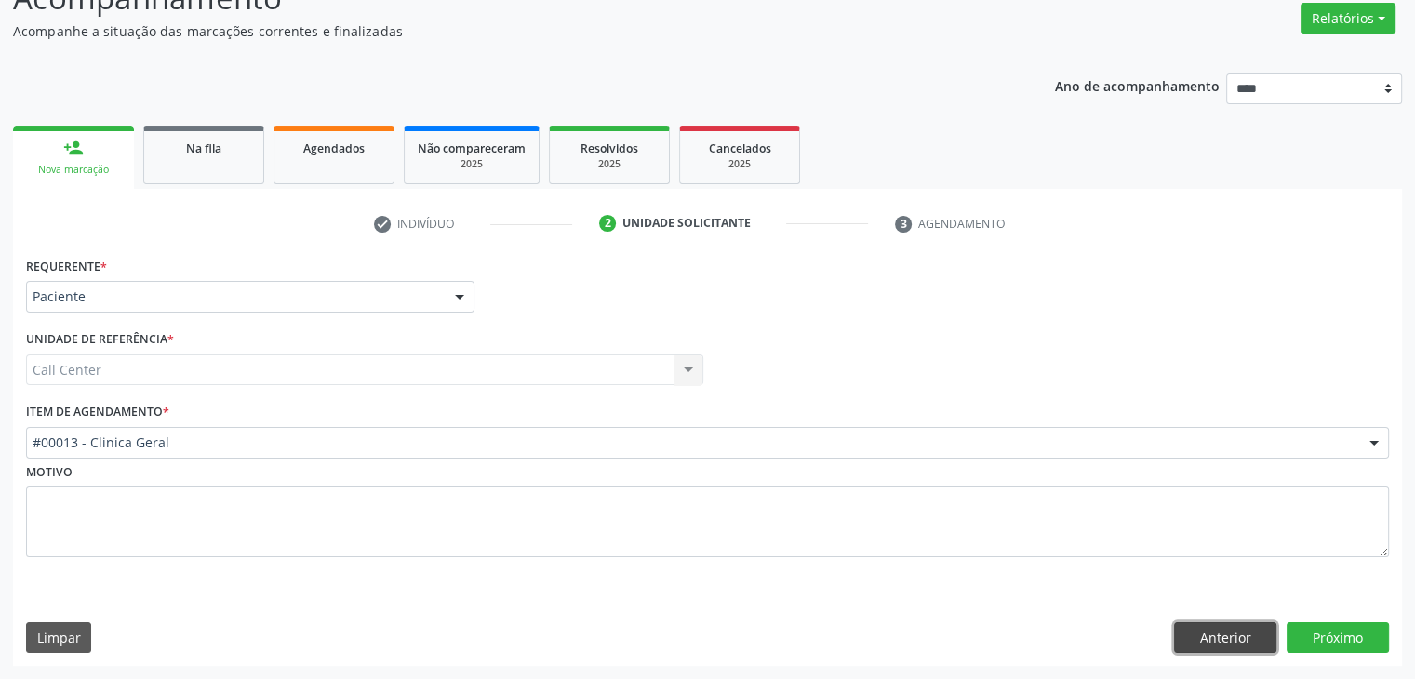
click at [1229, 632] on button "Anterior" at bounding box center [1225, 638] width 102 height 32
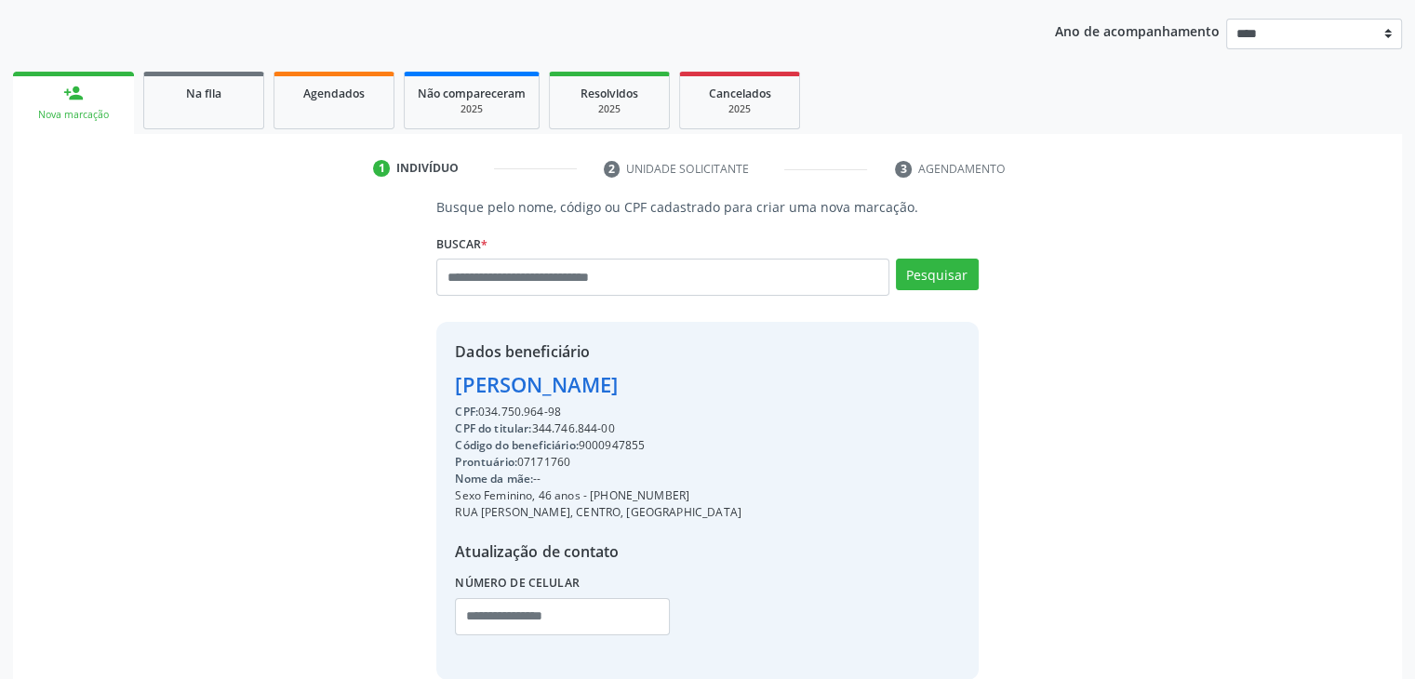
scroll to position [303, 0]
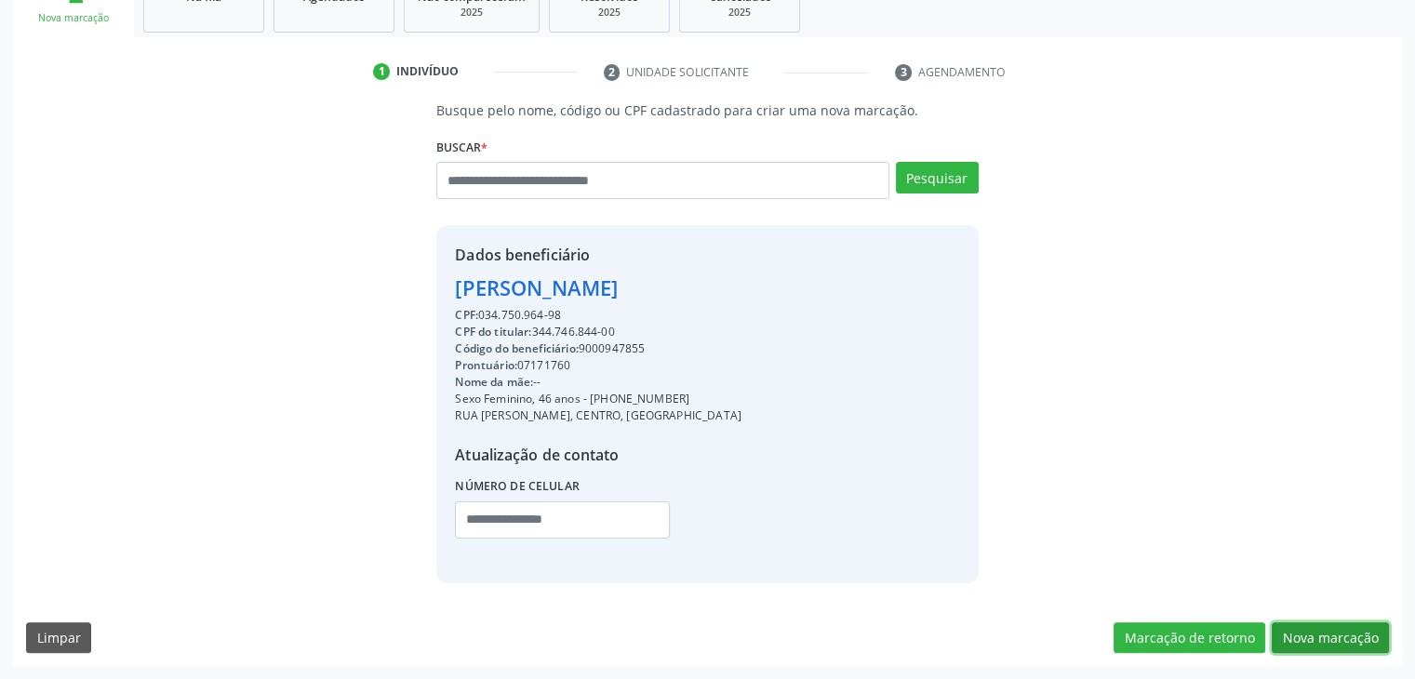
drag, startPoint x: 1375, startPoint y: 636, endPoint x: 766, endPoint y: 317, distance: 686.8
click at [1374, 636] on button "Nova marcação" at bounding box center [1329, 638] width 117 height 32
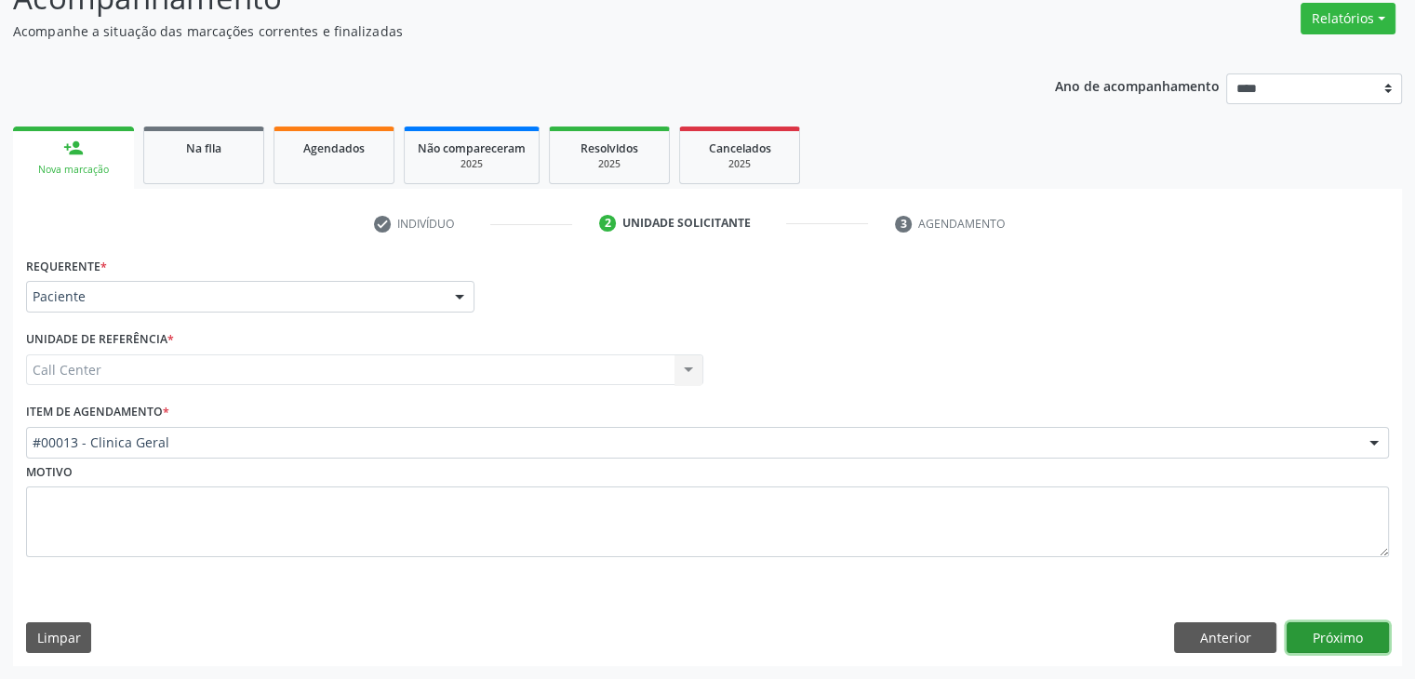
click at [1352, 631] on button "Próximo" at bounding box center [1337, 638] width 102 height 32
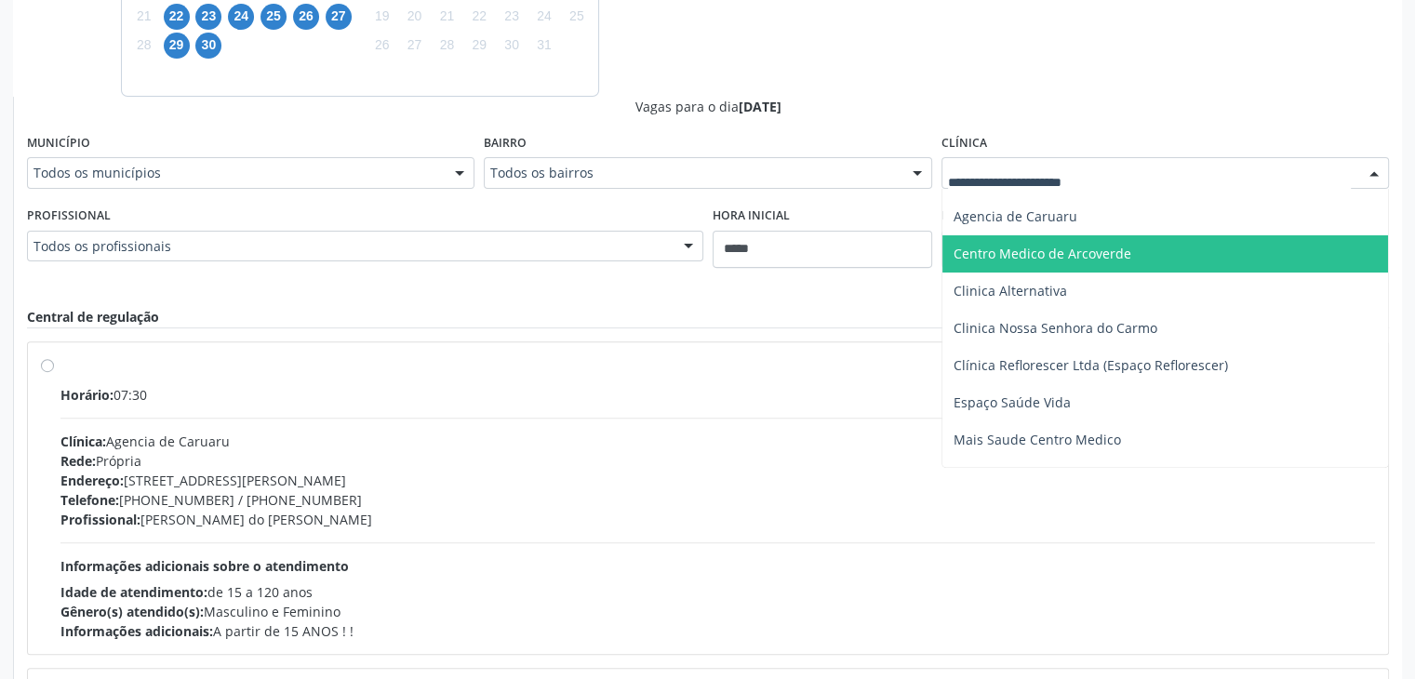
scroll to position [130, 0]
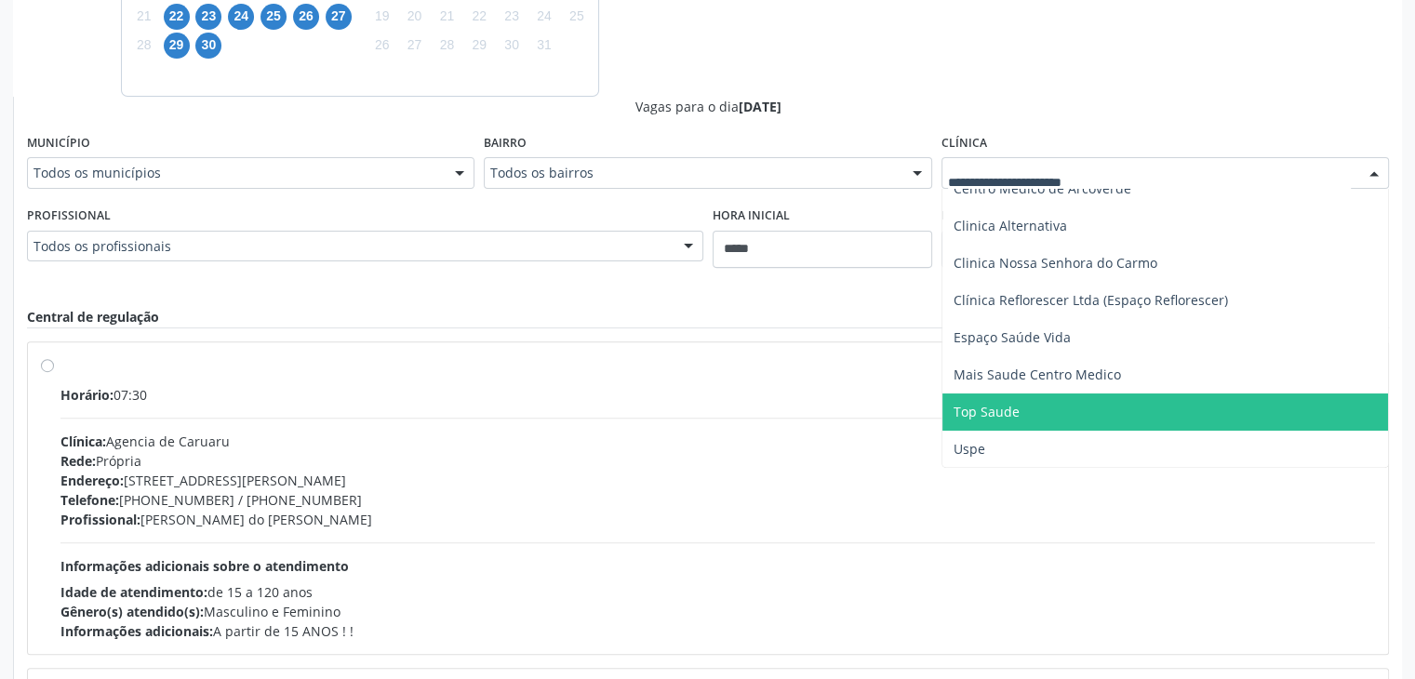
drag, startPoint x: 1071, startPoint y: 412, endPoint x: 1162, endPoint y: 287, distance: 154.4
click at [1071, 410] on span "Top Saude" at bounding box center [1165, 411] width 446 height 37
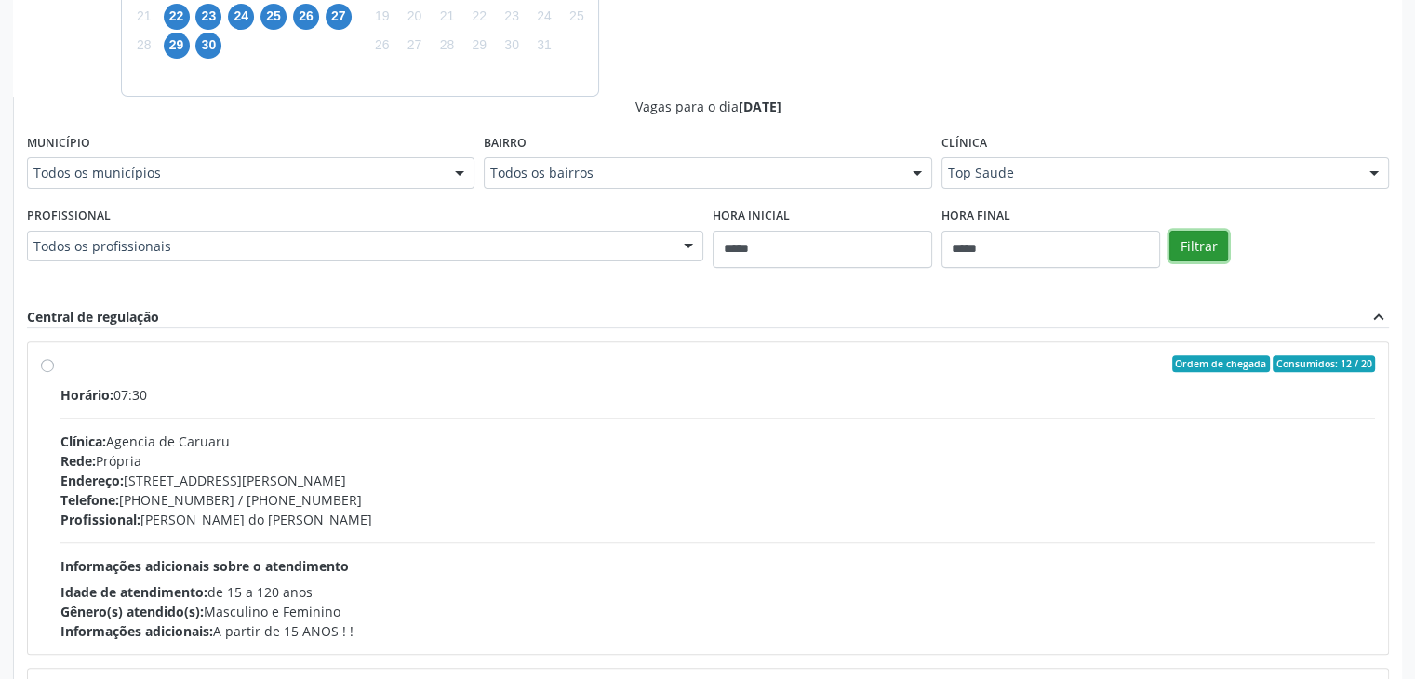
click at [1184, 250] on button "Filtrar" at bounding box center [1198, 247] width 59 height 32
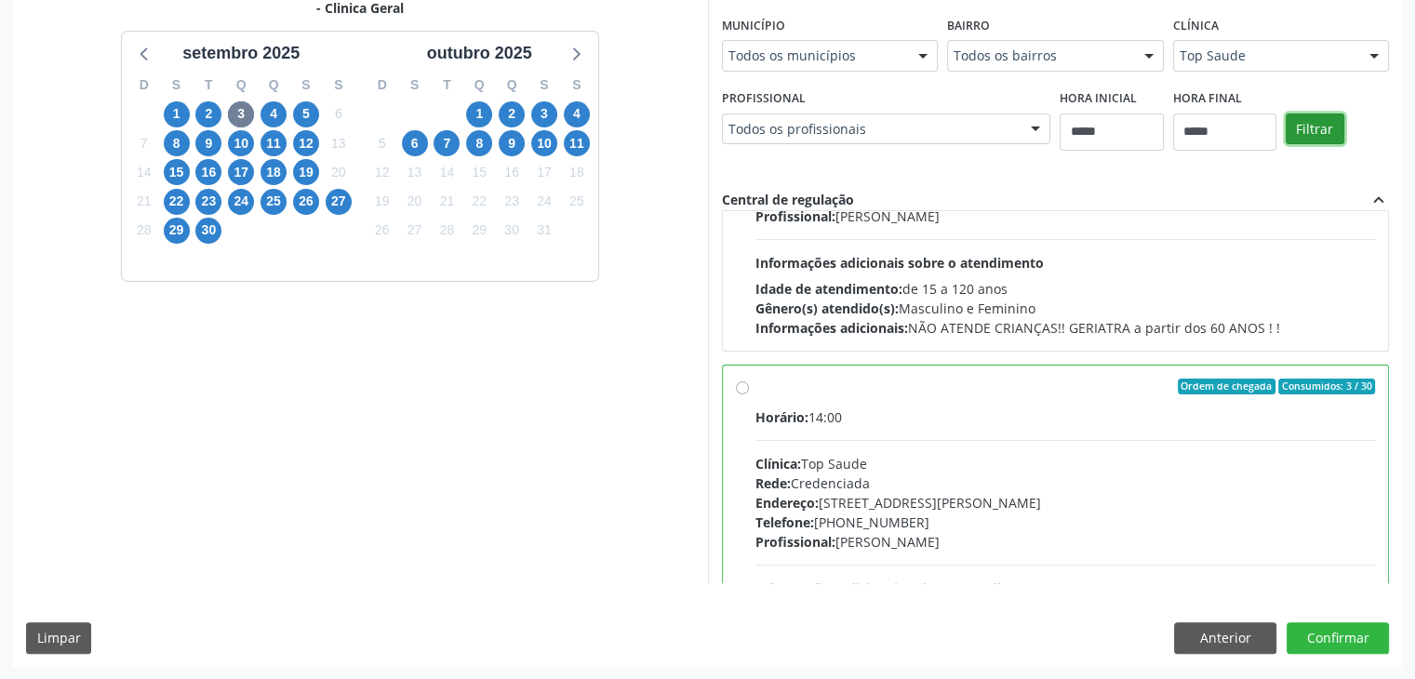
scroll to position [417, 0]
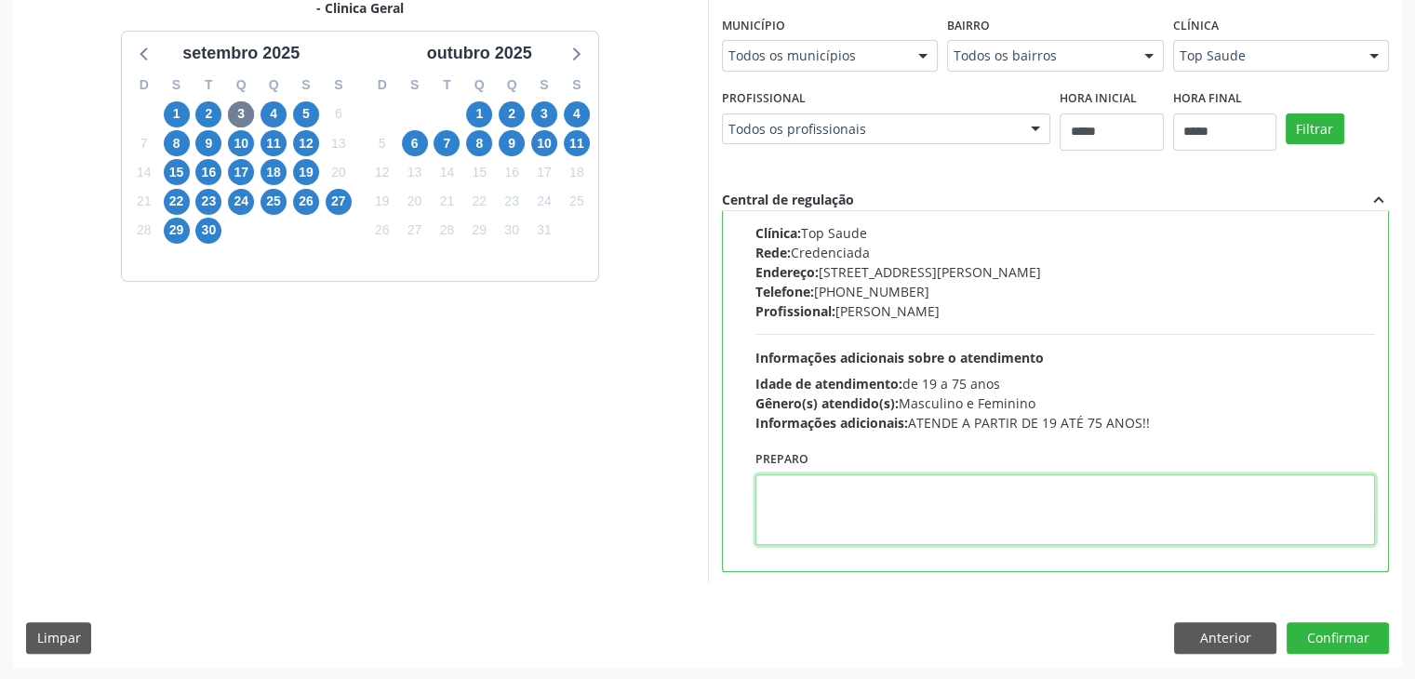
click at [1058, 503] on textarea at bounding box center [1065, 509] width 620 height 71
paste textarea "**********"
type textarea "**********"
click at [1357, 623] on button "Confirmar" at bounding box center [1337, 638] width 102 height 32
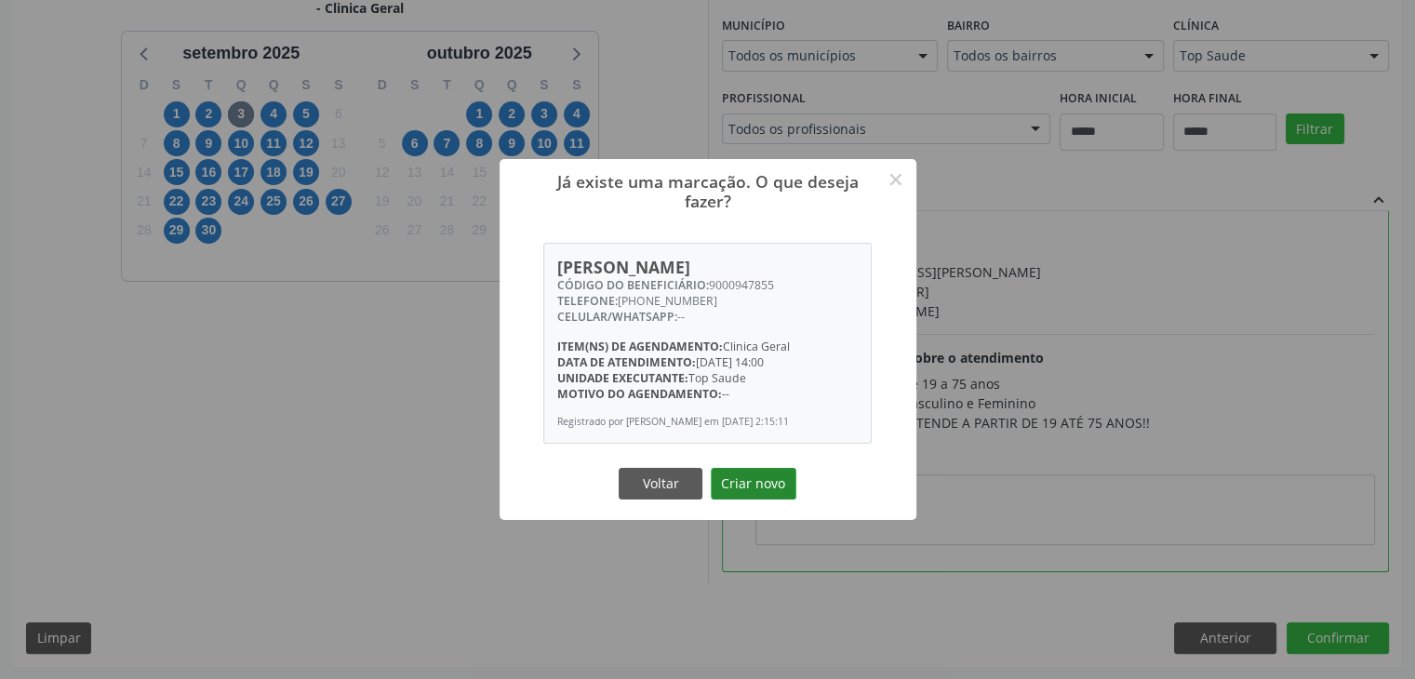
click at [778, 489] on button "Criar novo" at bounding box center [754, 484] width 86 height 32
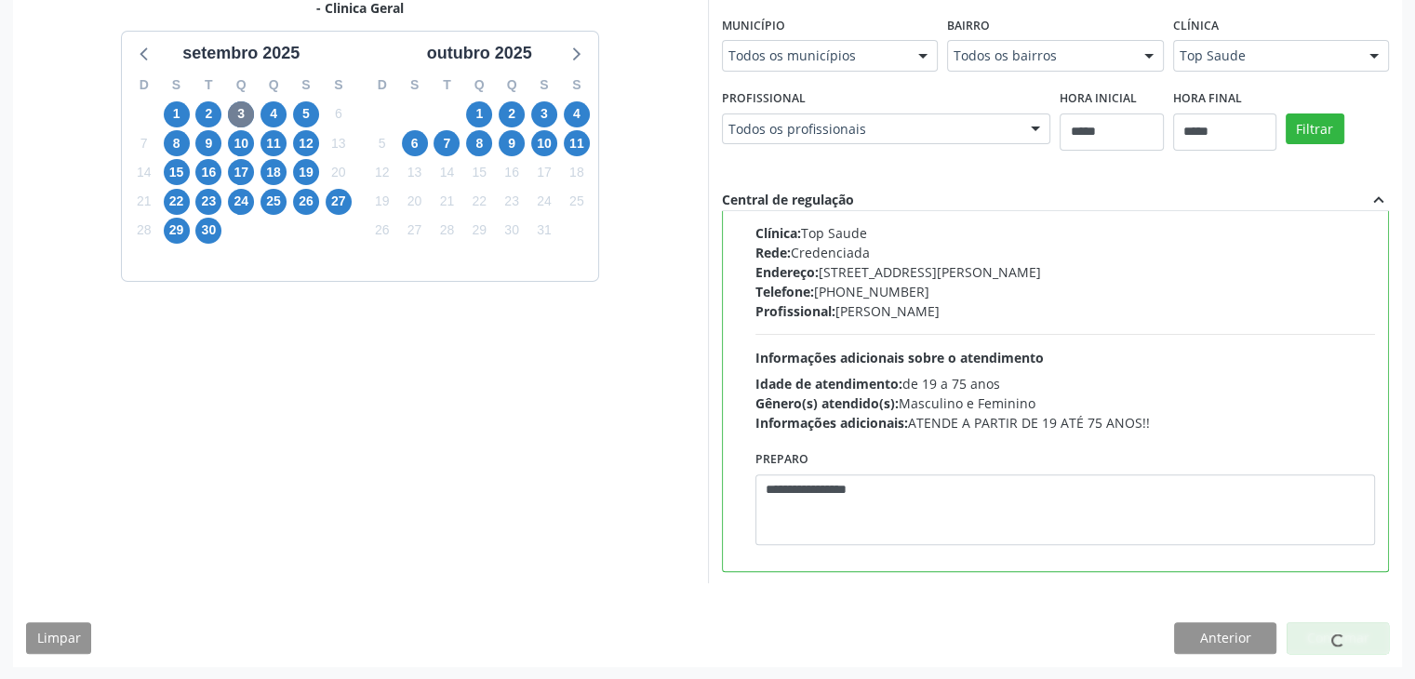
scroll to position [0, 0]
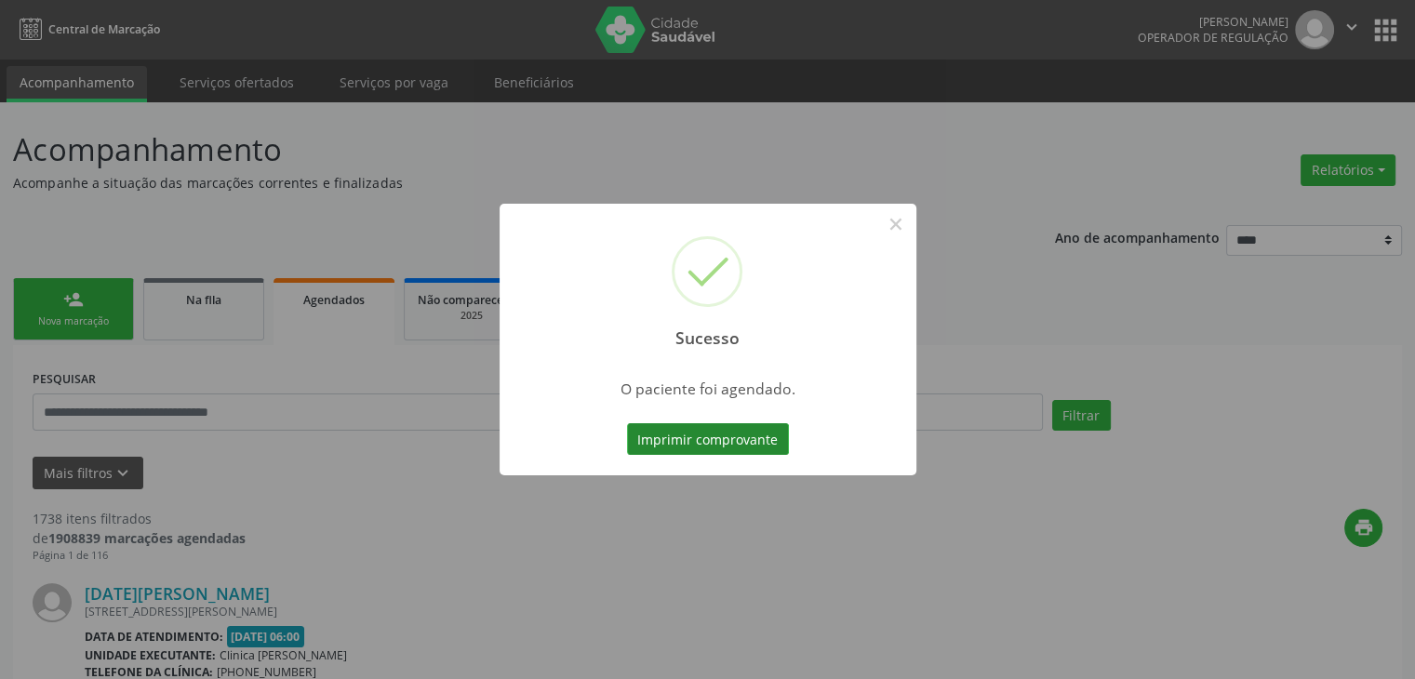
click at [765, 439] on button "Imprimir comprovante" at bounding box center [708, 439] width 162 height 32
